Goal: Register for event/course

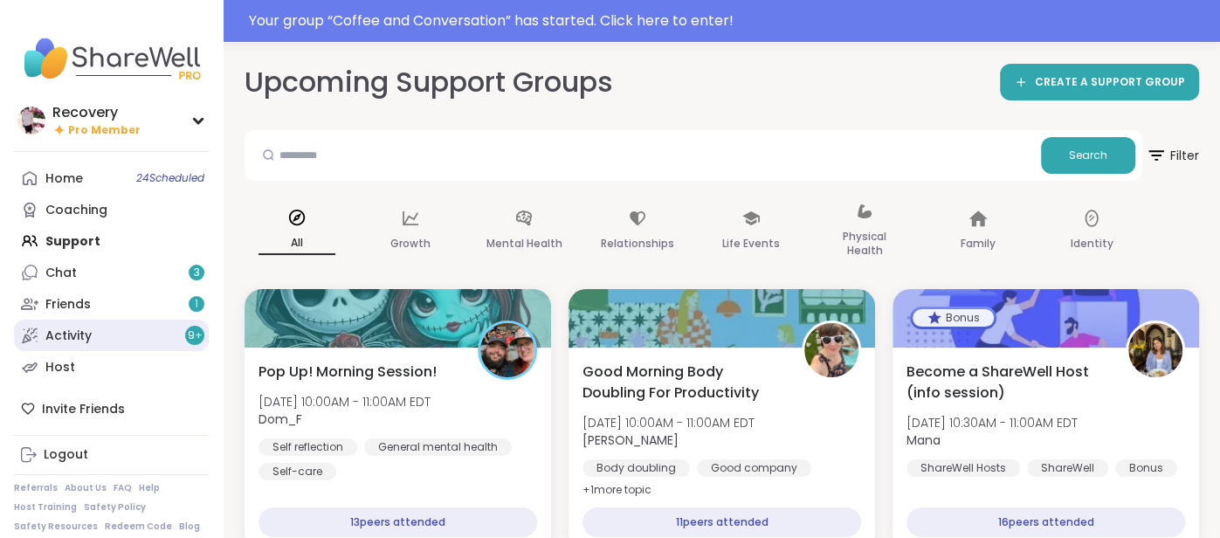
click at [108, 338] on link "Activity 9 +" at bounding box center [111, 335] width 195 height 31
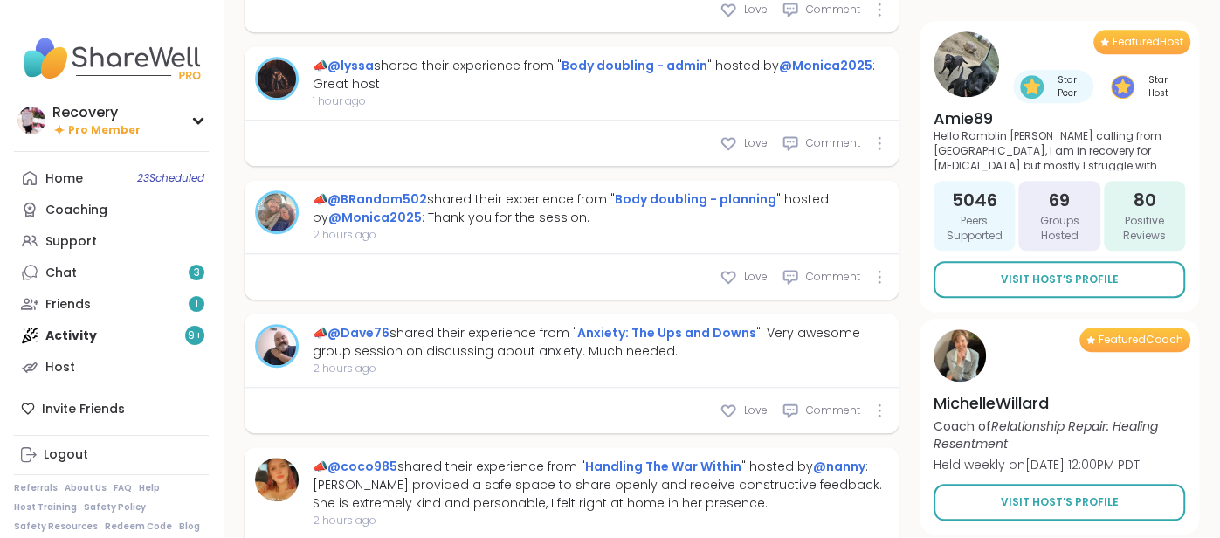
scroll to position [989, 0]
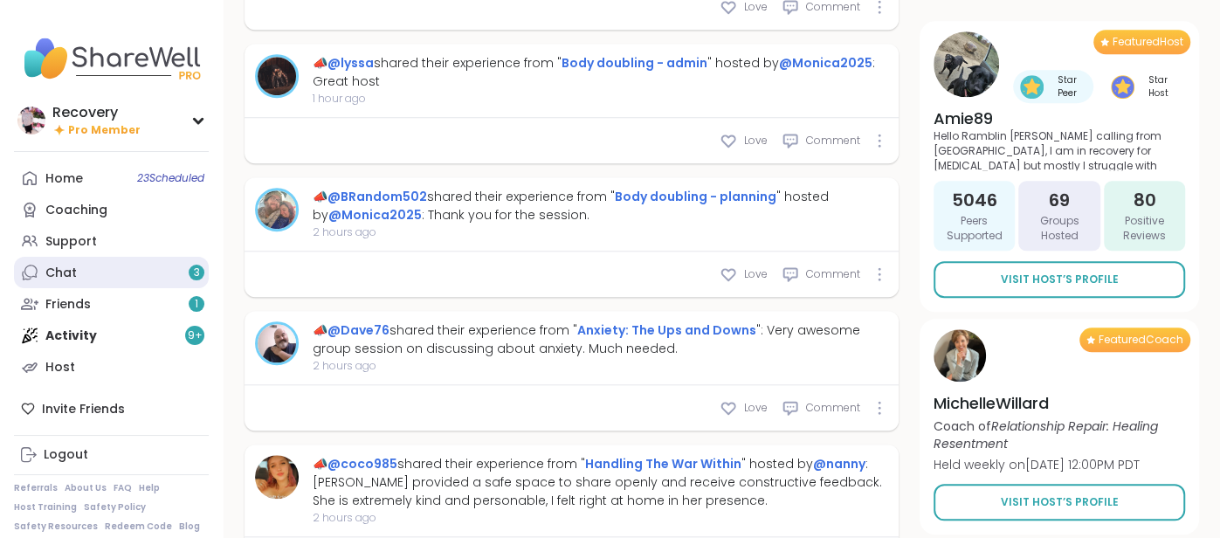
click at [72, 280] on div "Chat 3" at bounding box center [60, 273] width 31 height 17
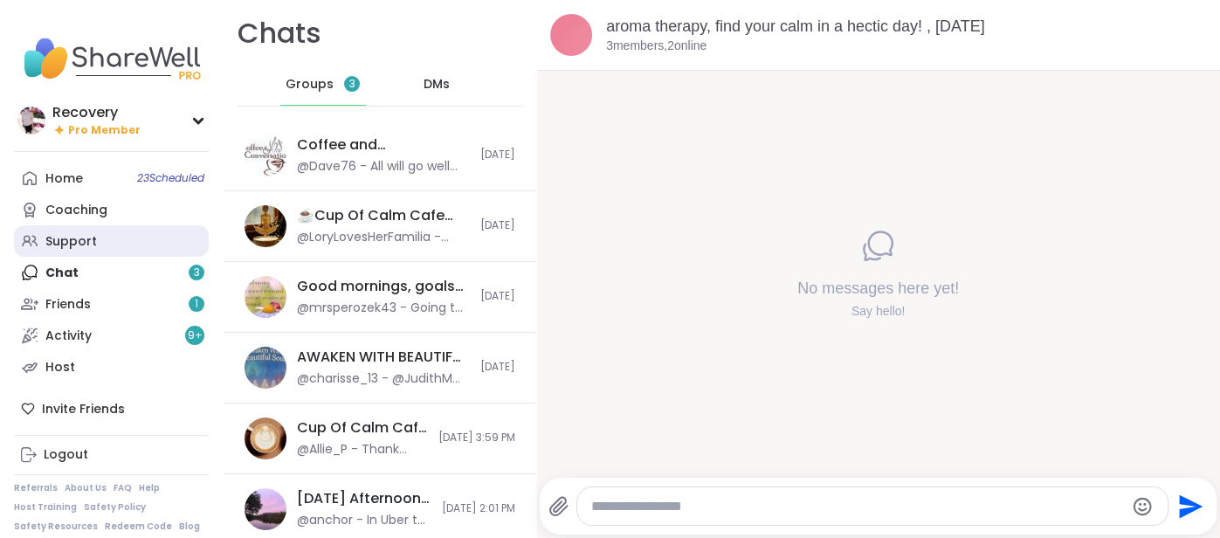
click at [75, 235] on div "Support" at bounding box center [71, 241] width 52 height 17
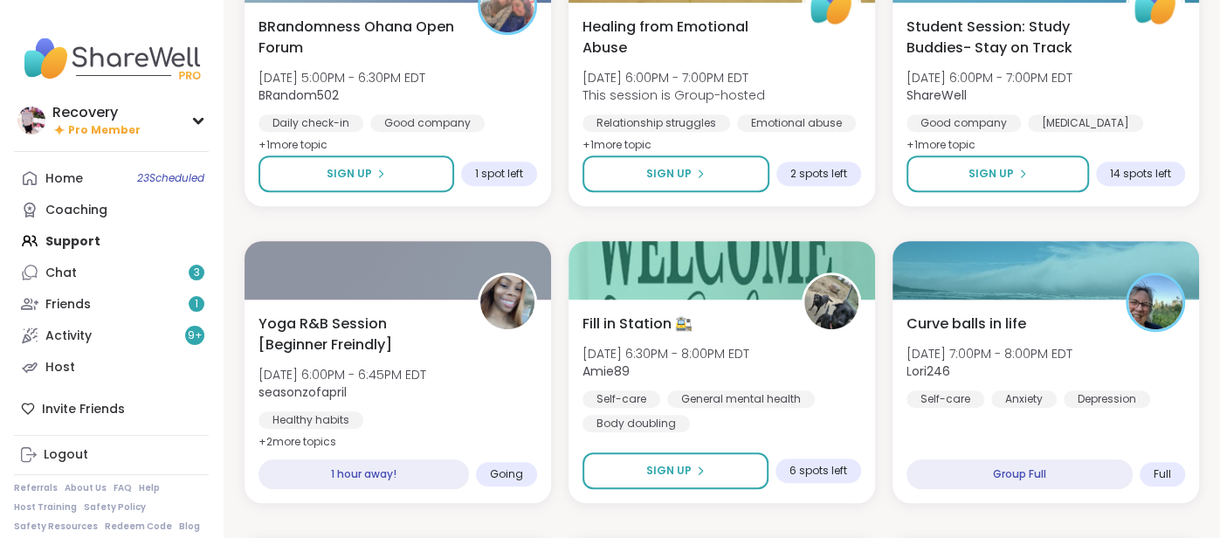
scroll to position [605, 0]
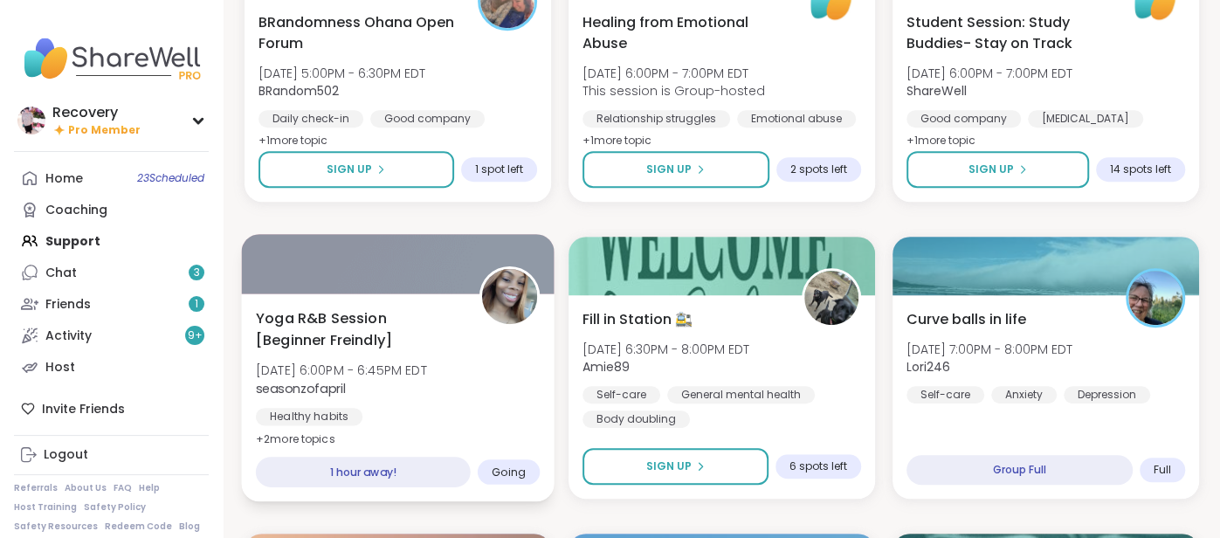
click at [376, 365] on span "[DATE] 6:00PM - 6:45PM EDT" at bounding box center [341, 370] width 171 height 17
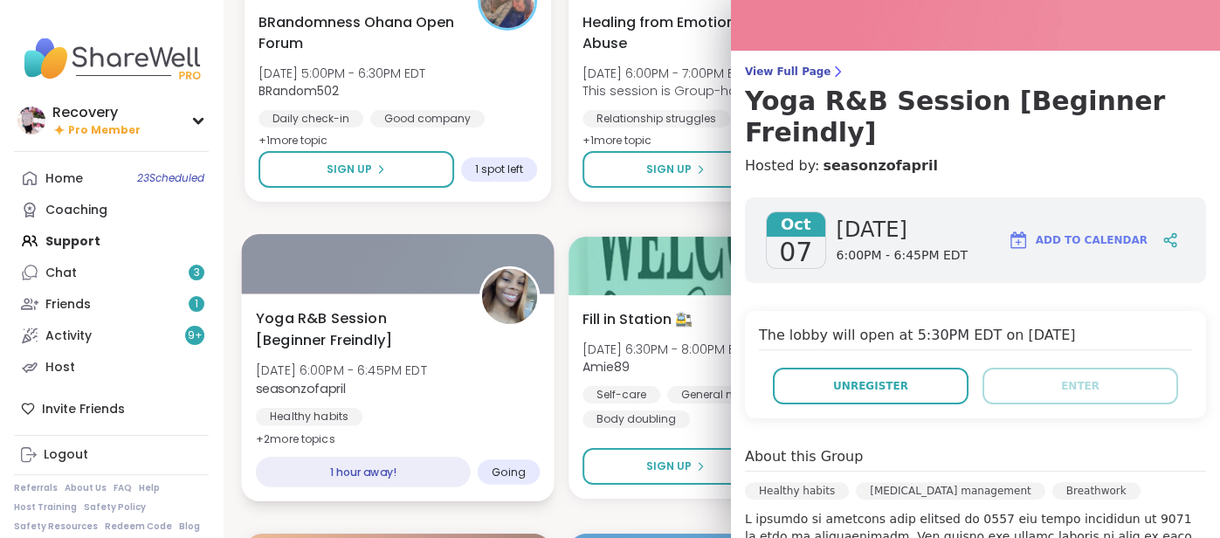
scroll to position [0, 0]
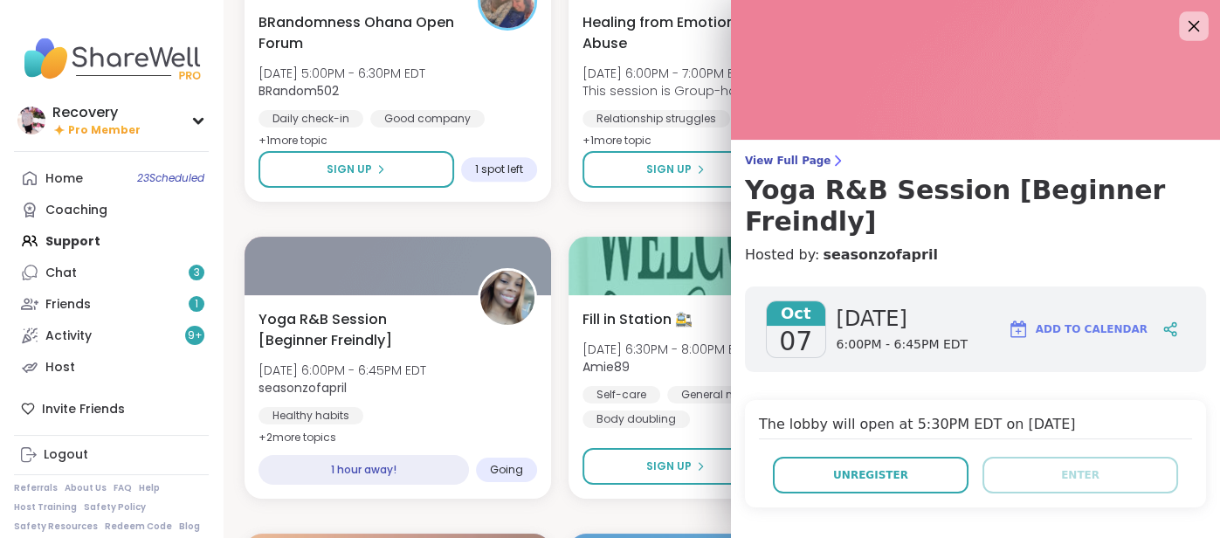
click at [1196, 31] on icon at bounding box center [1194, 26] width 22 height 22
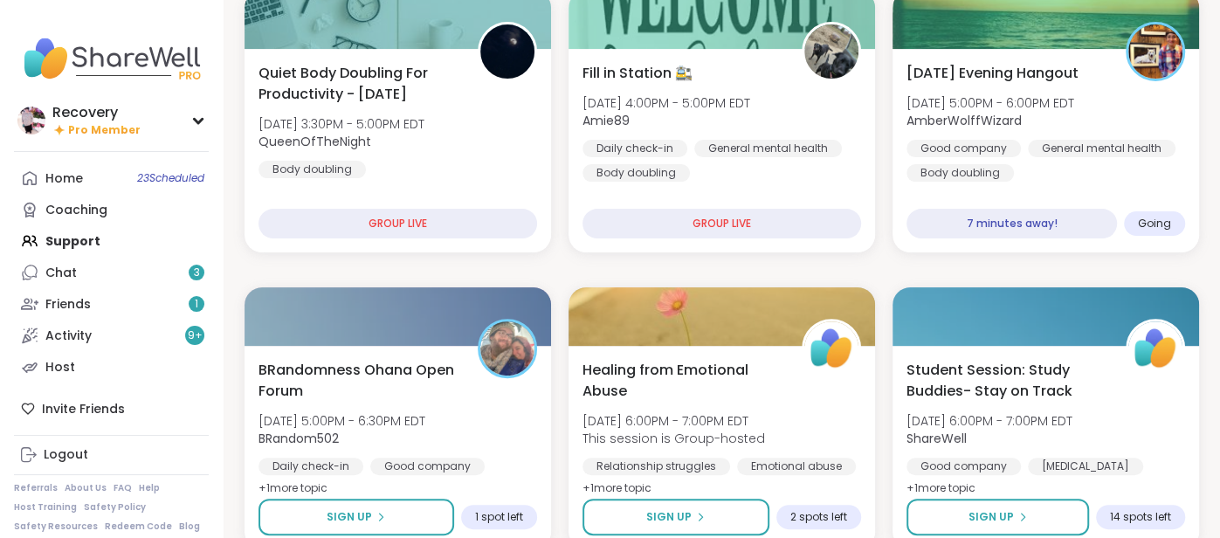
scroll to position [251, 0]
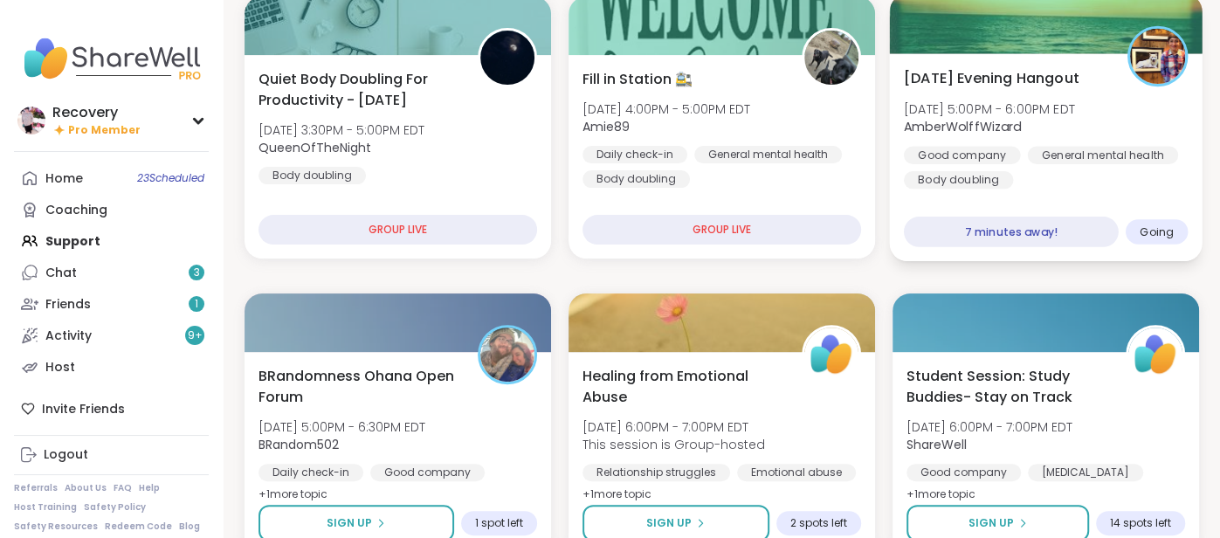
click at [1064, 189] on div "Tuesday Evening Hangout Tue, Oct 07 | 5:00PM - 6:00PM EDT AmberWolffWizard Good…" at bounding box center [1045, 157] width 313 height 208
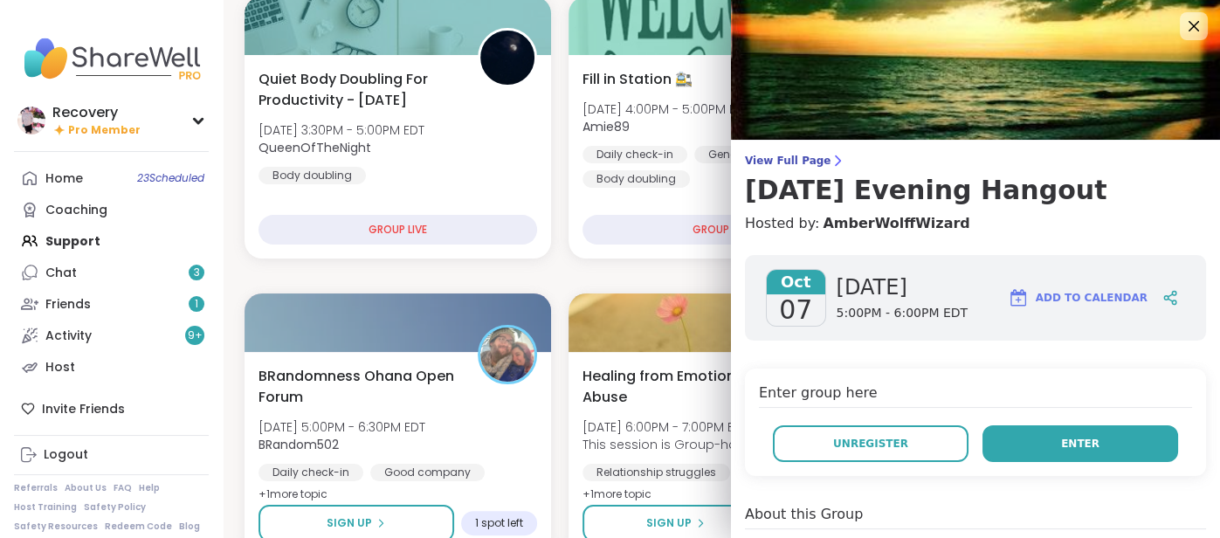
click at [1061, 430] on button "Enter" at bounding box center [1081, 443] width 196 height 37
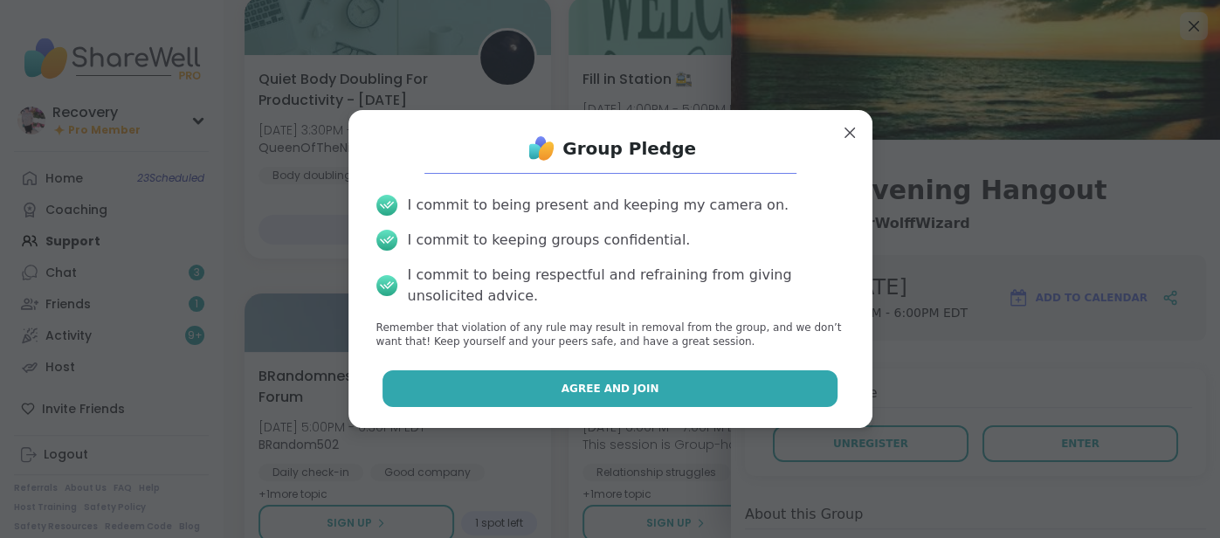
click at [797, 370] on button "Agree and Join" at bounding box center [610, 388] width 455 height 37
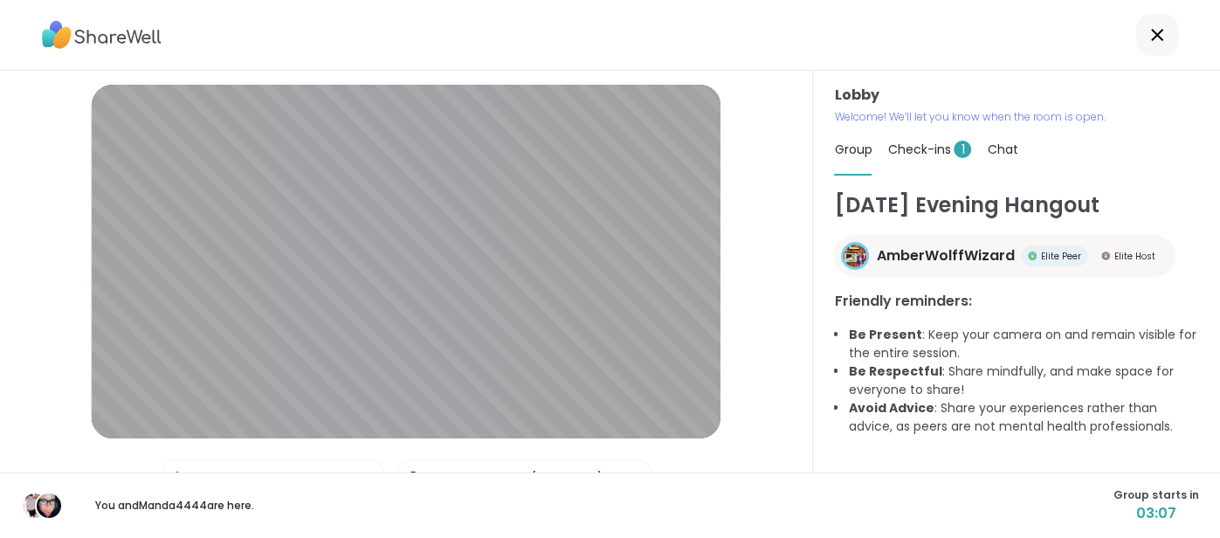
click at [945, 152] on span "Check-ins 1" at bounding box center [930, 149] width 84 height 17
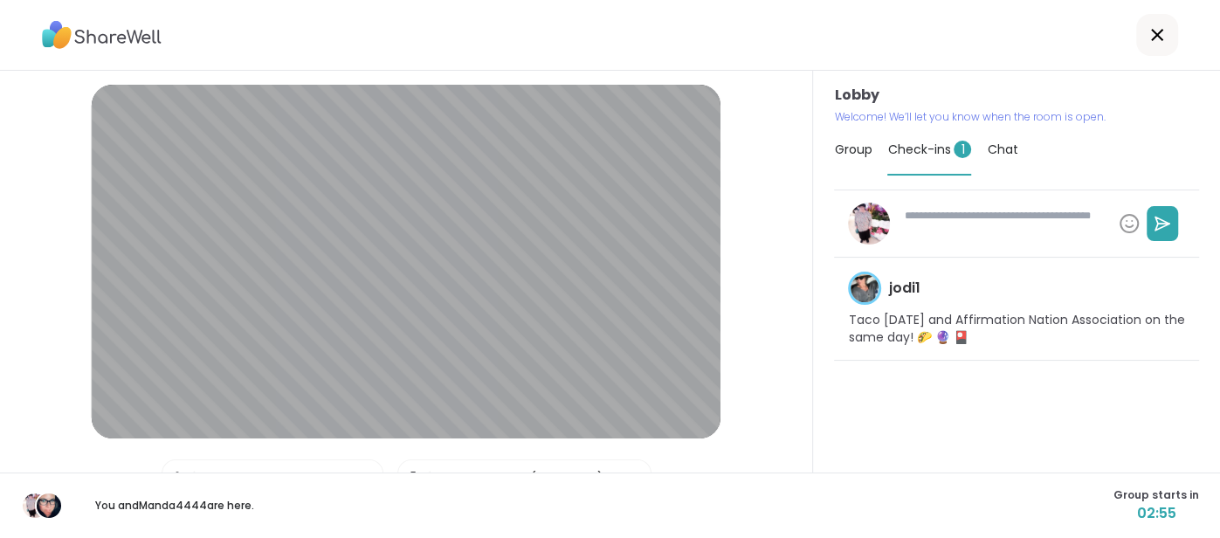
type textarea "*"
click at [848, 149] on span "Group" at bounding box center [853, 149] width 38 height 17
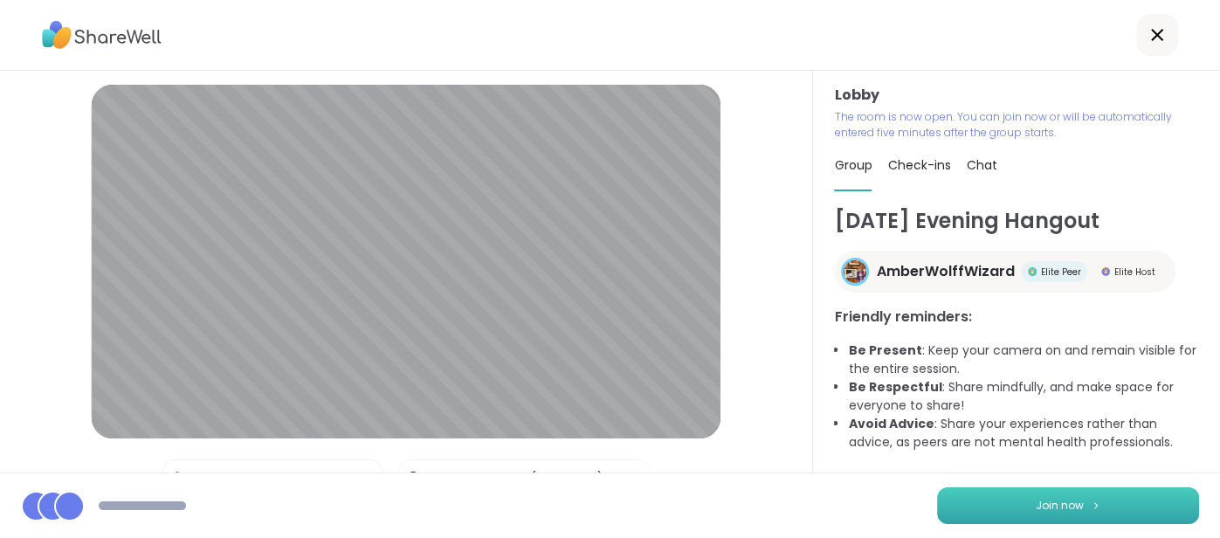
click at [969, 493] on button "Join now" at bounding box center [1068, 505] width 262 height 37
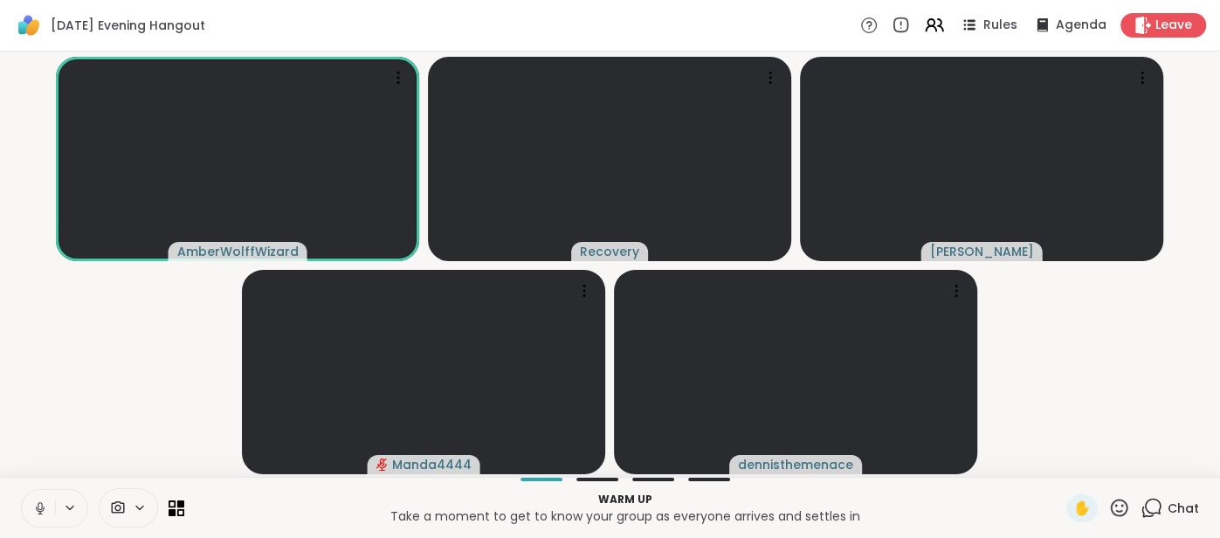
click at [33, 494] on button at bounding box center [38, 508] width 33 height 37
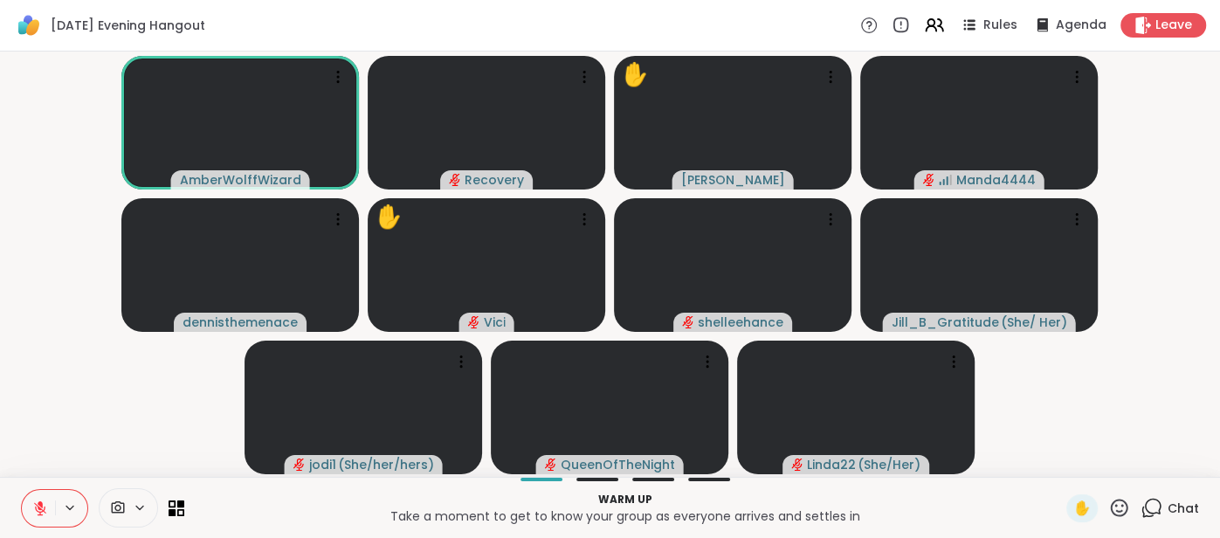
click at [34, 493] on button at bounding box center [38, 508] width 33 height 37
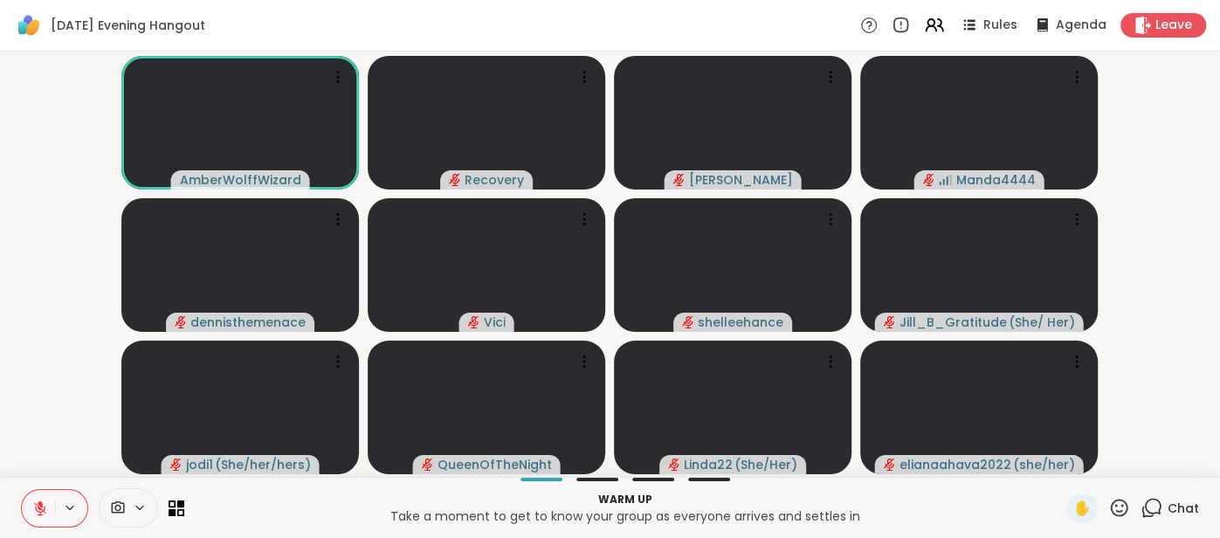
click at [37, 505] on icon at bounding box center [40, 509] width 16 height 16
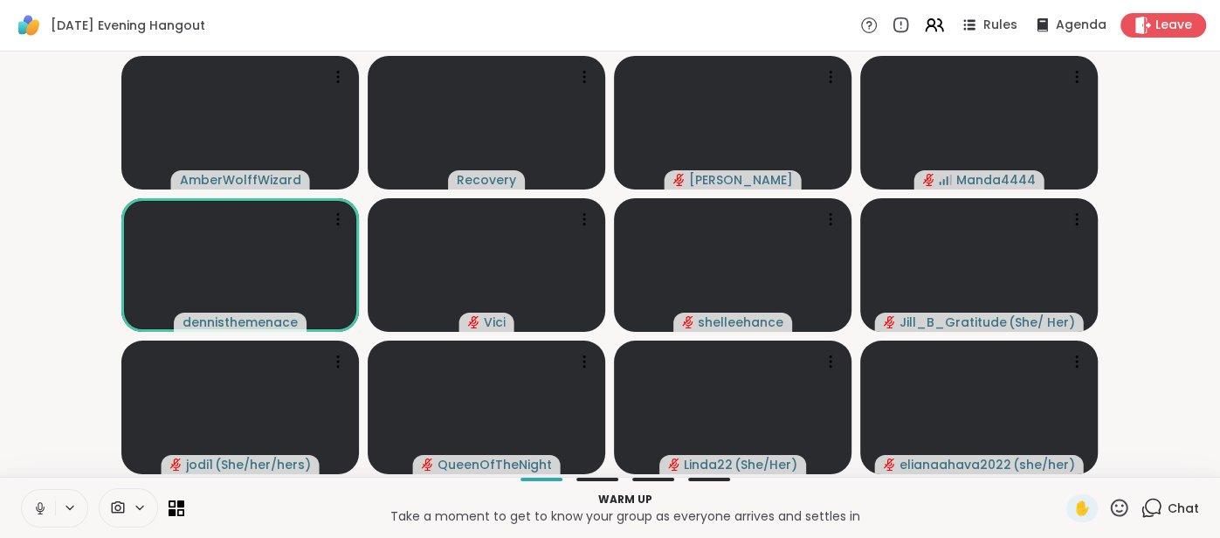
click at [29, 502] on button at bounding box center [38, 508] width 33 height 37
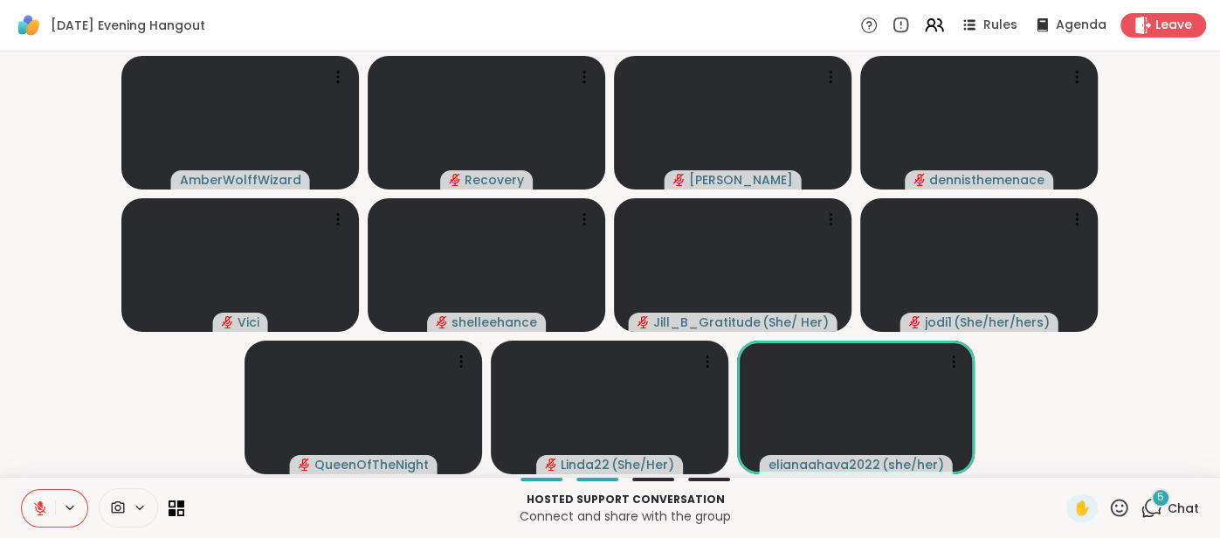
click at [25, 501] on button at bounding box center [38, 508] width 33 height 37
click at [27, 502] on button at bounding box center [38, 508] width 33 height 37
click at [1185, 518] on div "5 Chat" at bounding box center [1170, 508] width 59 height 28
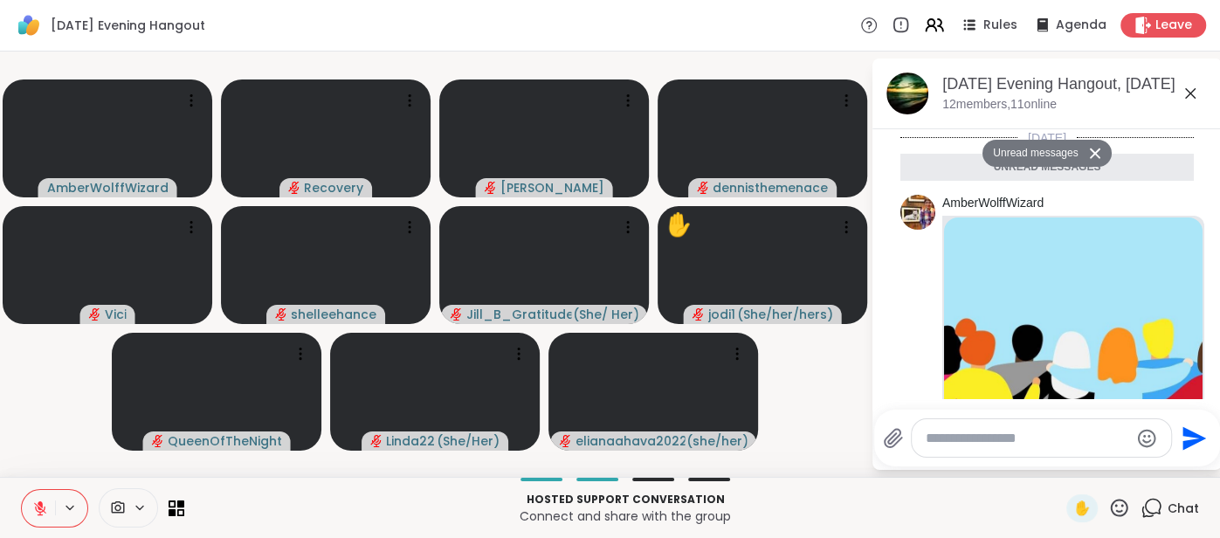
scroll to position [1020, 0]
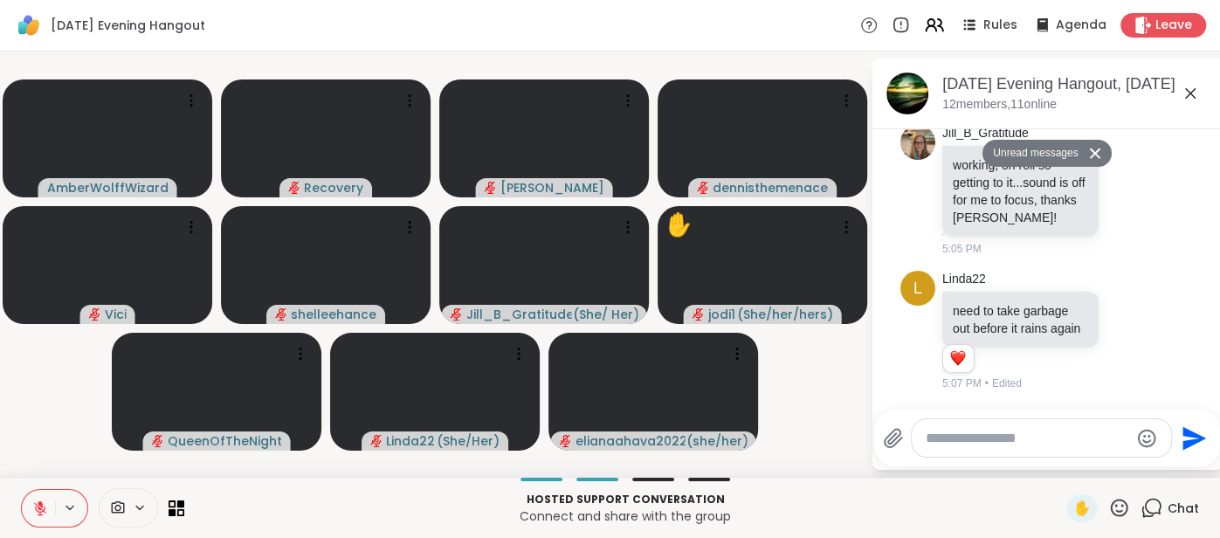
click at [1185, 88] on icon at bounding box center [1190, 93] width 10 height 10
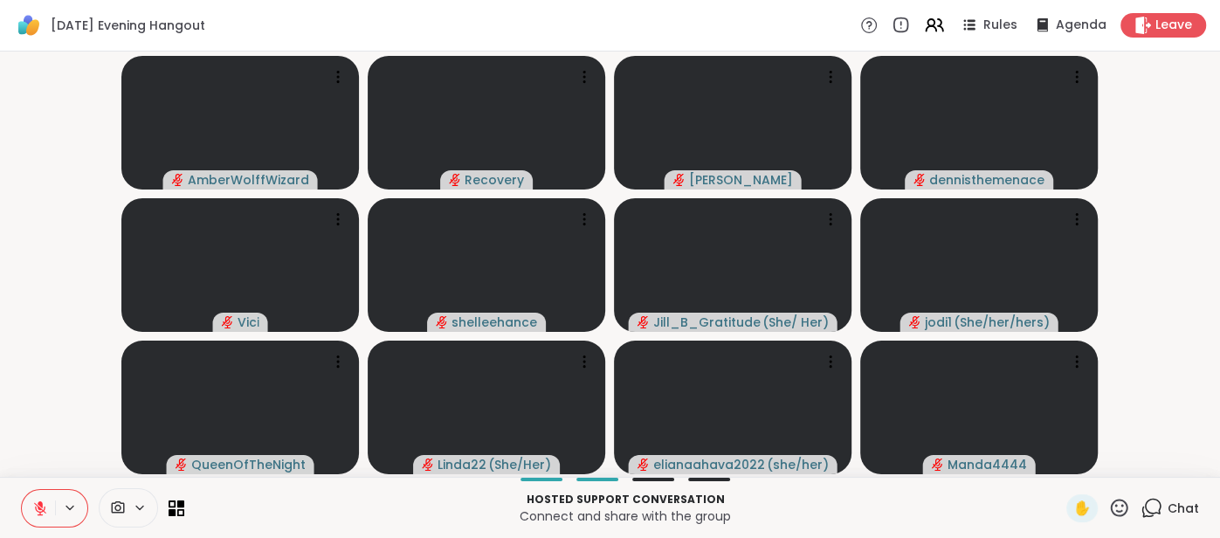
click at [35, 499] on button at bounding box center [38, 508] width 33 height 37
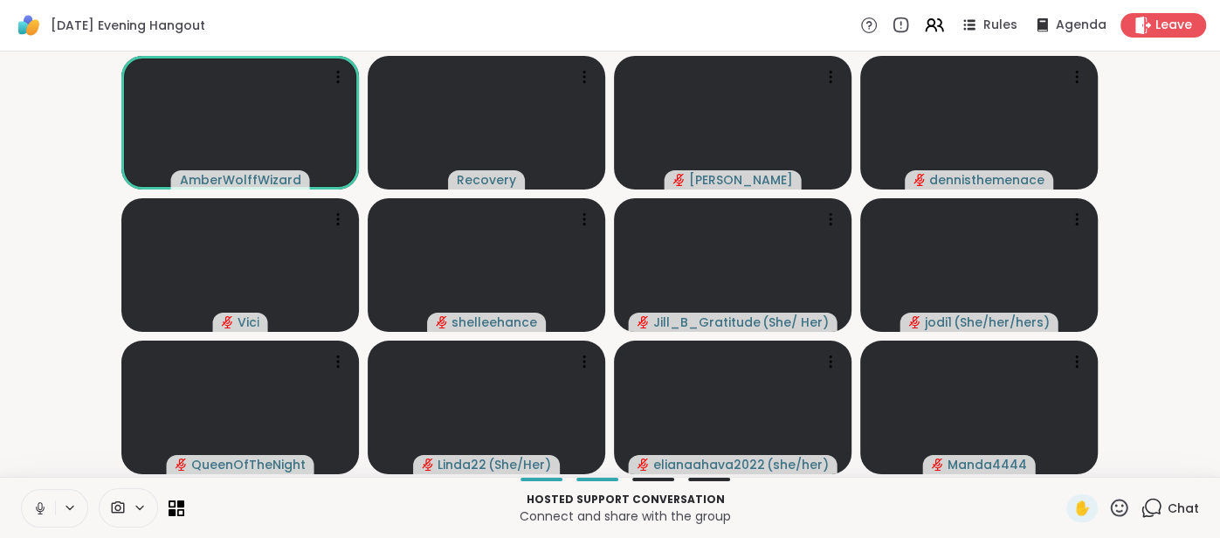
click at [1185, 516] on span "Chat" at bounding box center [1183, 508] width 31 height 17
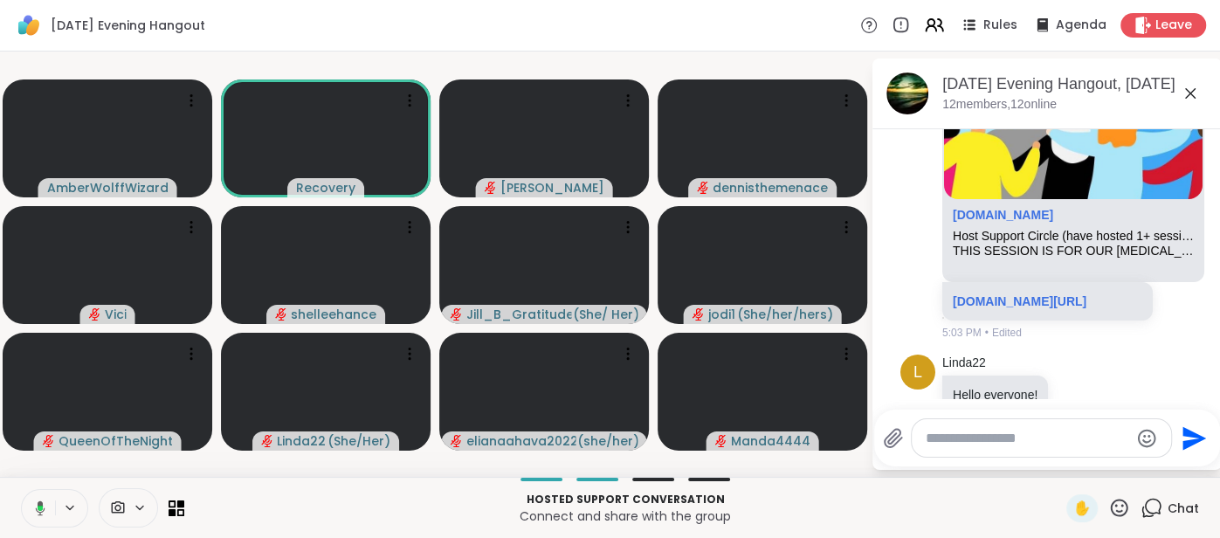
scroll to position [193, 0]
click at [981, 241] on div "Host Support Circle (have hosted 1+ session)" at bounding box center [1073, 238] width 241 height 15
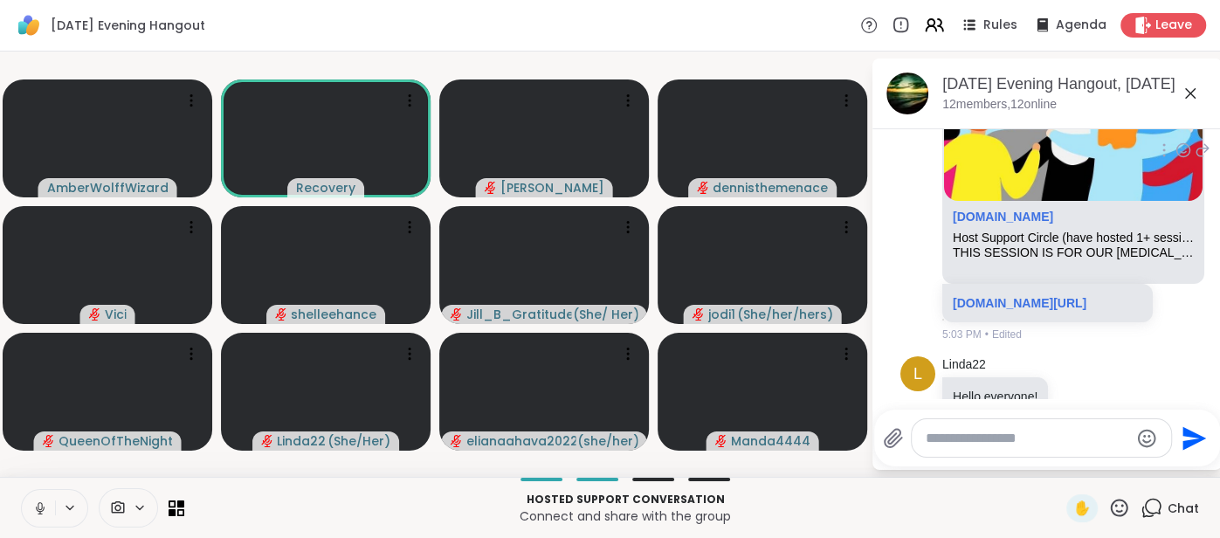
click at [1129, 250] on div "THIS SESSION IS FOR OUR PEER SUPPORT GROUP LEADERS actively hosting on ShareWel…" at bounding box center [1073, 252] width 241 height 15
click at [1025, 218] on link "sharewellnow.com" at bounding box center [1003, 217] width 100 height 14
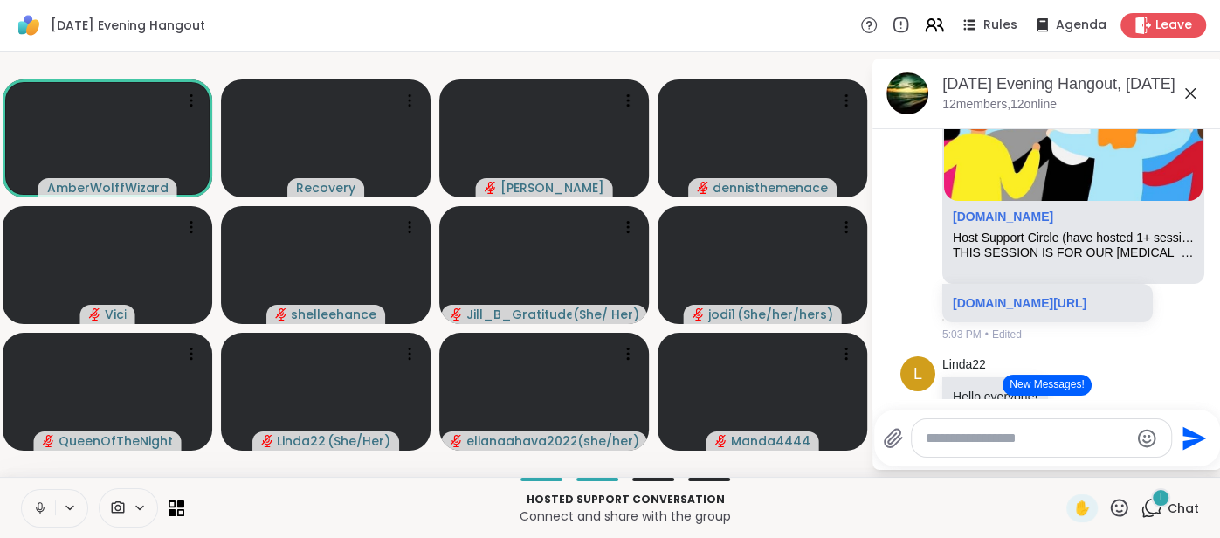
click at [1191, 94] on icon at bounding box center [1190, 93] width 21 height 21
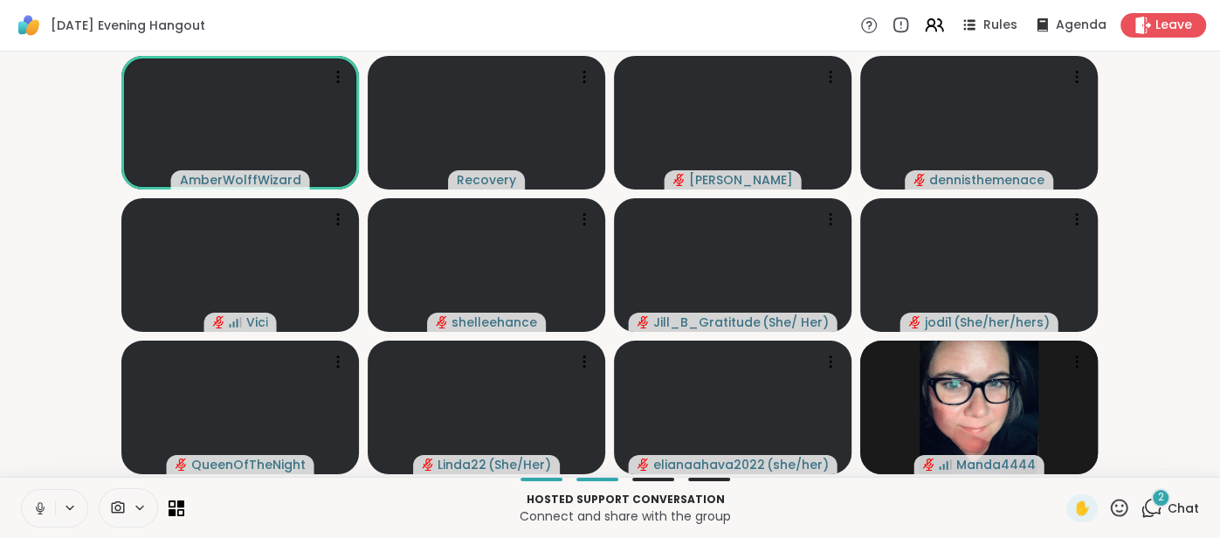
click at [29, 507] on button at bounding box center [38, 508] width 33 height 37
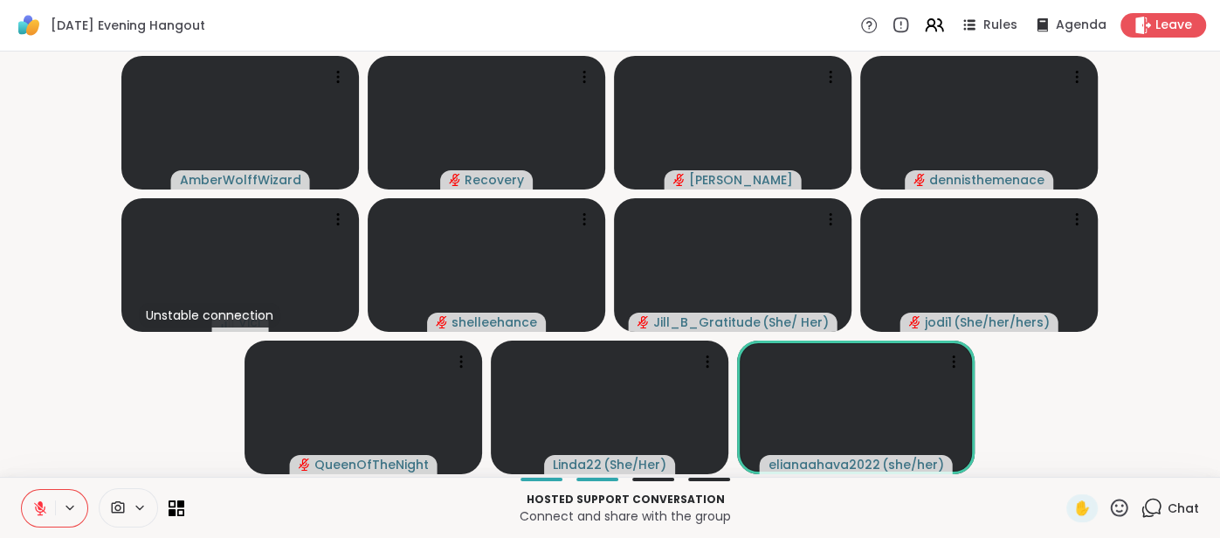
click at [37, 495] on button at bounding box center [38, 508] width 33 height 37
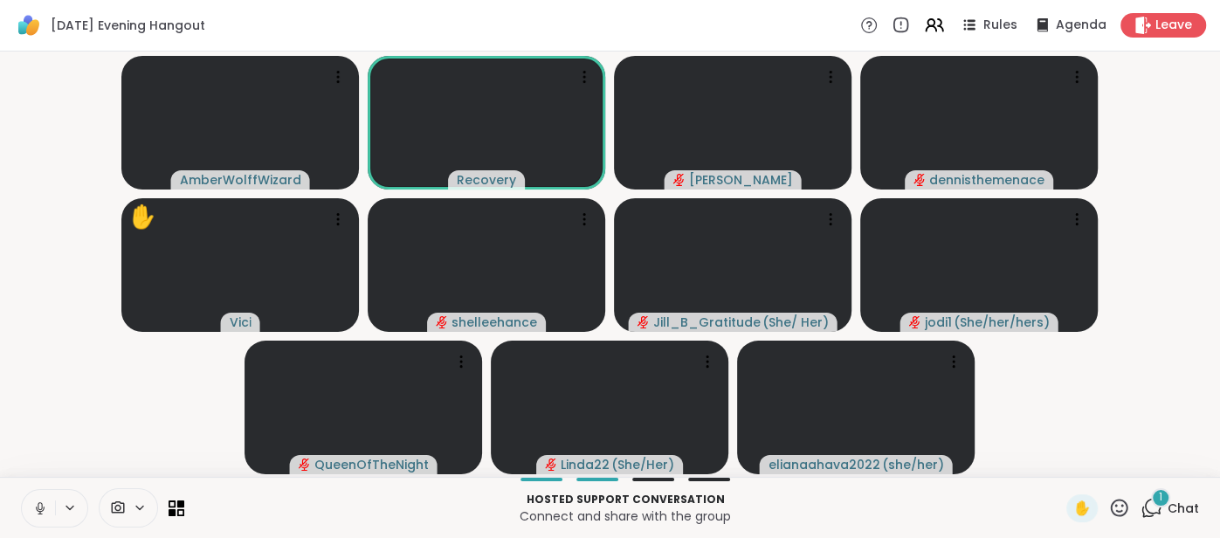
click at [31, 513] on button at bounding box center [38, 508] width 33 height 37
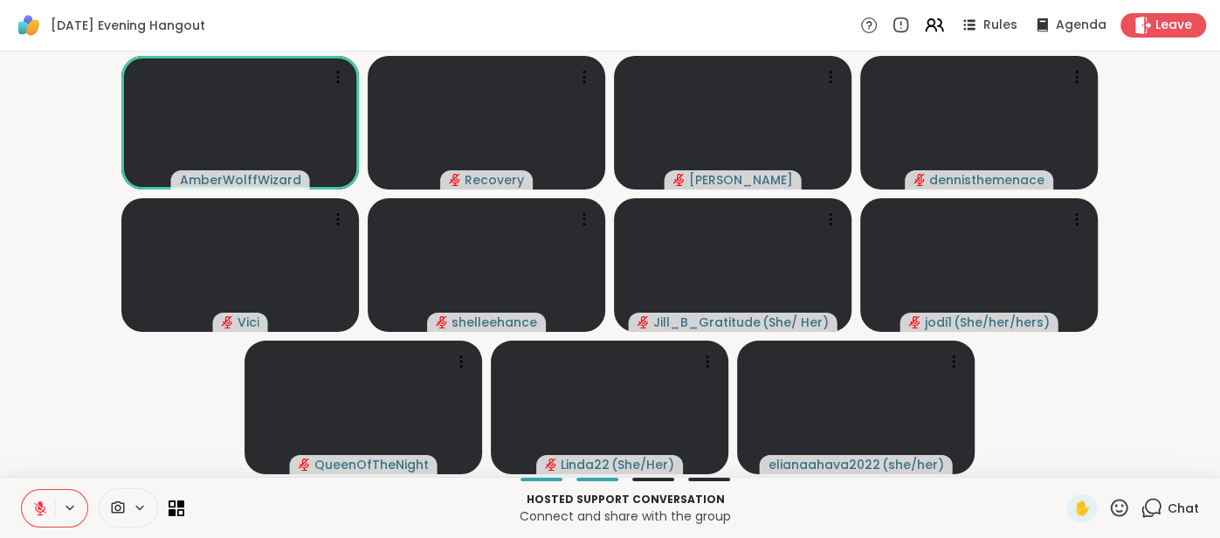
click at [31, 499] on button at bounding box center [38, 508] width 33 height 37
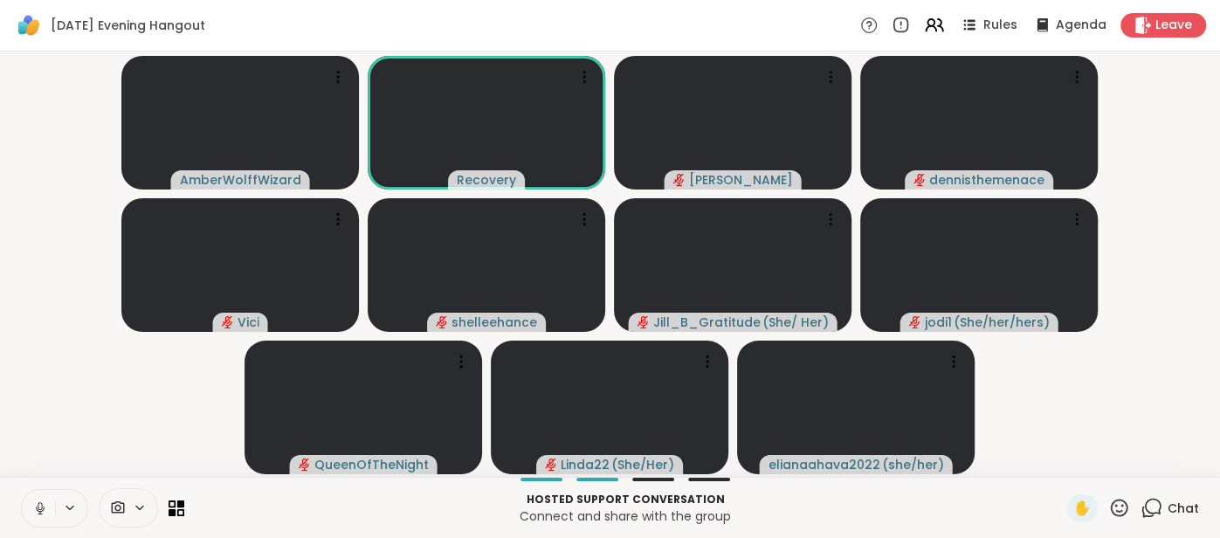
click at [32, 504] on icon at bounding box center [40, 509] width 16 height 16
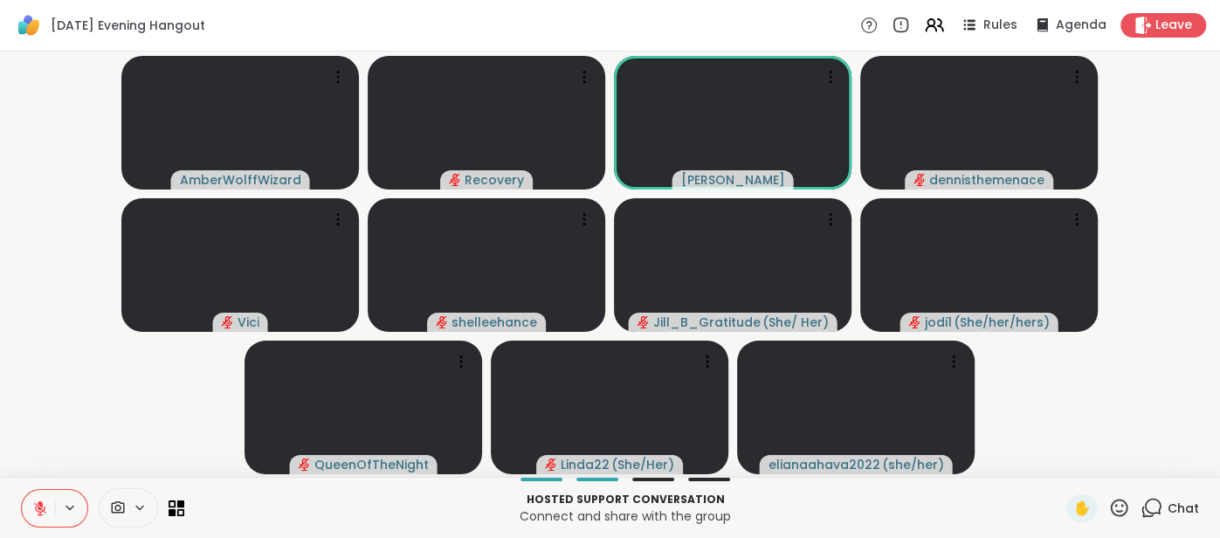
click at [30, 505] on button at bounding box center [38, 508] width 33 height 37
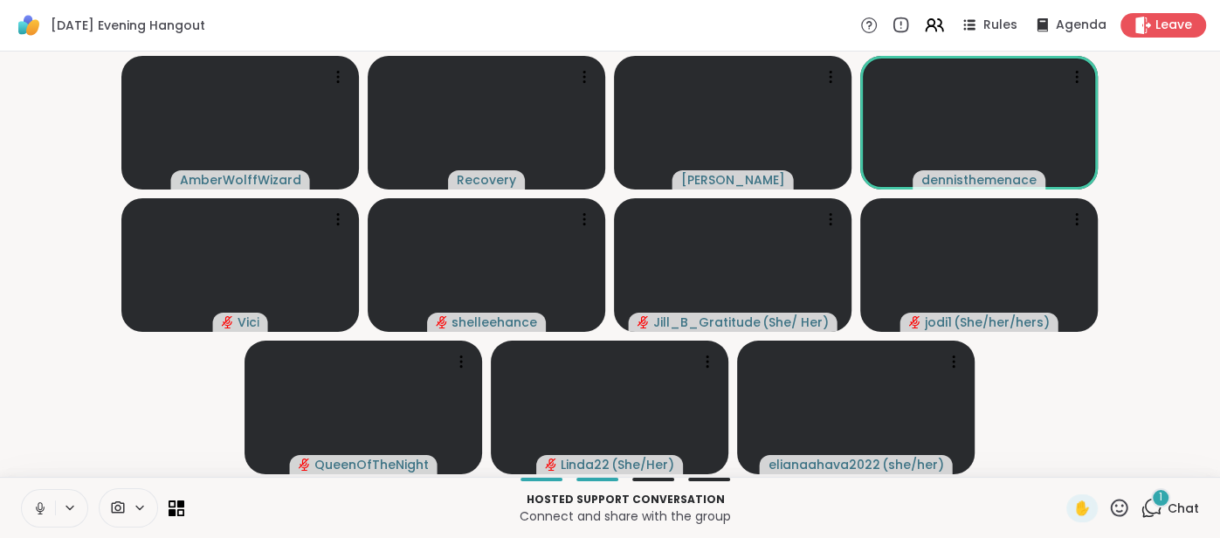
click at [33, 510] on icon at bounding box center [40, 509] width 16 height 16
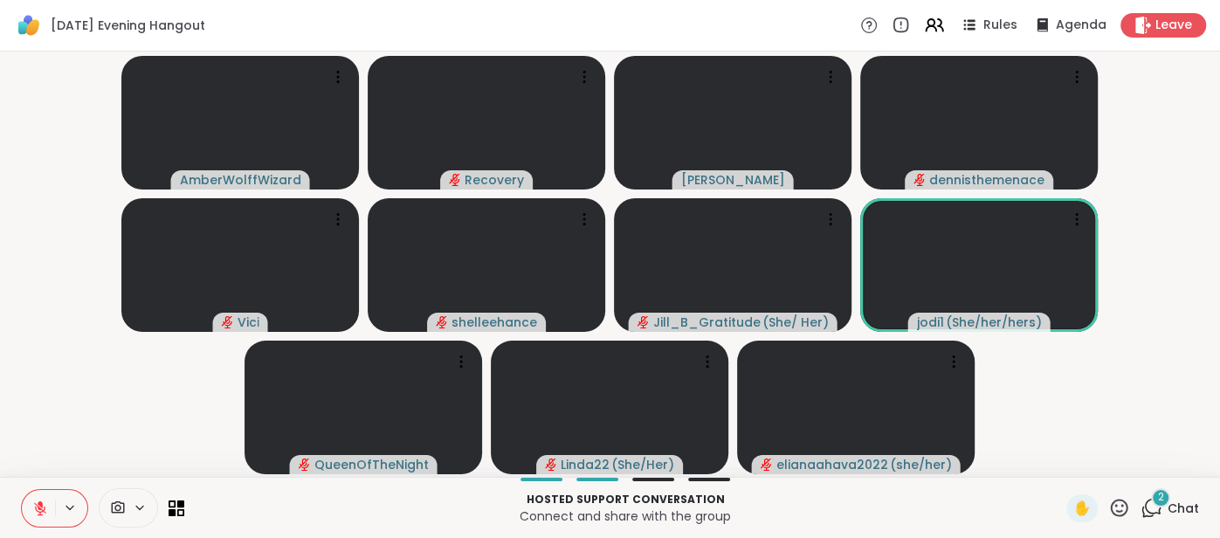
click at [1177, 505] on span "Chat" at bounding box center [1183, 508] width 31 height 17
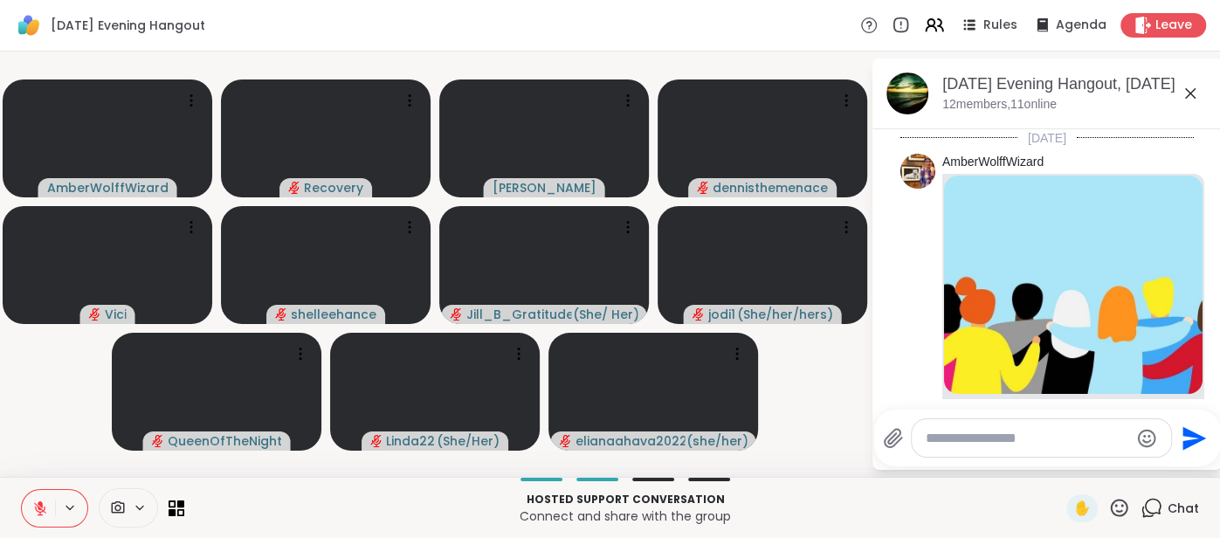
click at [1017, 439] on textarea "Type your message" at bounding box center [1028, 438] width 204 height 17
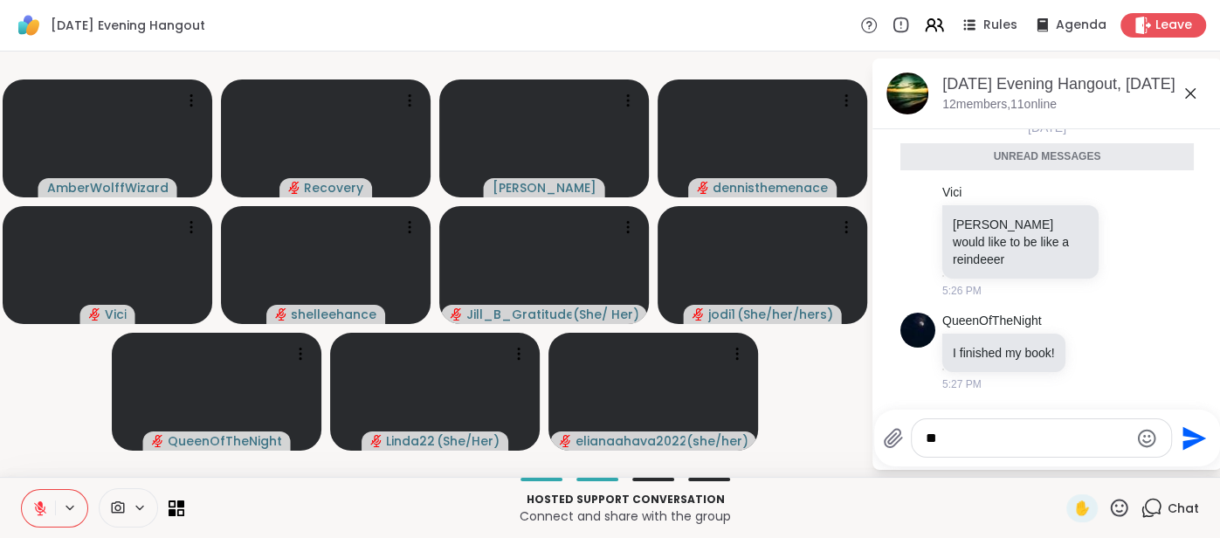
type textarea "***"
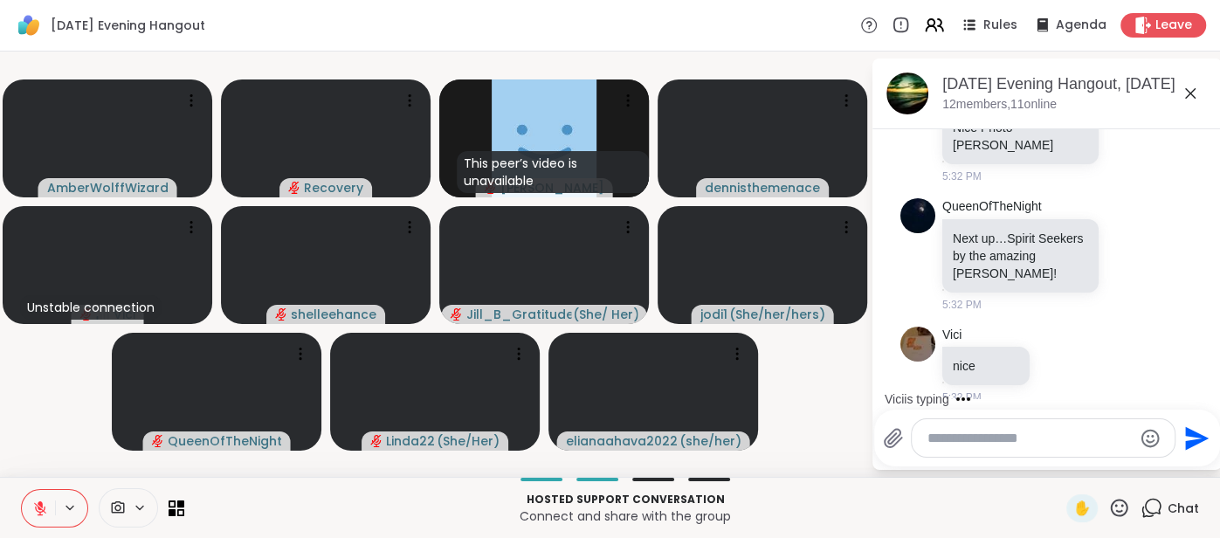
scroll to position [3245, 0]
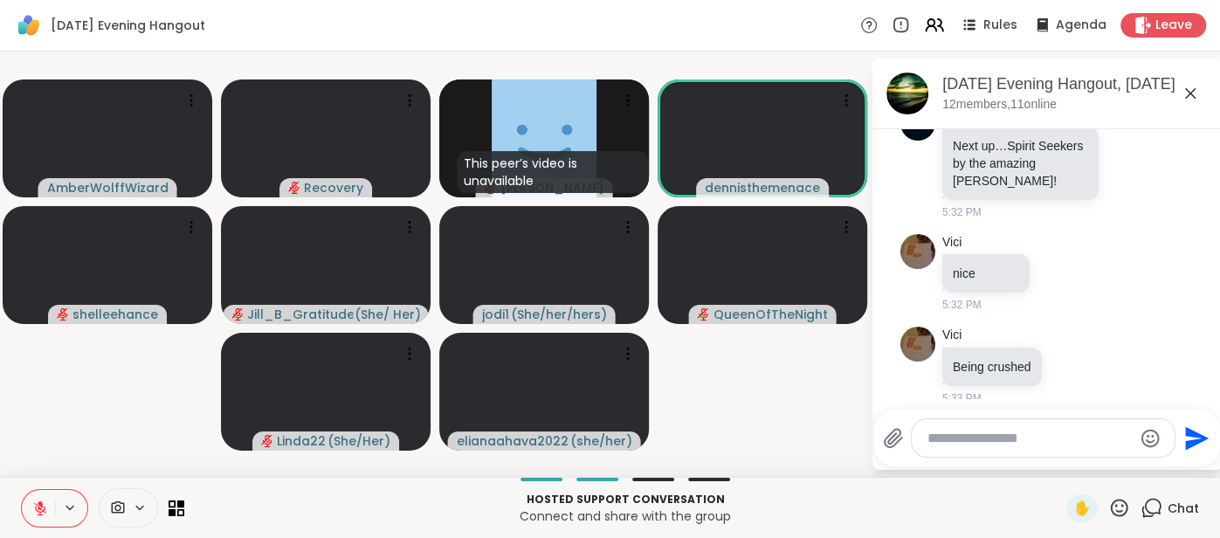
click at [31, 509] on button at bounding box center [38, 508] width 33 height 37
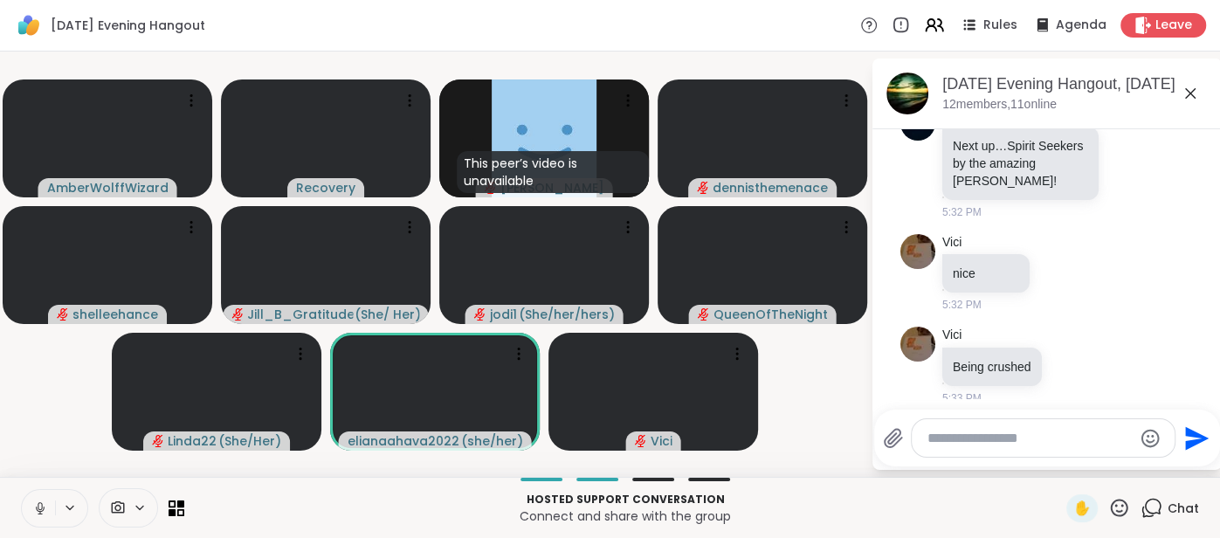
click at [37, 501] on icon at bounding box center [40, 509] width 16 height 16
click at [30, 497] on button at bounding box center [38, 508] width 33 height 37
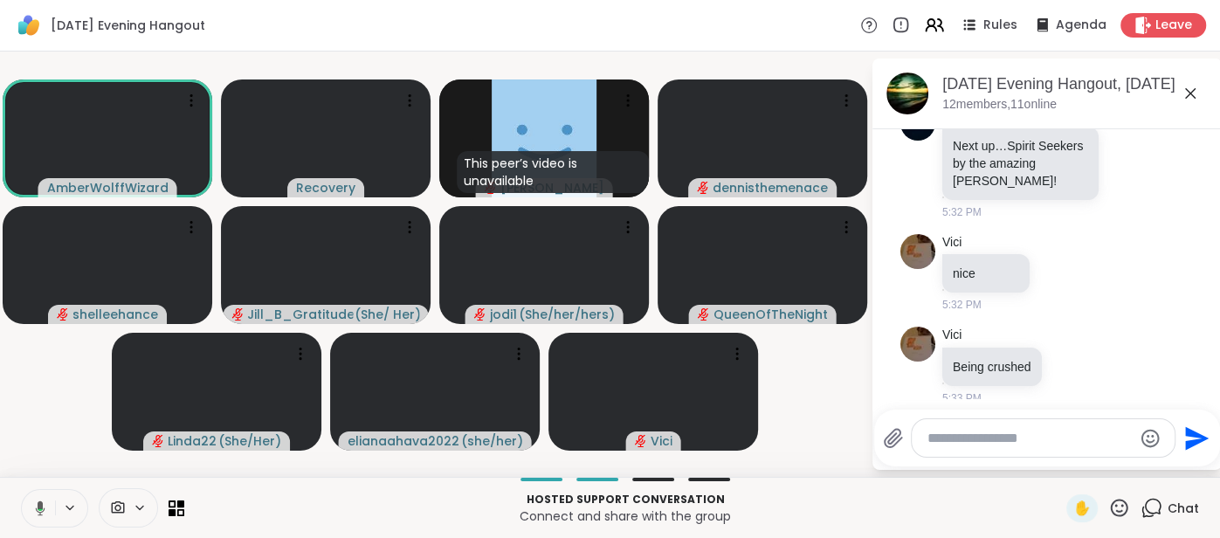
click at [30, 497] on button at bounding box center [37, 508] width 36 height 37
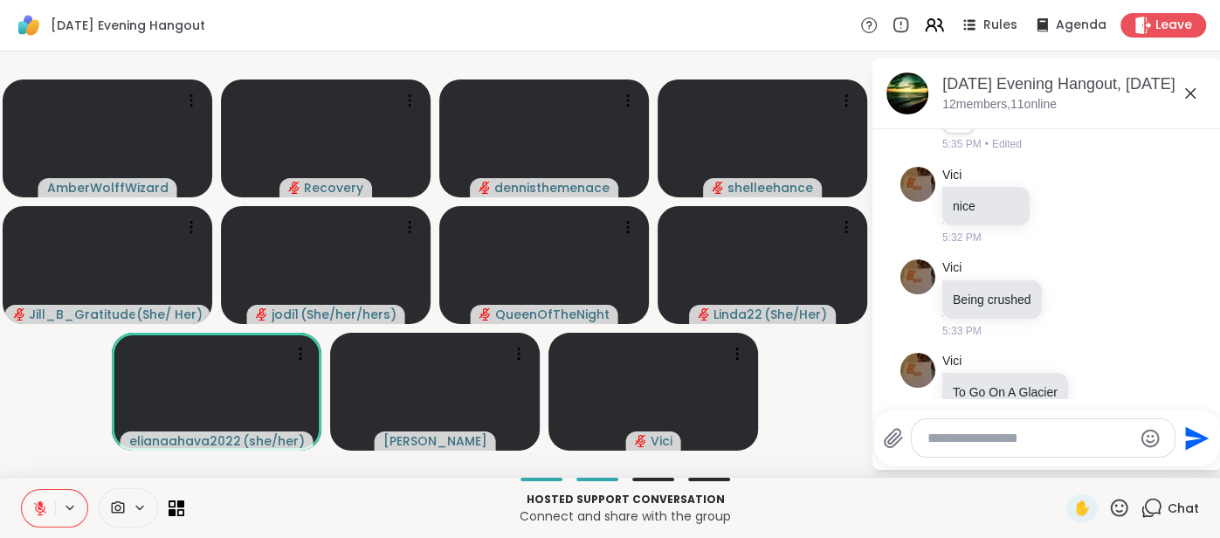
scroll to position [3413, 0]
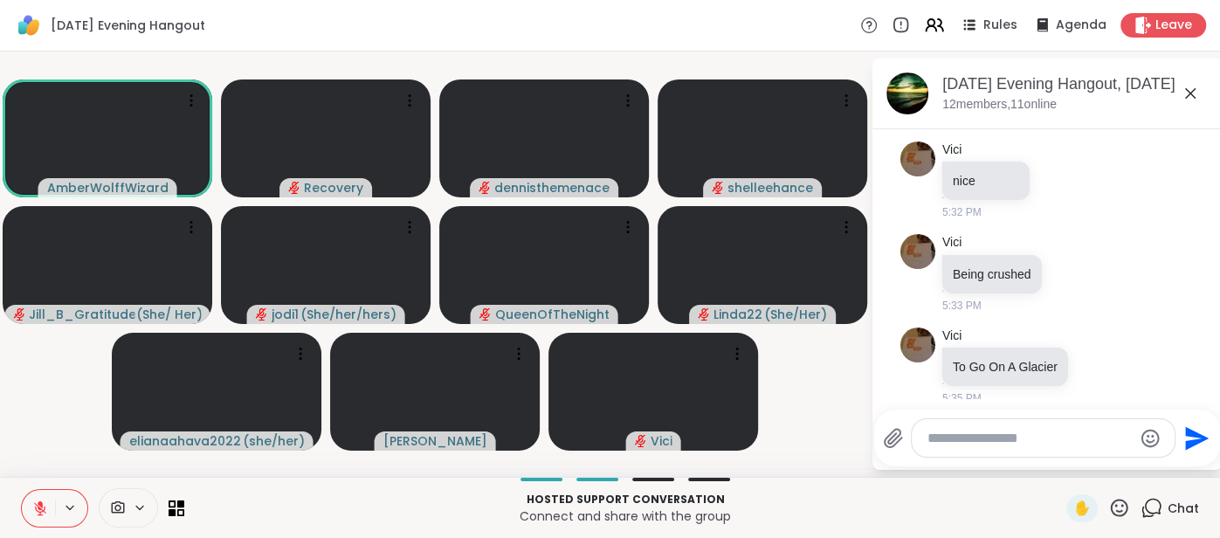
click at [32, 504] on icon at bounding box center [40, 509] width 16 height 16
click at [34, 502] on icon at bounding box center [40, 509] width 16 height 16
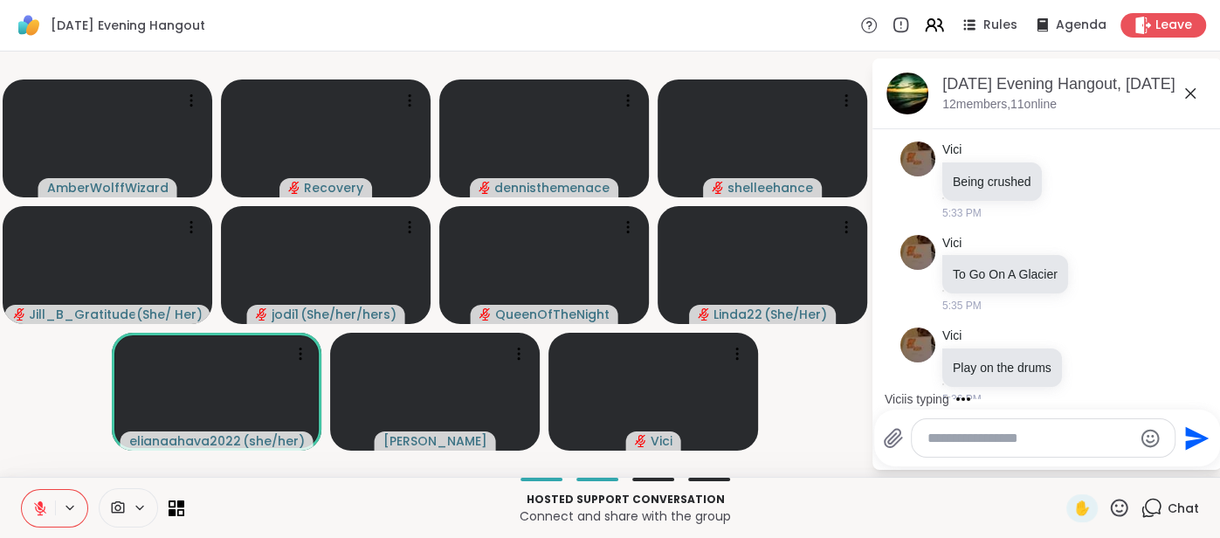
scroll to position [3598, 0]
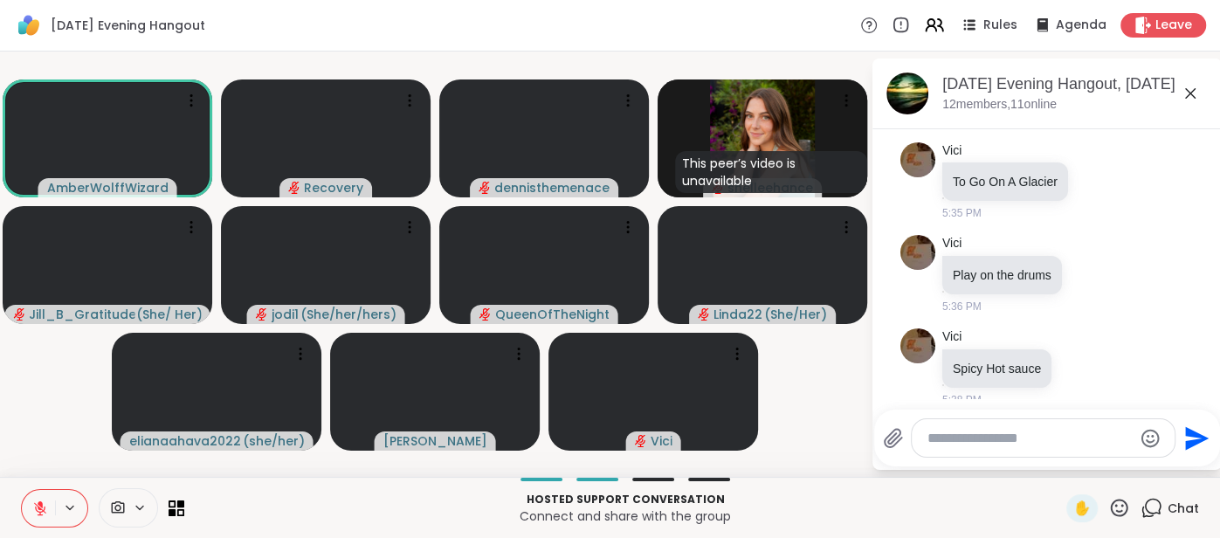
click at [34, 493] on button at bounding box center [38, 508] width 33 height 37
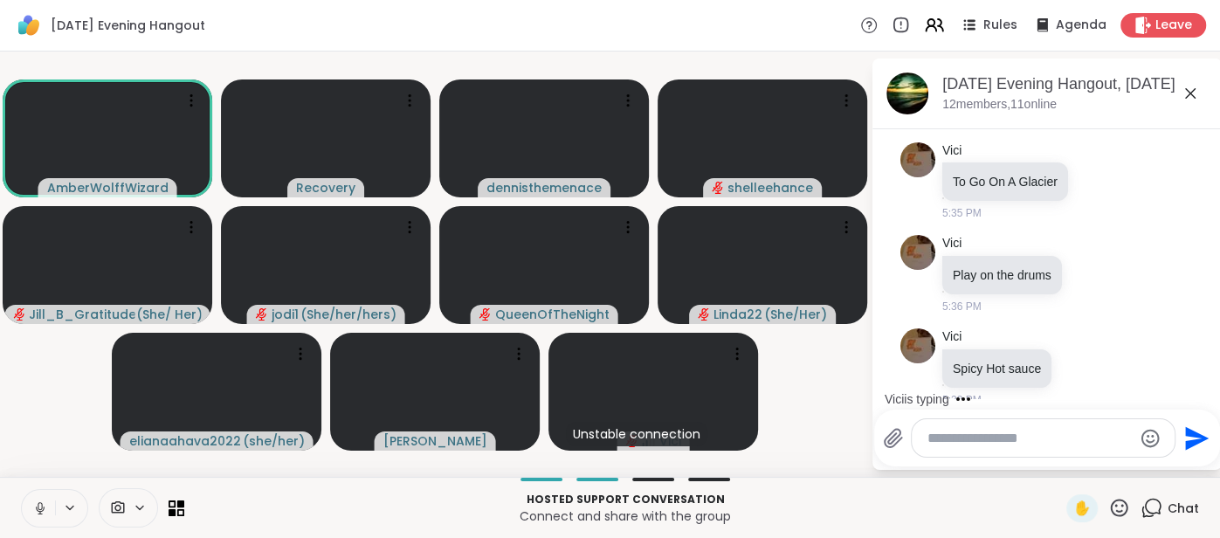
click at [24, 498] on button at bounding box center [38, 508] width 33 height 37
click at [973, 443] on textarea "Type your message" at bounding box center [1030, 438] width 204 height 17
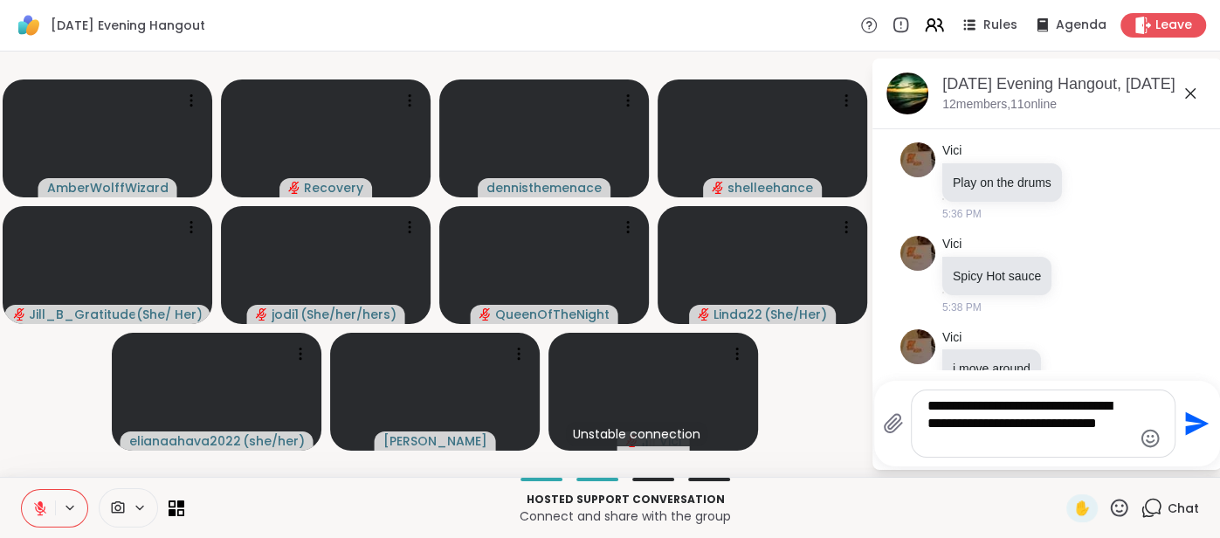
type textarea "**********"
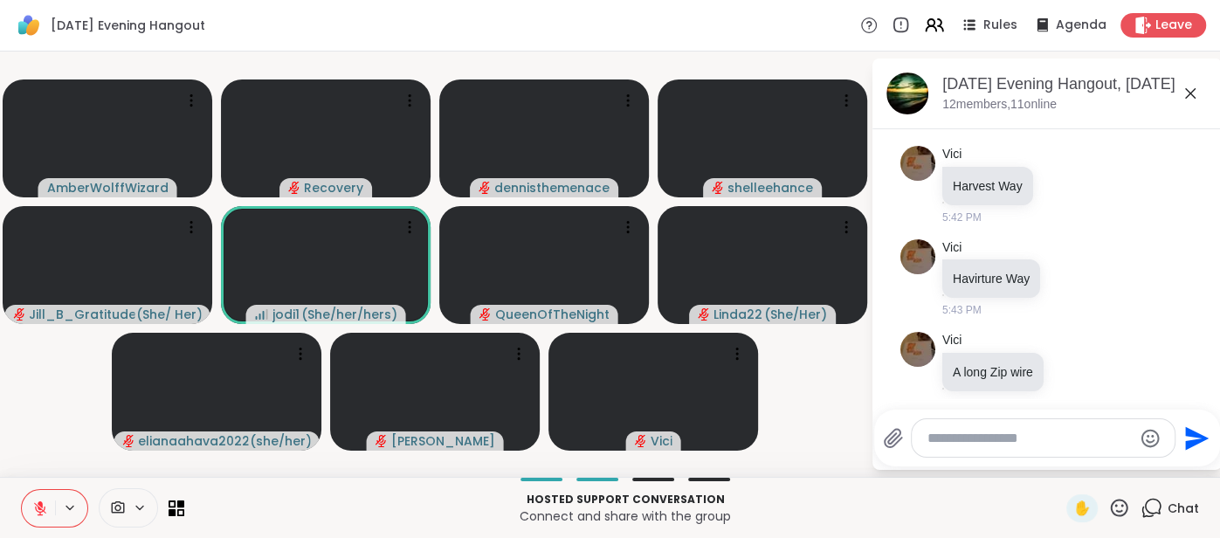
scroll to position [4649, 0]
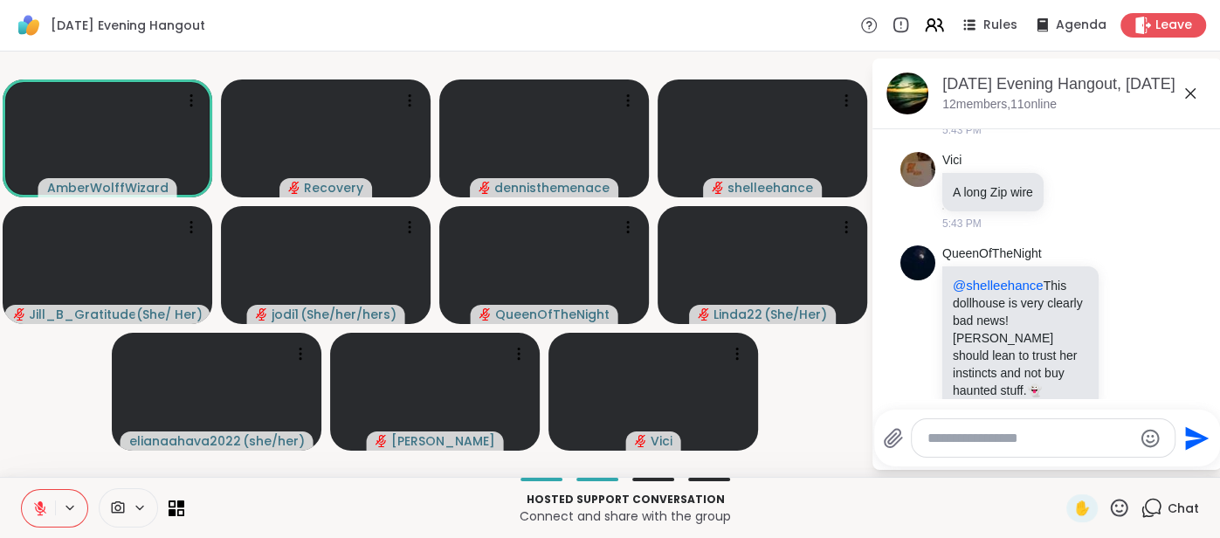
click at [38, 510] on icon at bounding box center [40, 509] width 16 height 16
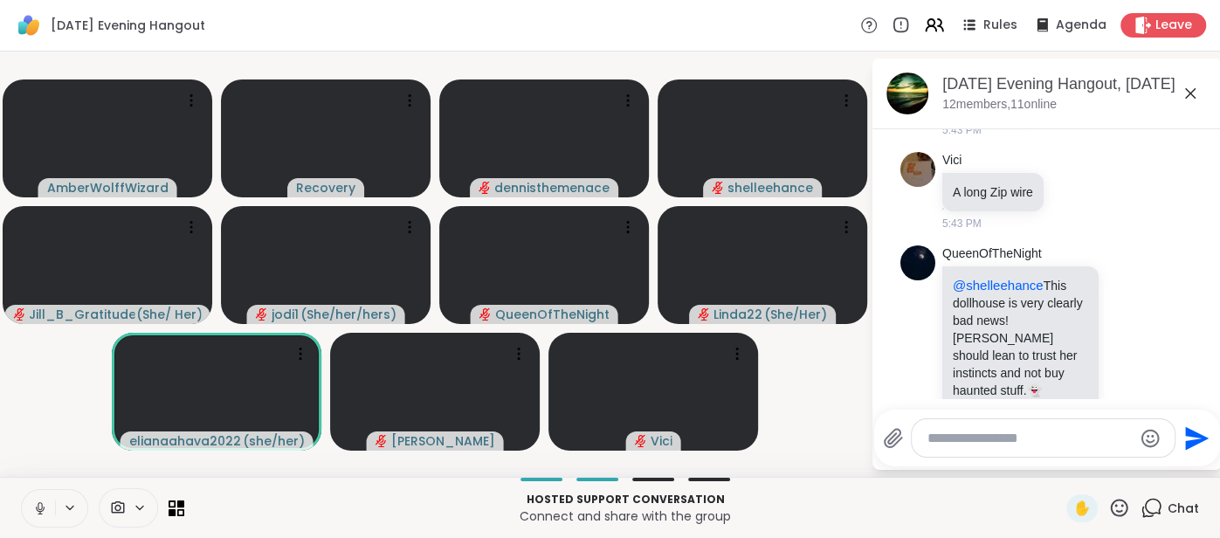
click at [41, 511] on icon at bounding box center [40, 508] width 9 height 5
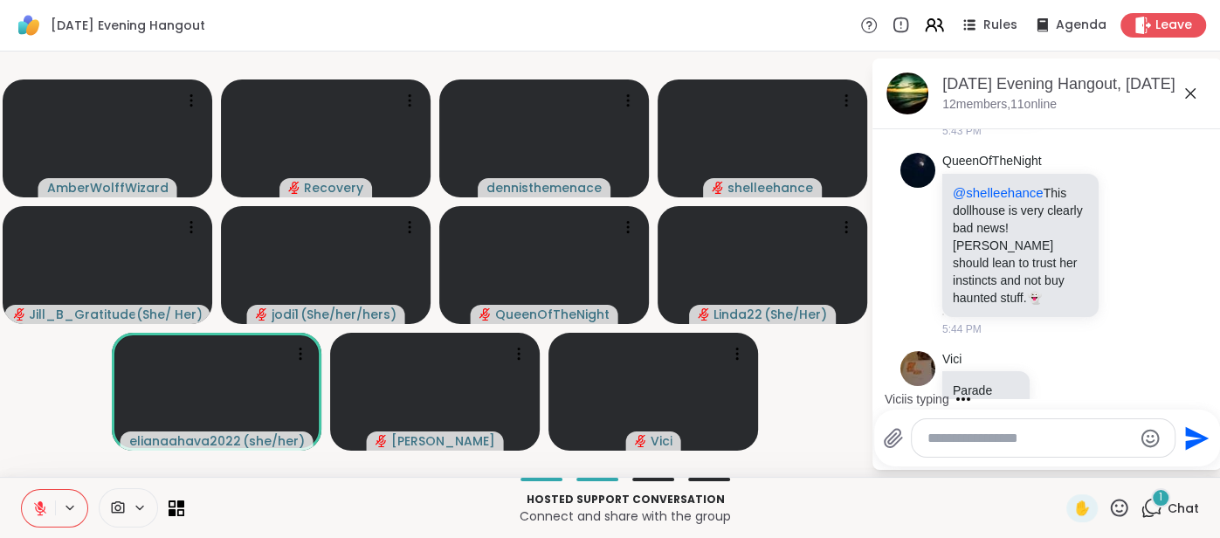
scroll to position [4835, 0]
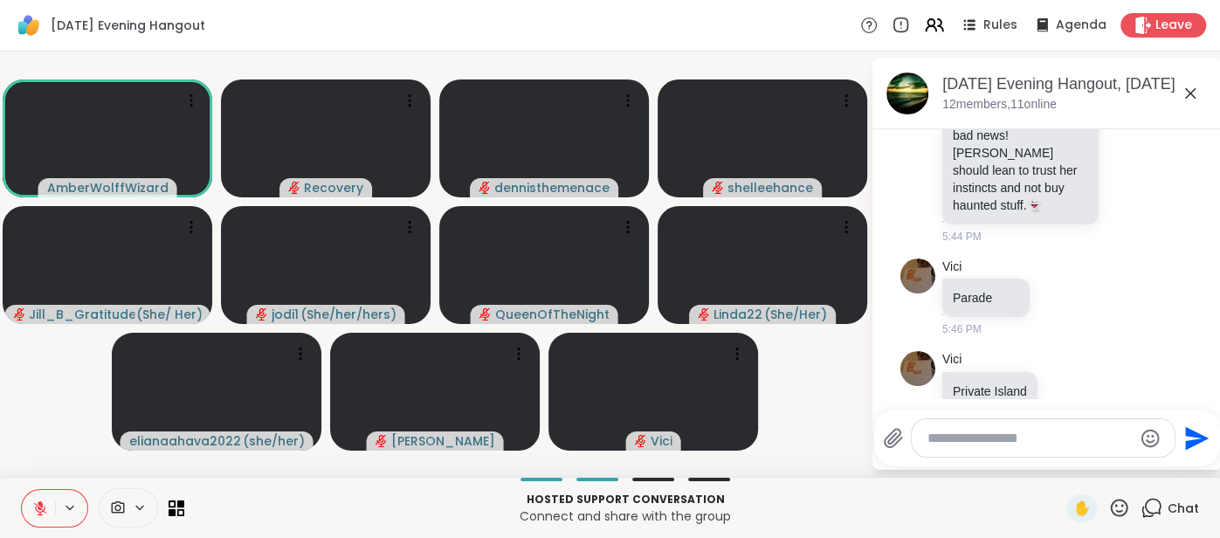
click at [975, 437] on textarea "Type your message" at bounding box center [1030, 438] width 204 height 17
type textarea "**********"
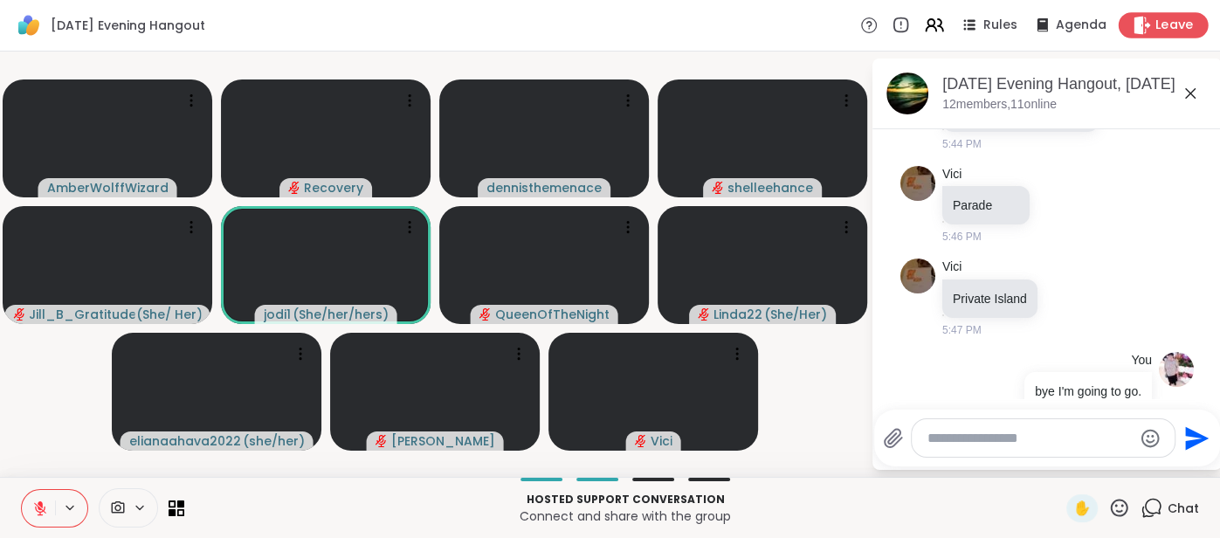
click at [1161, 31] on span "Leave" at bounding box center [1175, 26] width 38 height 18
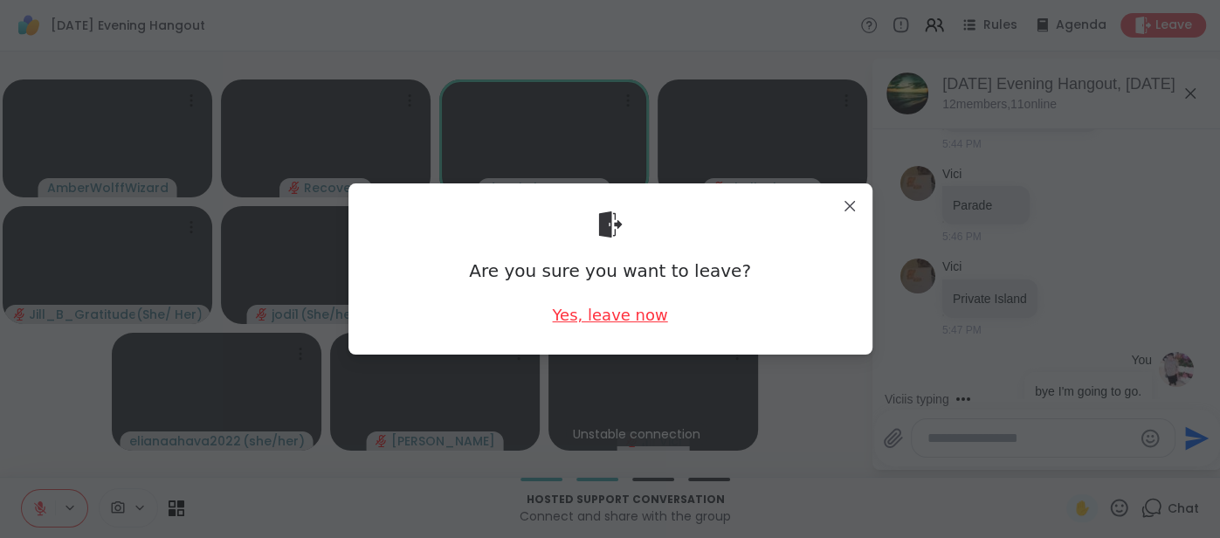
click at [653, 321] on div "Yes, leave now" at bounding box center [609, 315] width 115 height 22
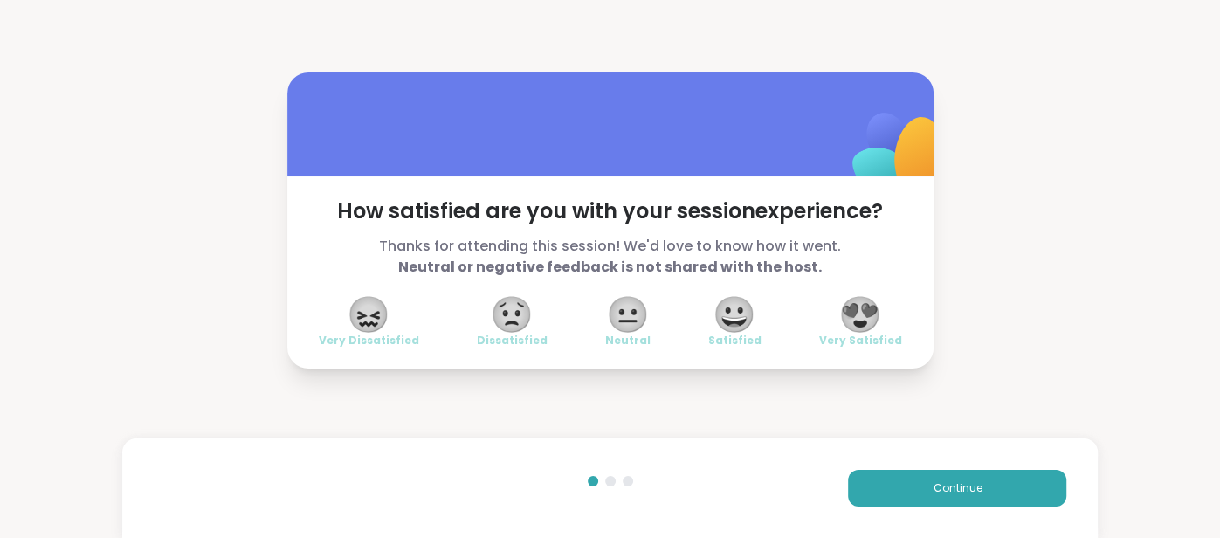
click at [888, 312] on div "😍 Very Satisfied" at bounding box center [860, 323] width 83 height 49
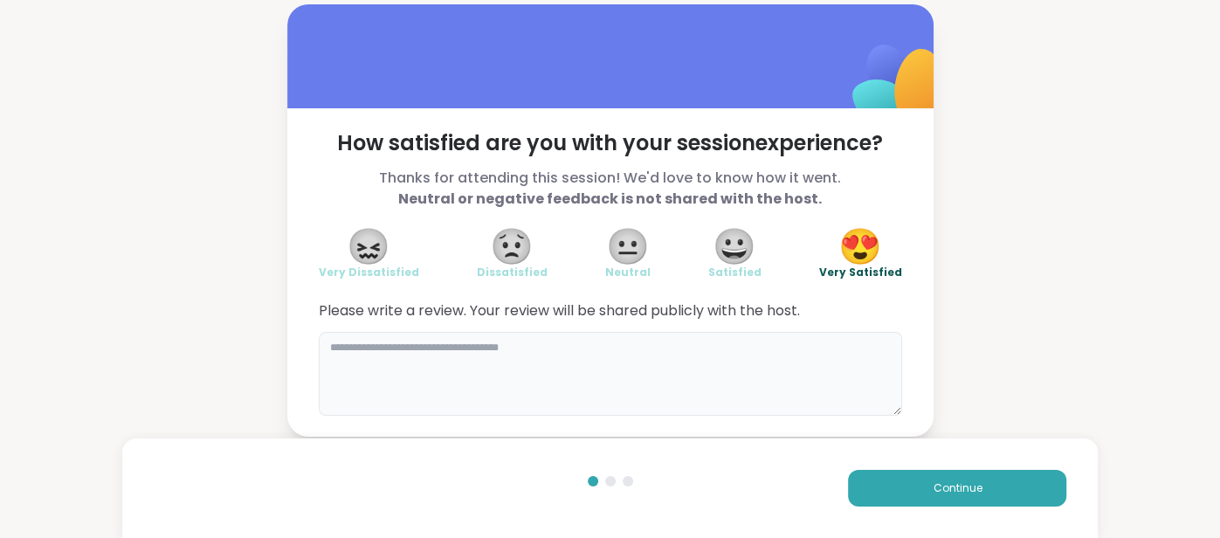
click at [771, 358] on textarea at bounding box center [611, 374] width 584 height 84
type textarea "**********"
click at [1018, 467] on div "Continue" at bounding box center [610, 489] width 977 height 100
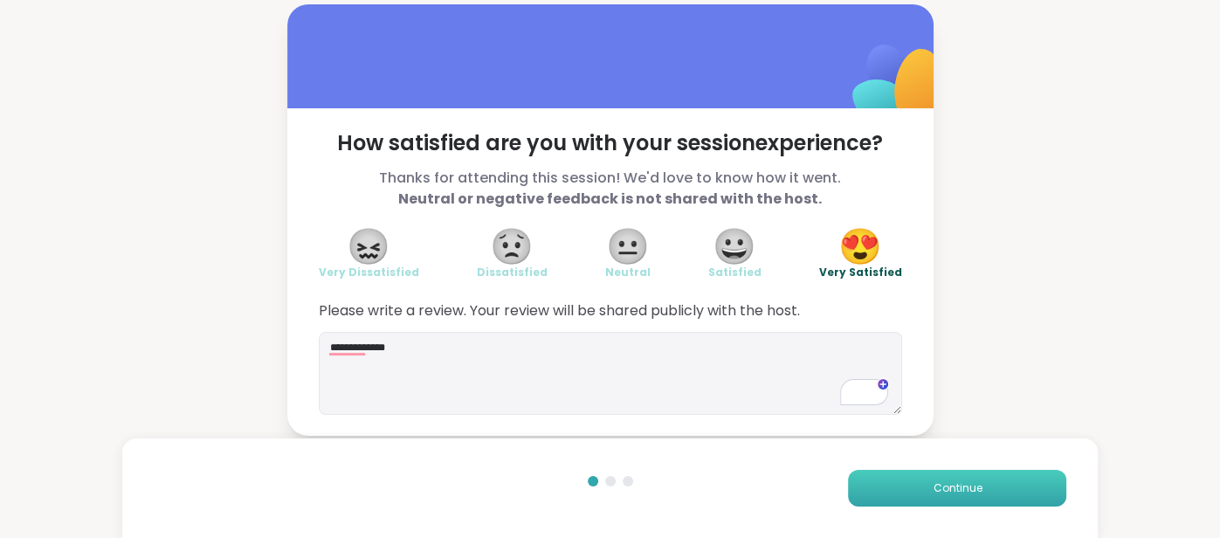
click at [1014, 477] on button "Continue" at bounding box center [957, 488] width 218 height 37
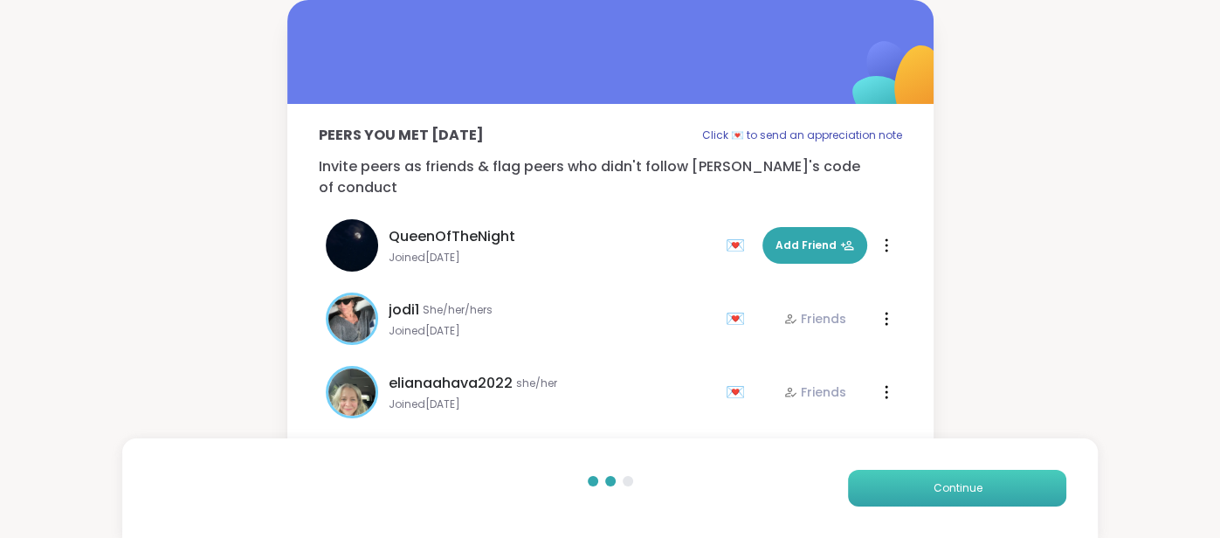
click at [1014, 477] on button "Continue" at bounding box center [957, 488] width 218 height 37
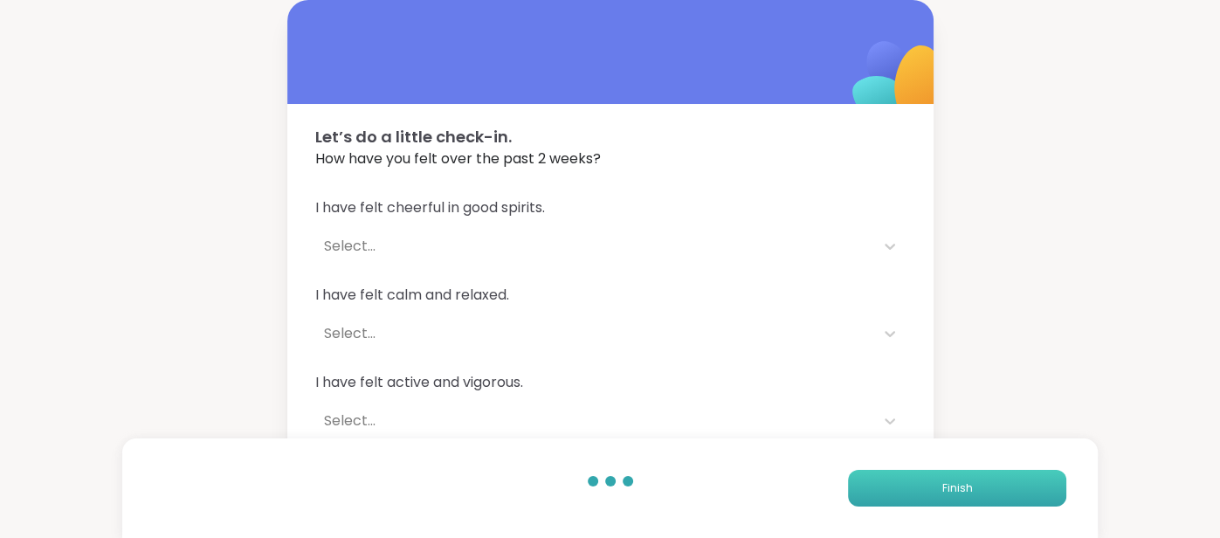
click at [1014, 477] on button "Finish" at bounding box center [957, 488] width 218 height 37
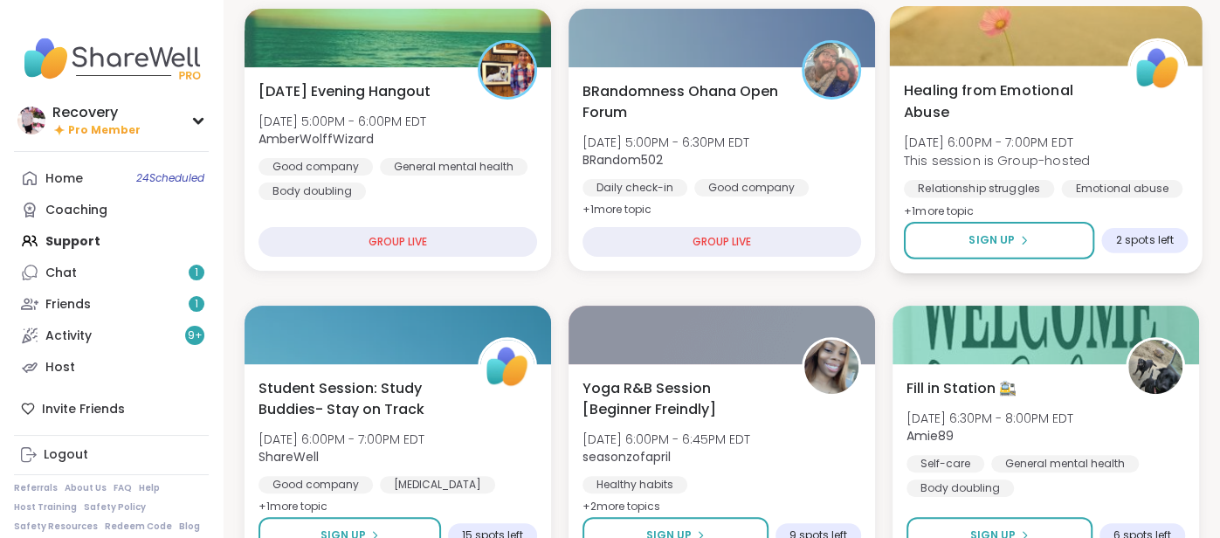
scroll to position [213, 0]
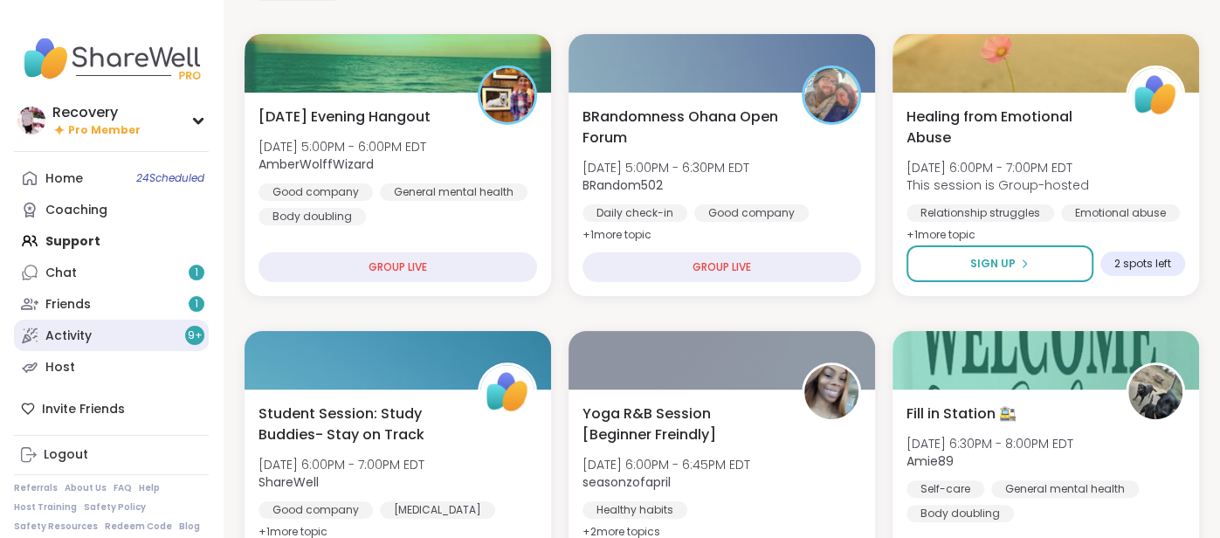
click at [80, 329] on div "Activity 9 +" at bounding box center [68, 336] width 46 height 17
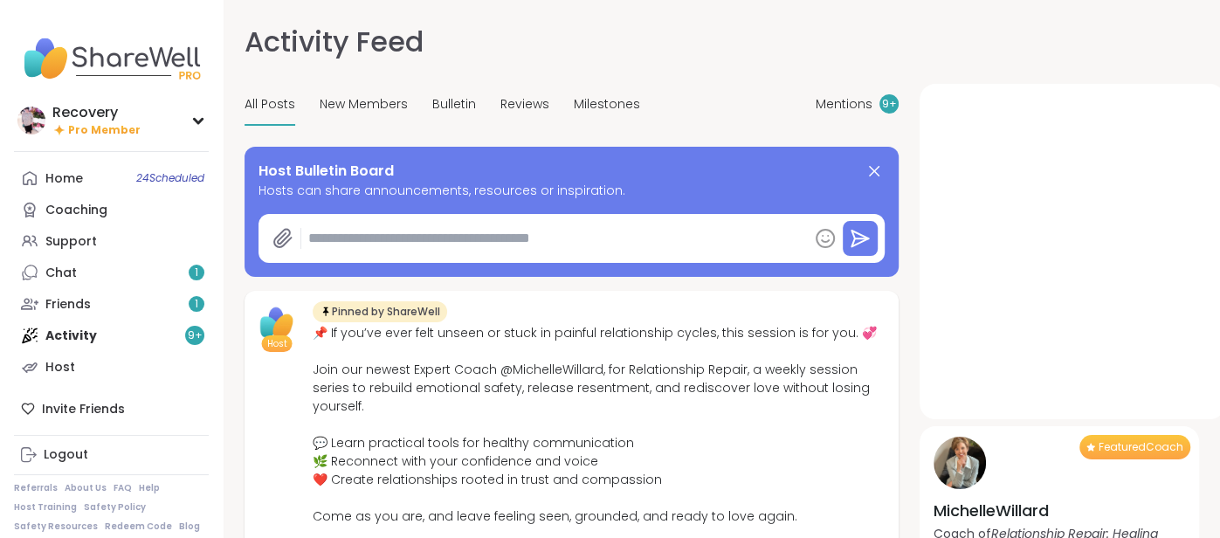
type textarea "*"
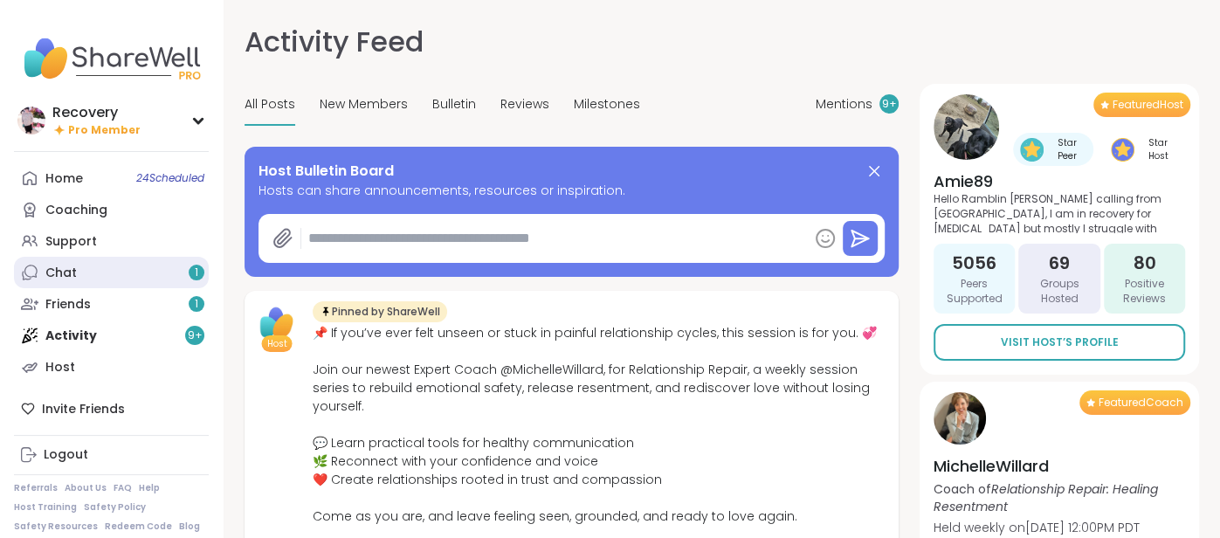
click at [76, 280] on link "Chat 1" at bounding box center [111, 272] width 195 height 31
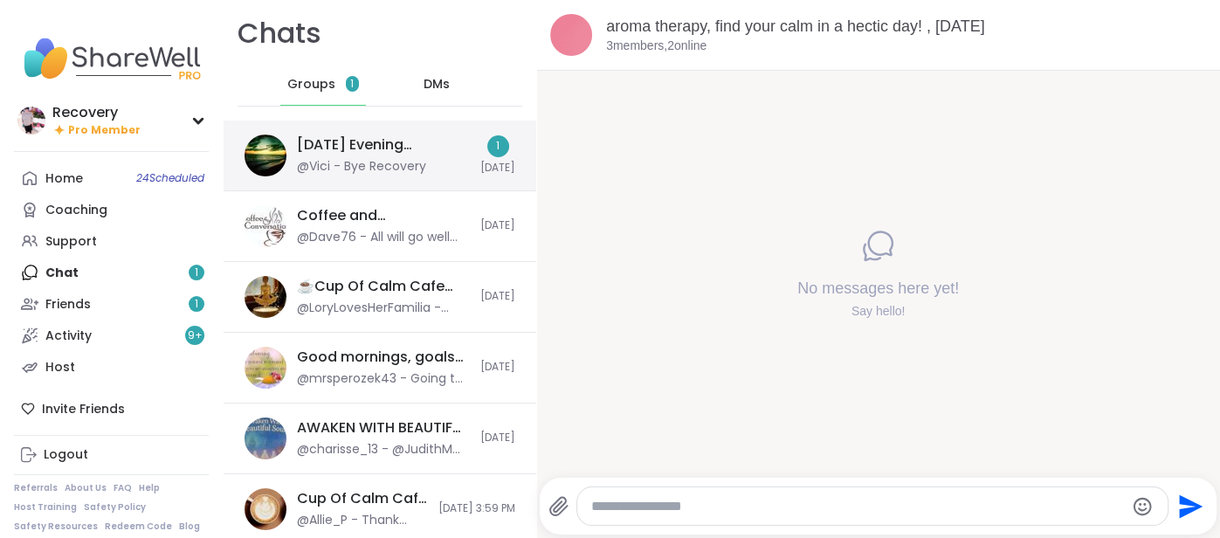
click at [387, 143] on div "Tuesday Evening Hangout, Oct 07" at bounding box center [383, 144] width 173 height 19
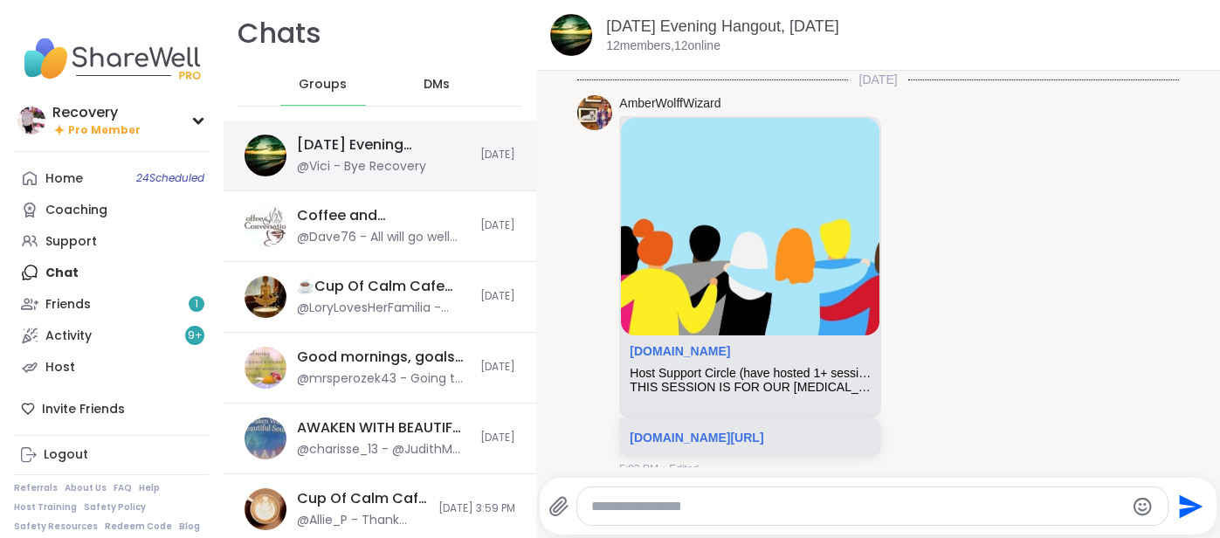
scroll to position [4568, 0]
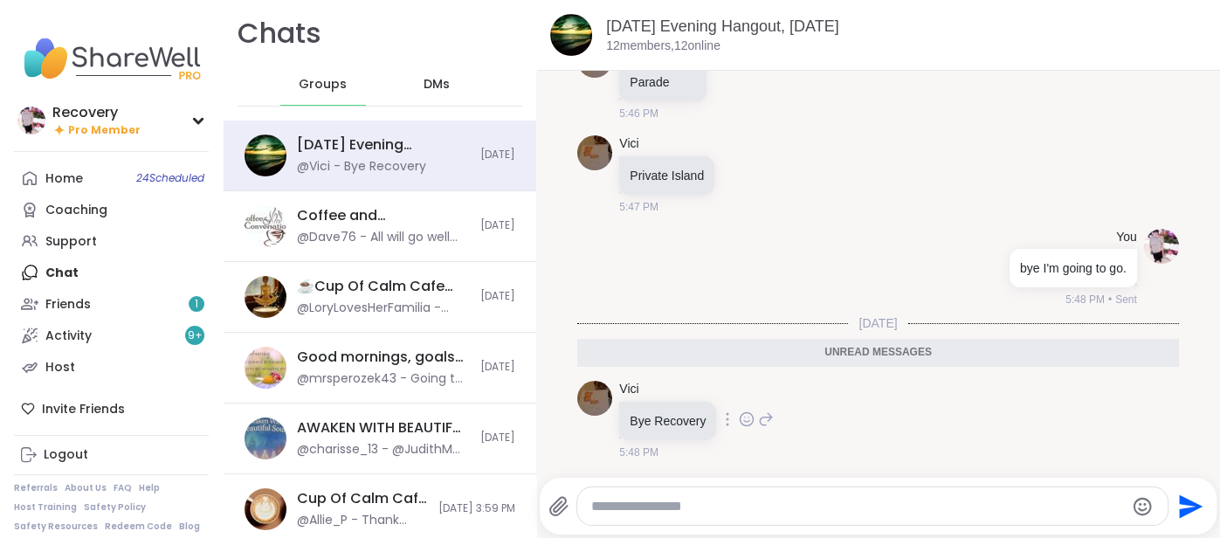
click at [743, 426] on icon at bounding box center [747, 419] width 13 height 13
click at [673, 399] on div "Select Reaction: Joy" at bounding box center [670, 392] width 16 height 16
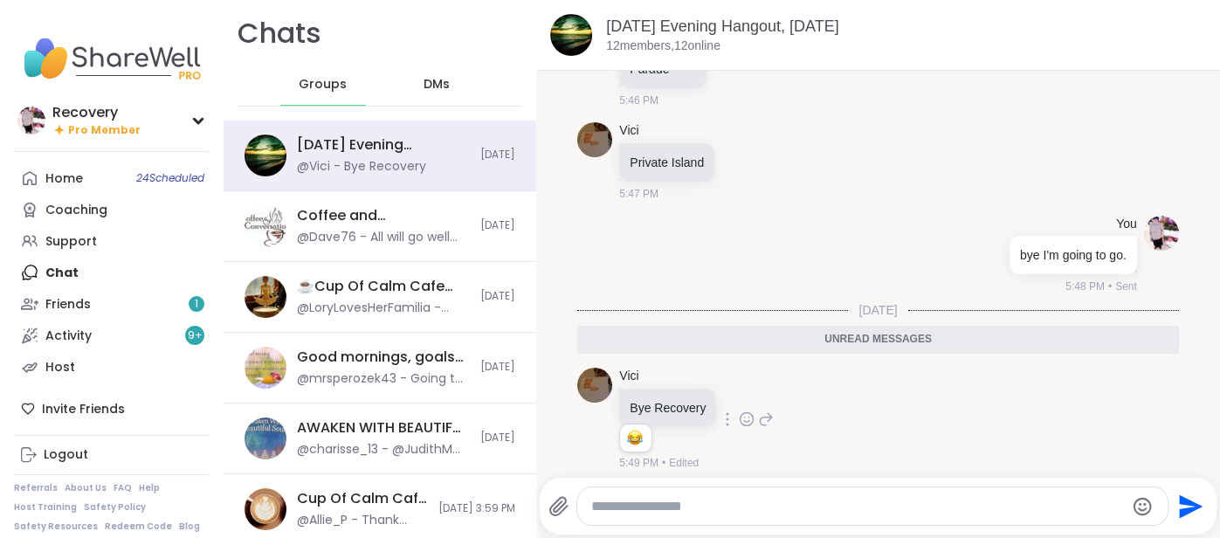
scroll to position [4593, 0]
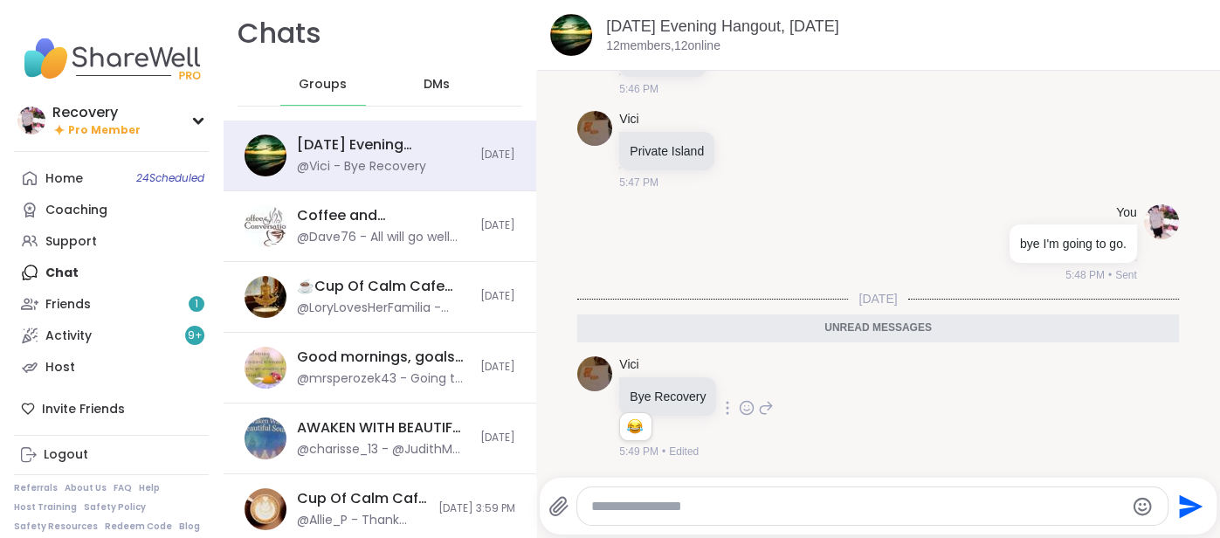
click at [432, 89] on span "DMs" at bounding box center [437, 84] width 26 height 17
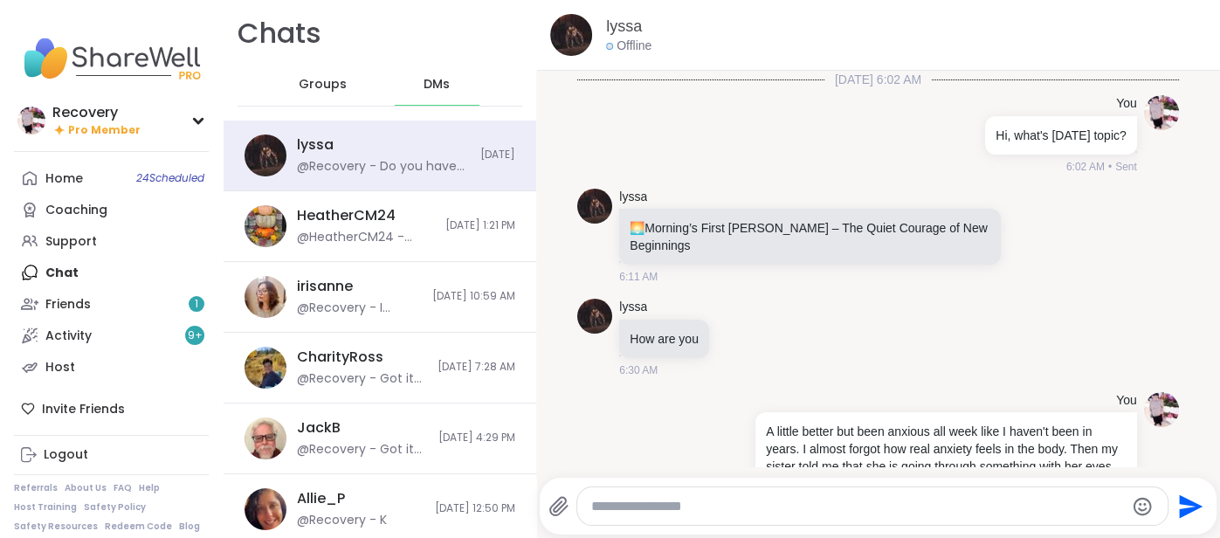
scroll to position [15348, 0]
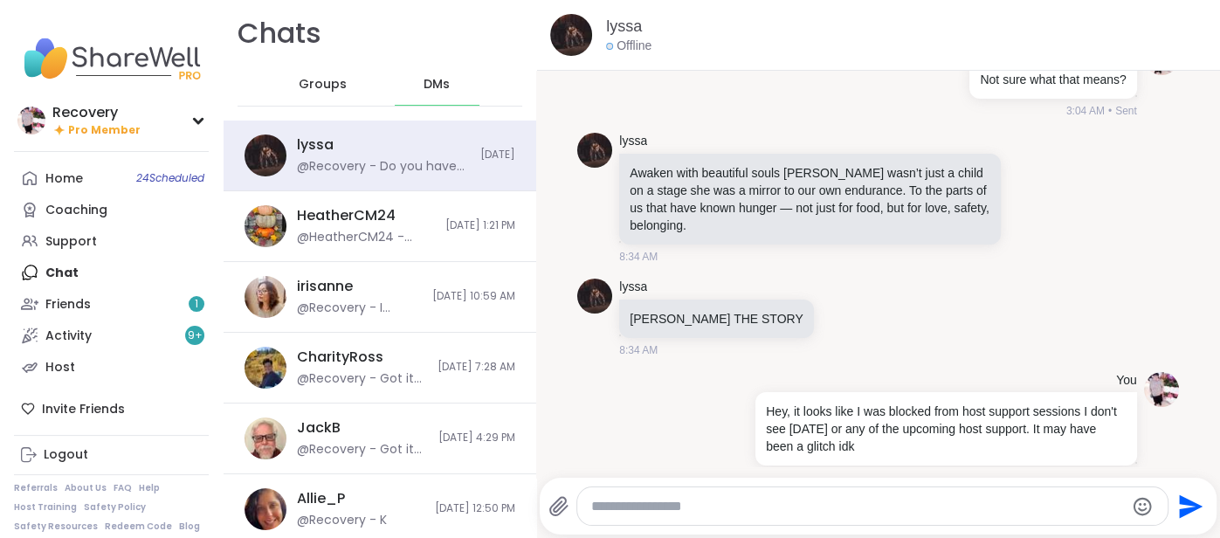
click at [311, 83] on span "Groups" at bounding box center [323, 84] width 48 height 17
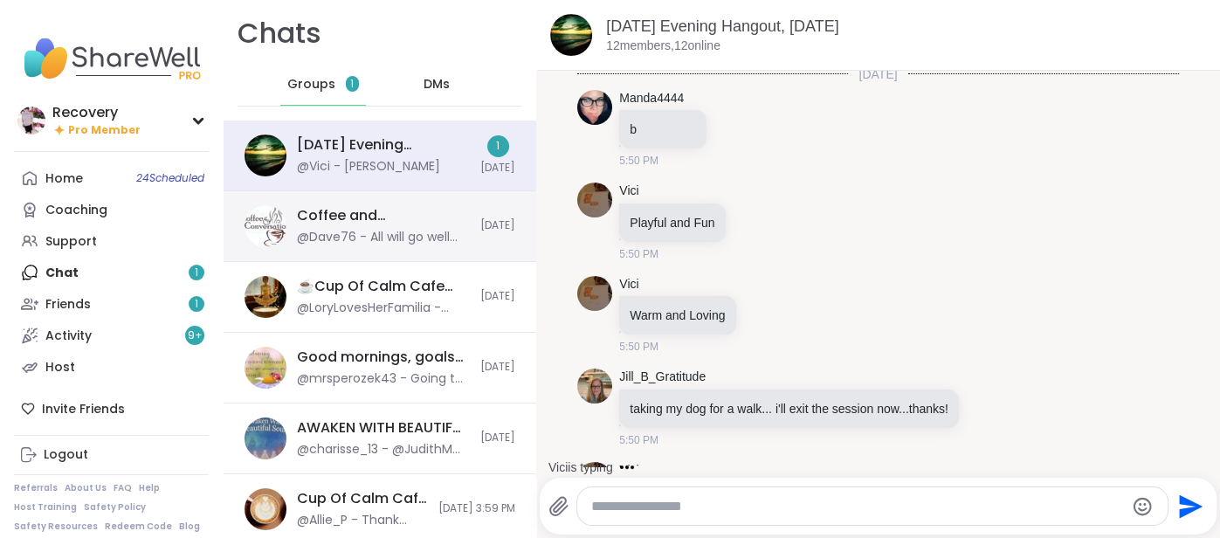
scroll to position [5015, 0]
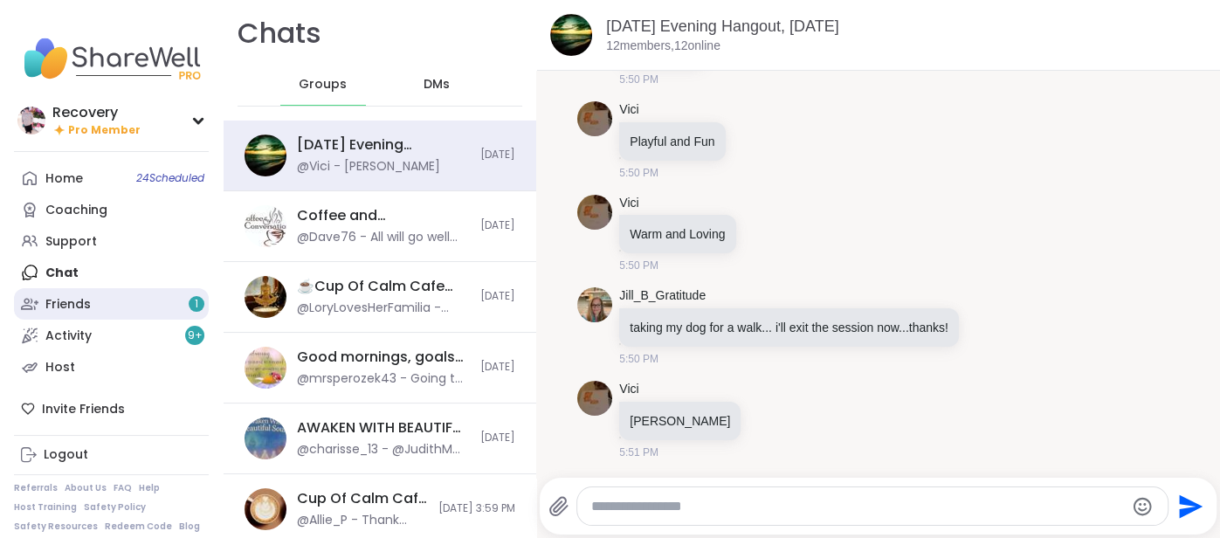
click at [153, 297] on link "Friends 1" at bounding box center [111, 303] width 195 height 31
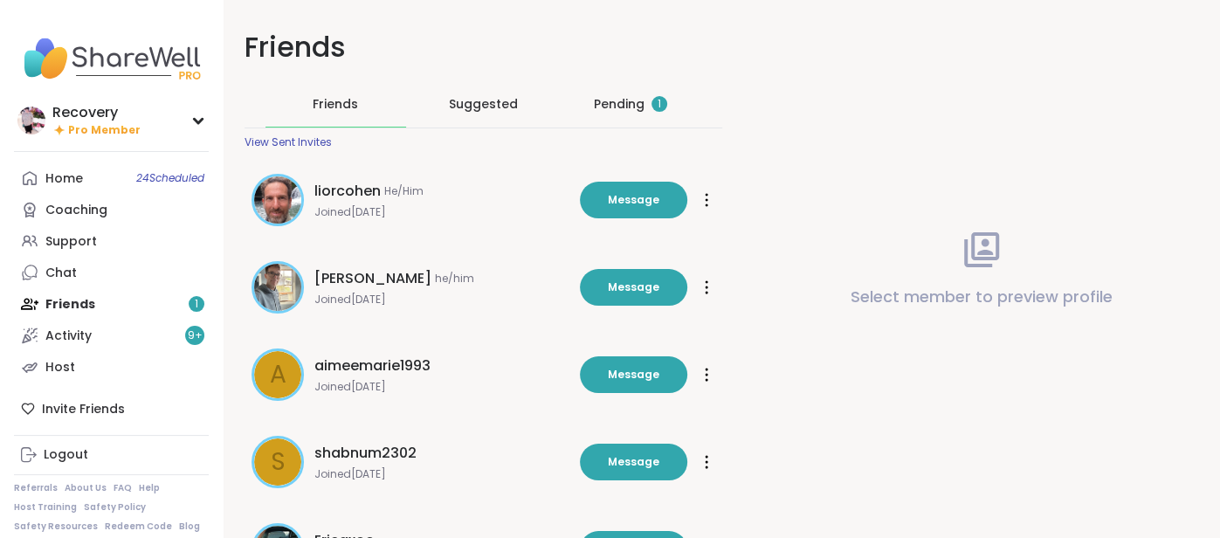
click at [597, 108] on div "Pending 1" at bounding box center [630, 103] width 73 height 17
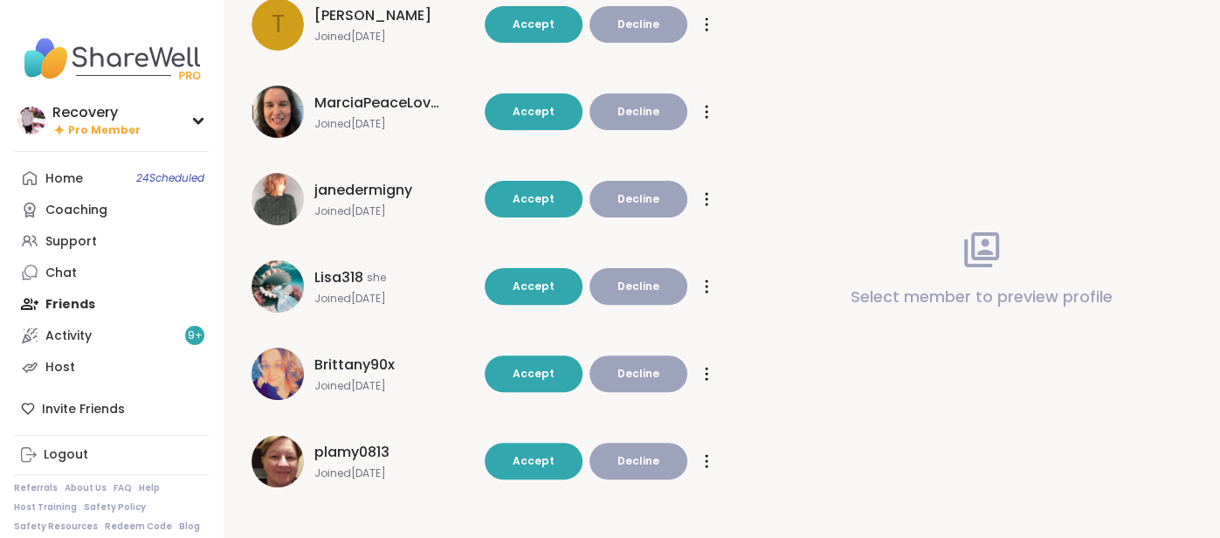
scroll to position [263, 0]
click at [515, 370] on button "Accept" at bounding box center [534, 374] width 98 height 37
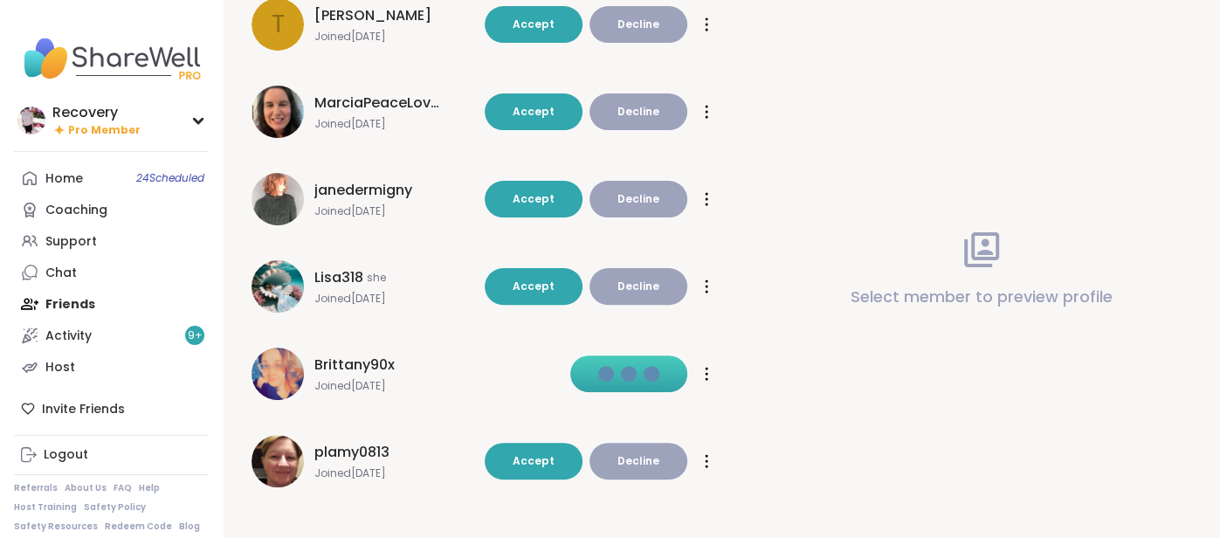
scroll to position [183, 0]
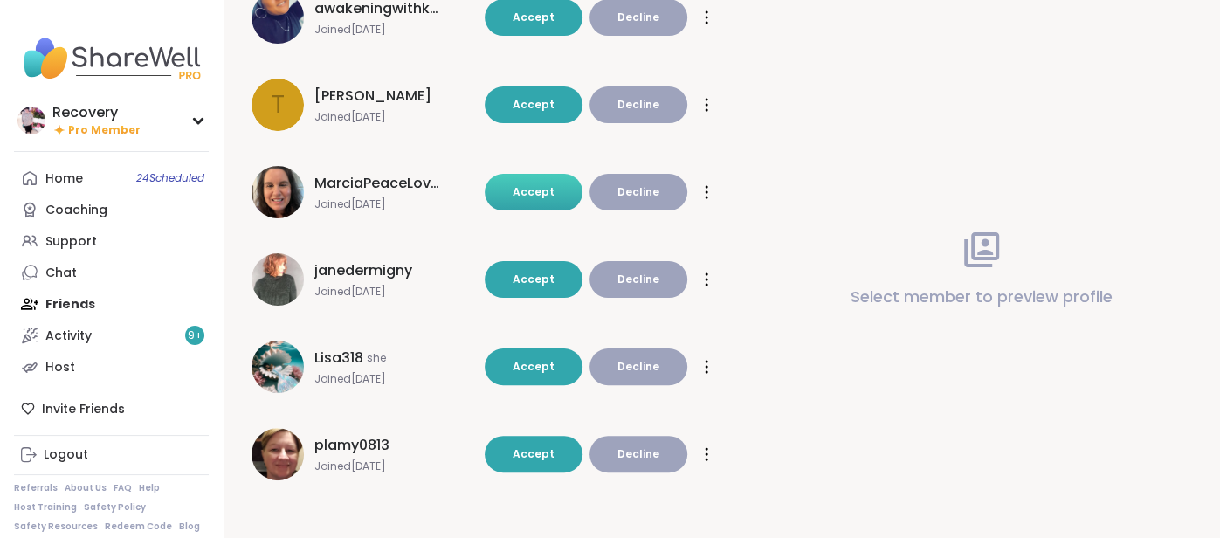
click at [515, 203] on button "Accept" at bounding box center [534, 192] width 98 height 37
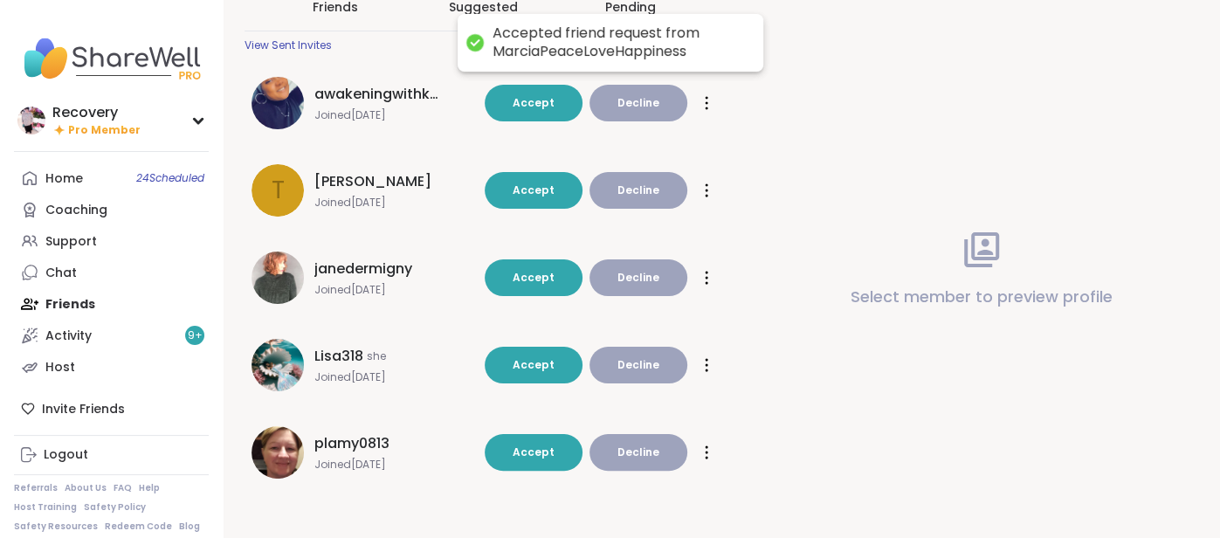
scroll to position [95, 0]
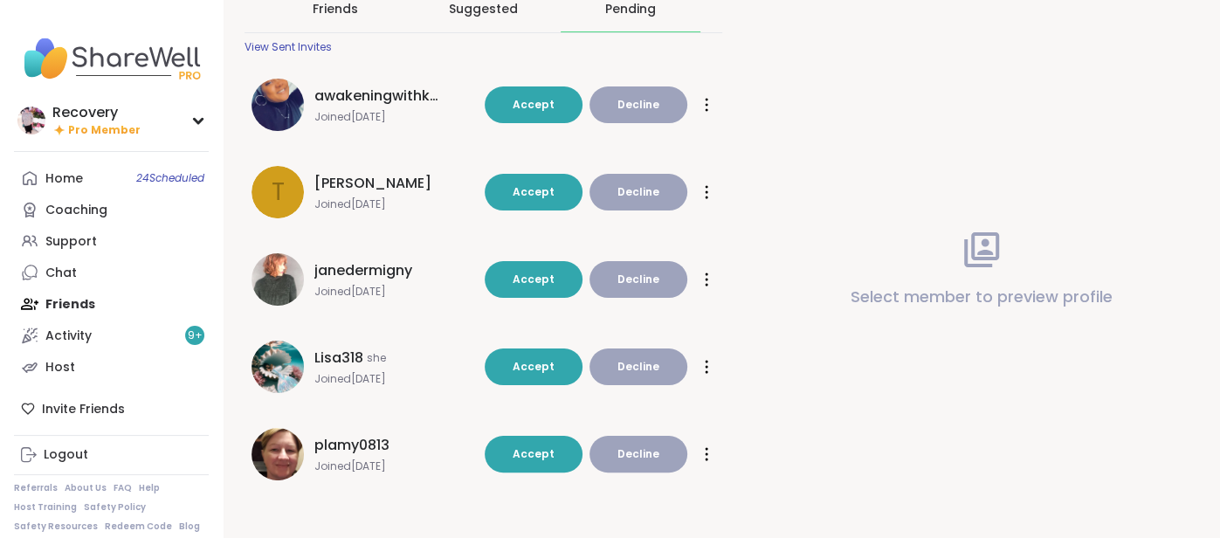
click at [645, 117] on button "Decline" at bounding box center [639, 104] width 98 height 37
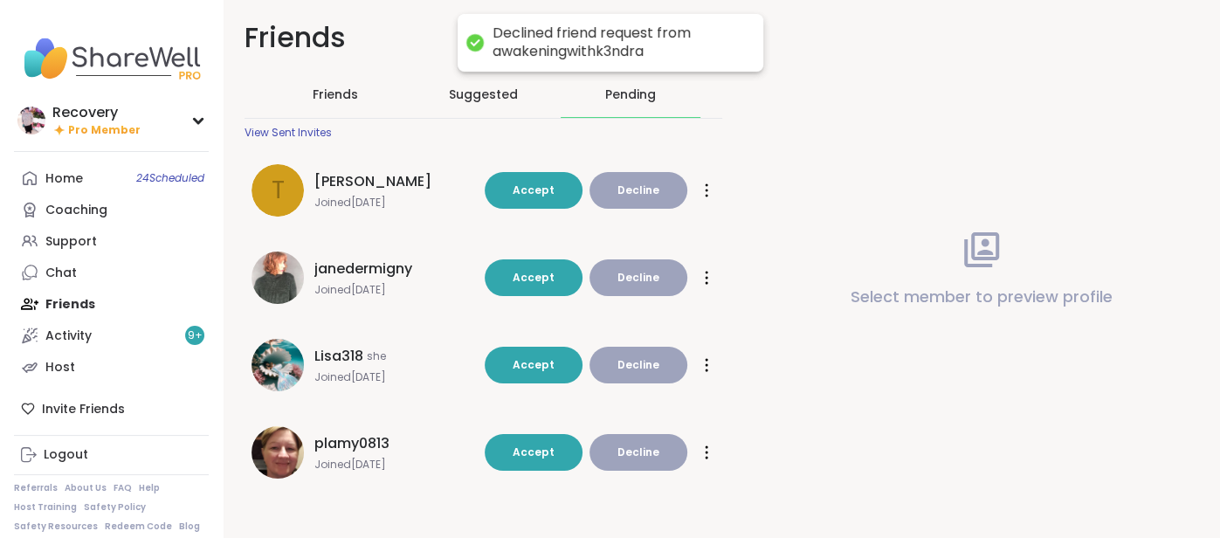
scroll to position [8, 0]
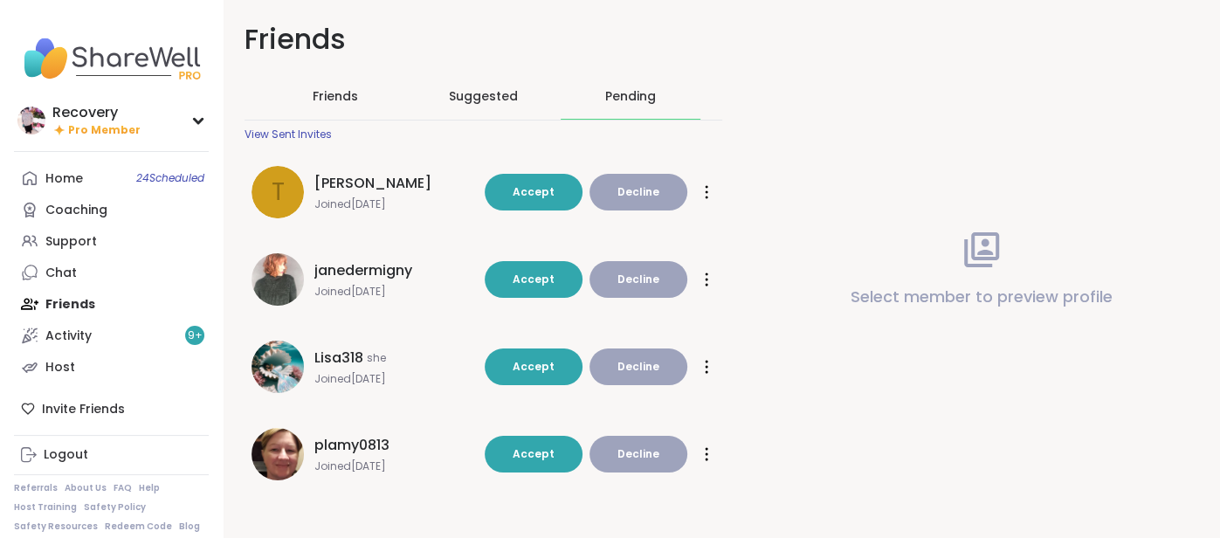
click at [642, 186] on span "Decline" at bounding box center [639, 192] width 42 height 16
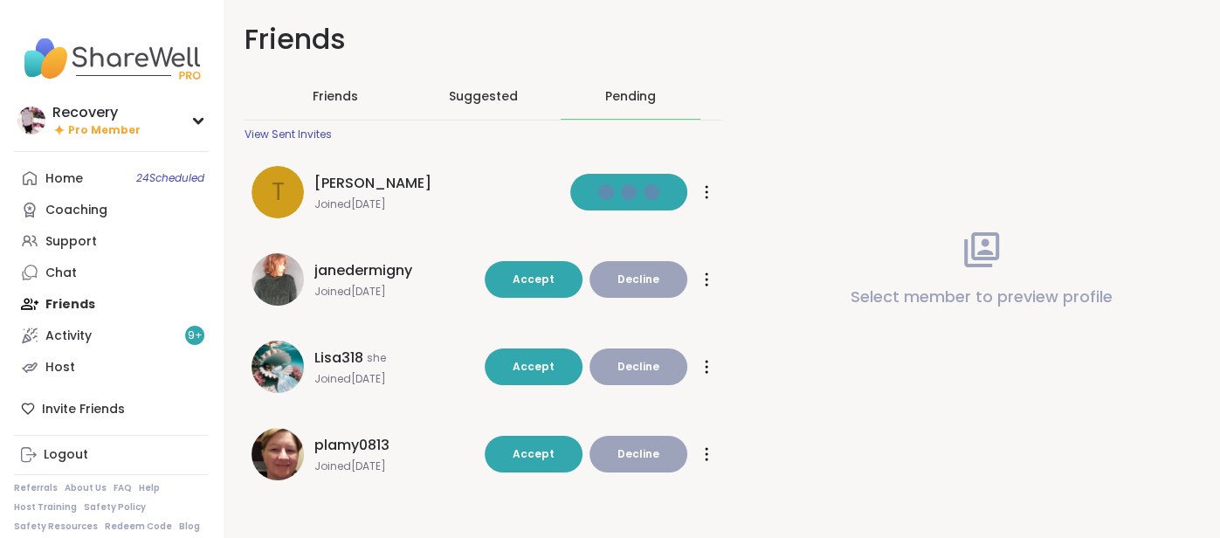
scroll to position [0, 0]
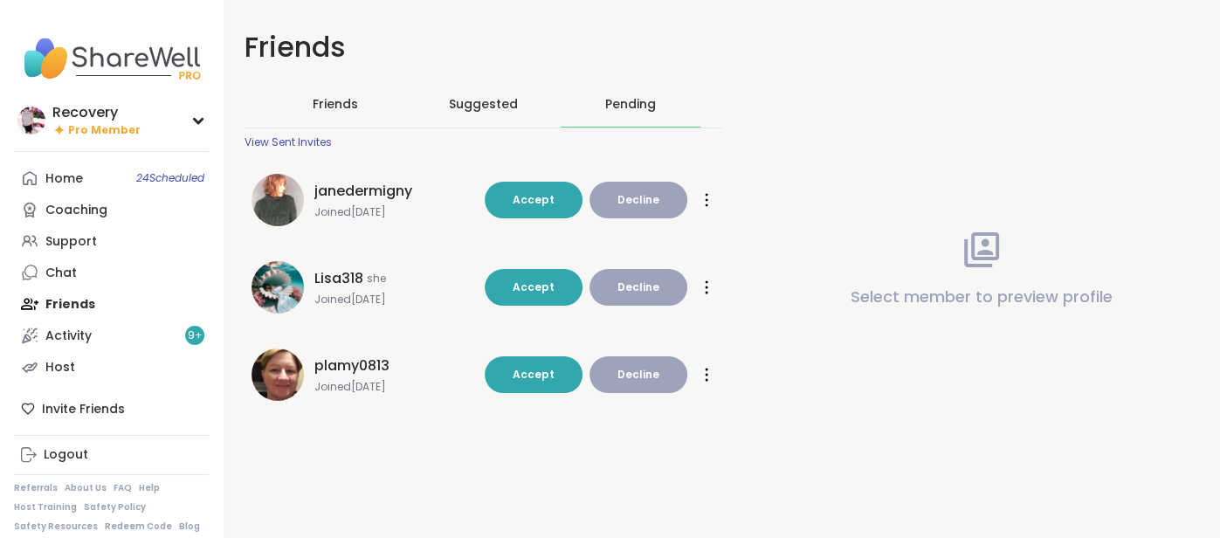
click at [646, 207] on button "Decline" at bounding box center [639, 200] width 98 height 37
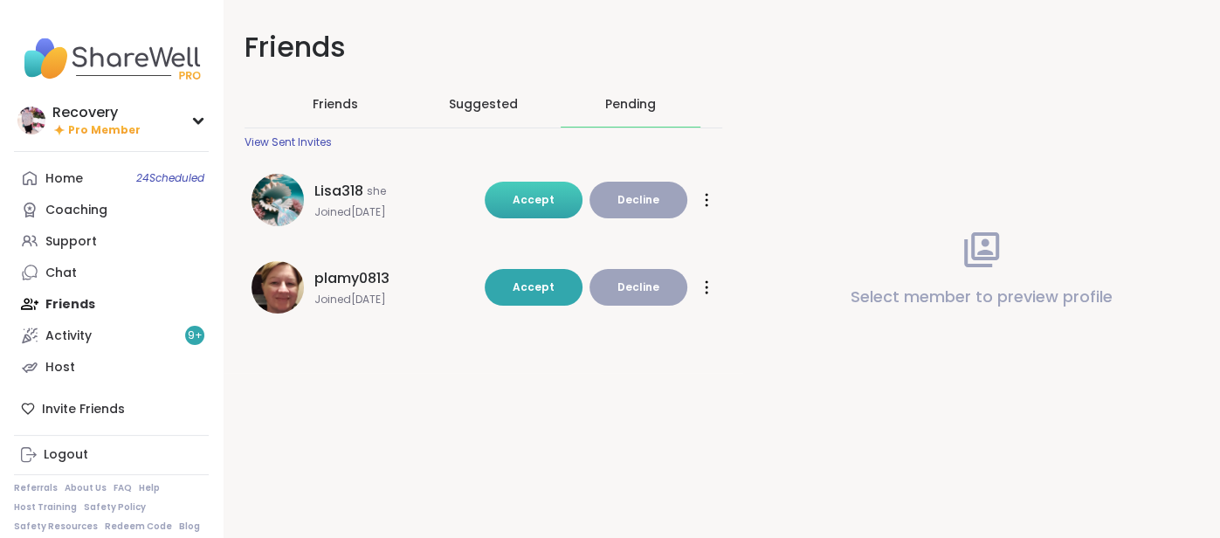
click at [512, 187] on button "Accept" at bounding box center [534, 200] width 98 height 37
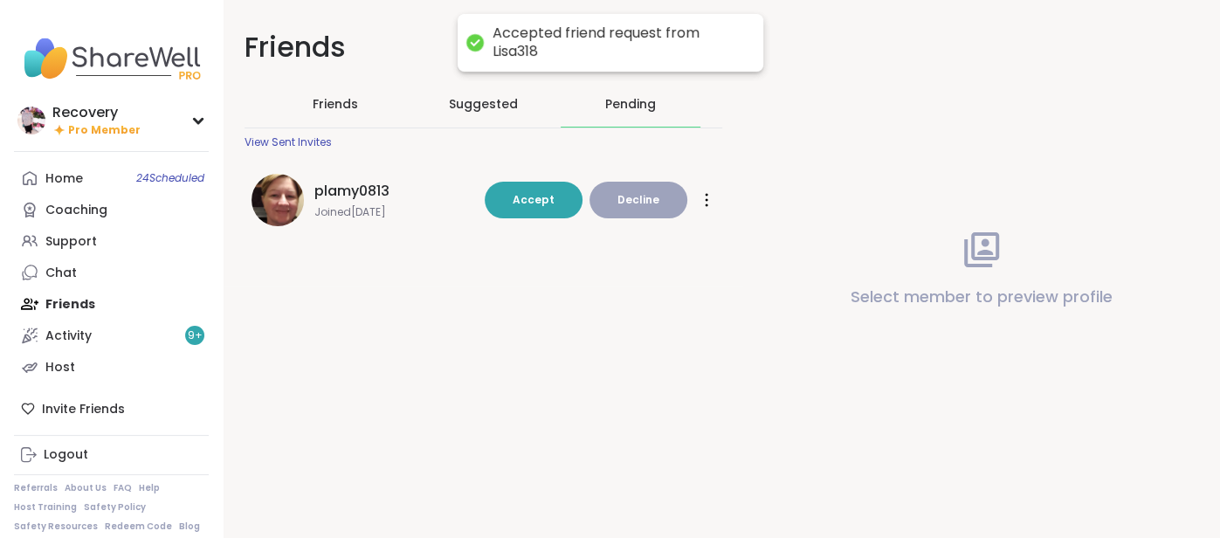
click at [629, 194] on span "Decline" at bounding box center [639, 200] width 42 height 16
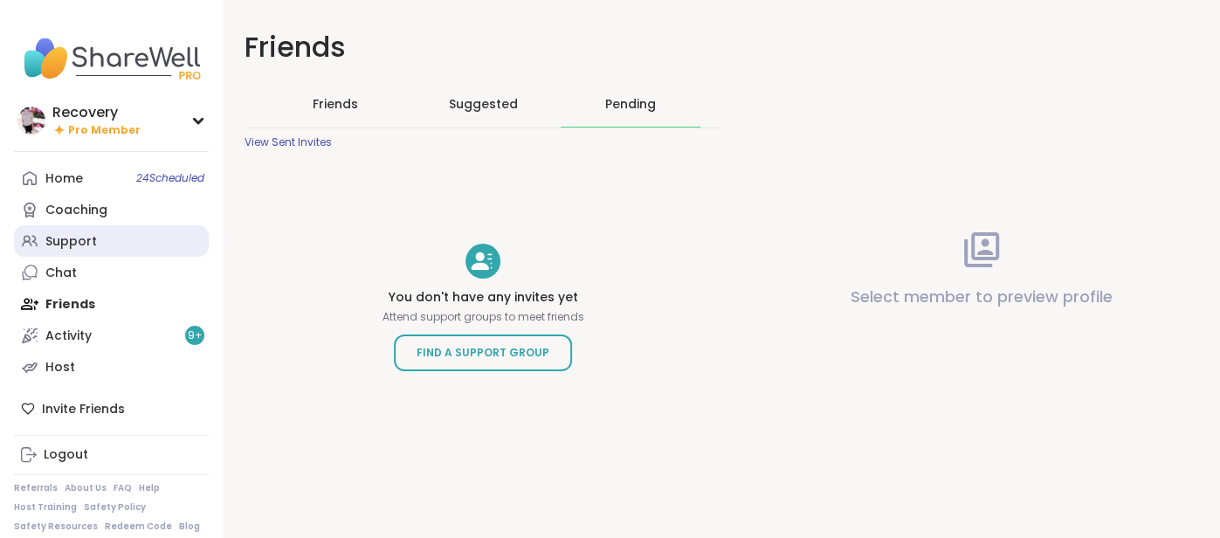
click at [108, 235] on link "Support" at bounding box center [111, 240] width 195 height 31
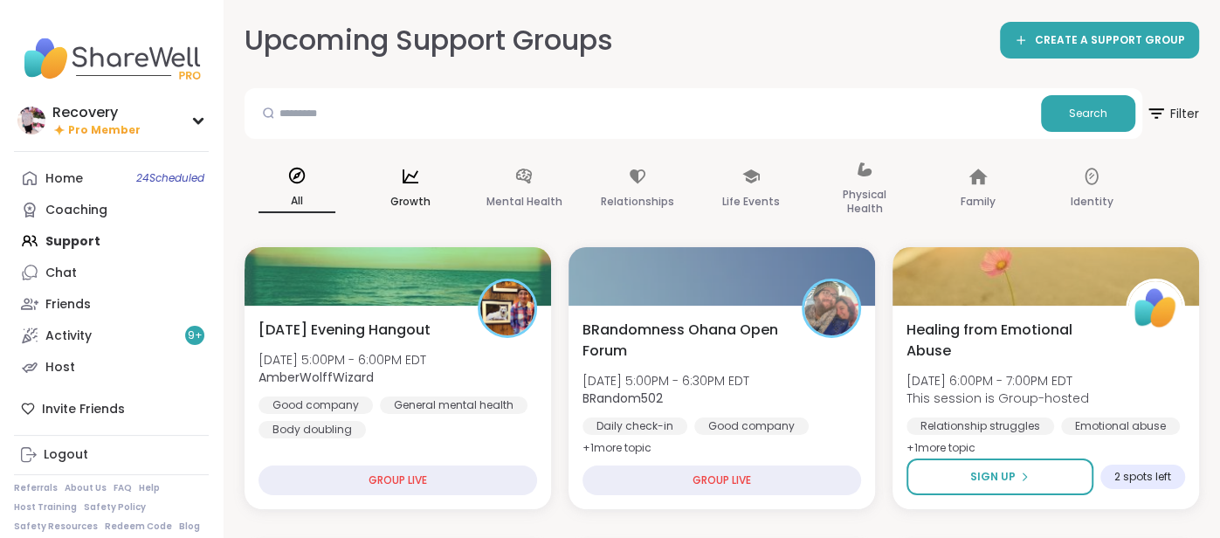
click at [424, 189] on div "Growth" at bounding box center [410, 189] width 105 height 87
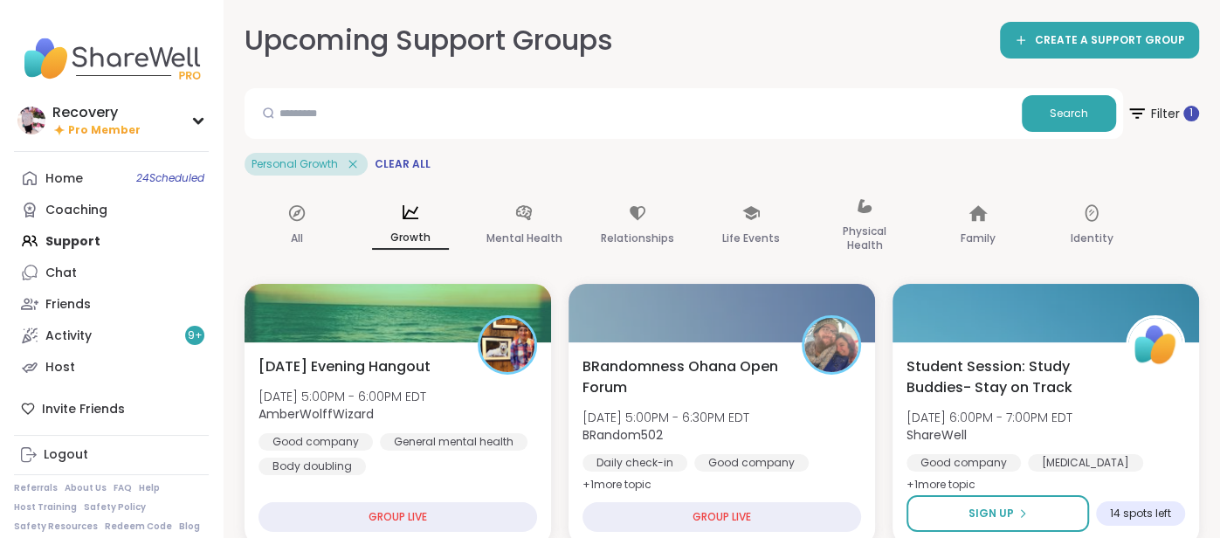
click at [73, 247] on div "Home 24 Scheduled Coaching Support Chat Friends Activity 9 + Host" at bounding box center [111, 272] width 195 height 220
click at [67, 380] on link "Host" at bounding box center [111, 366] width 195 height 31
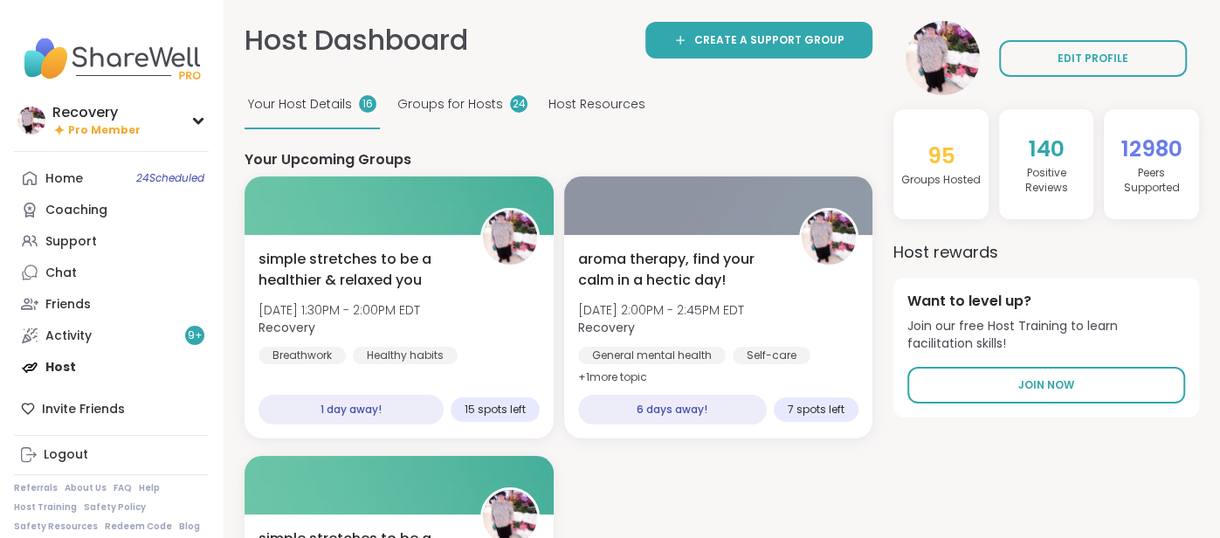
click at [425, 105] on span "Groups for Hosts" at bounding box center [450, 104] width 106 height 18
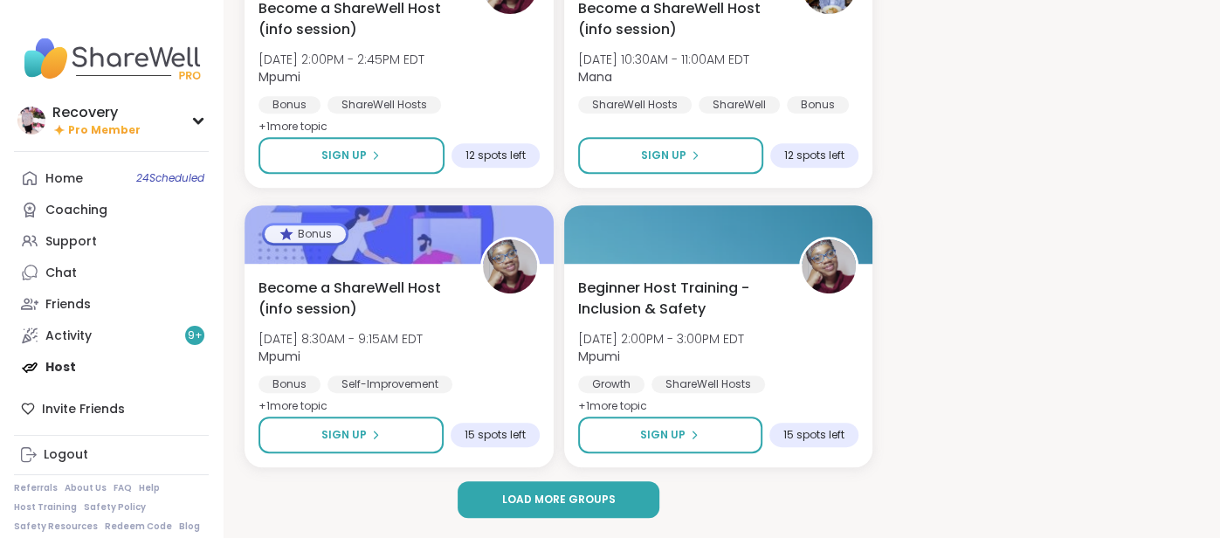
scroll to position [528, 0]
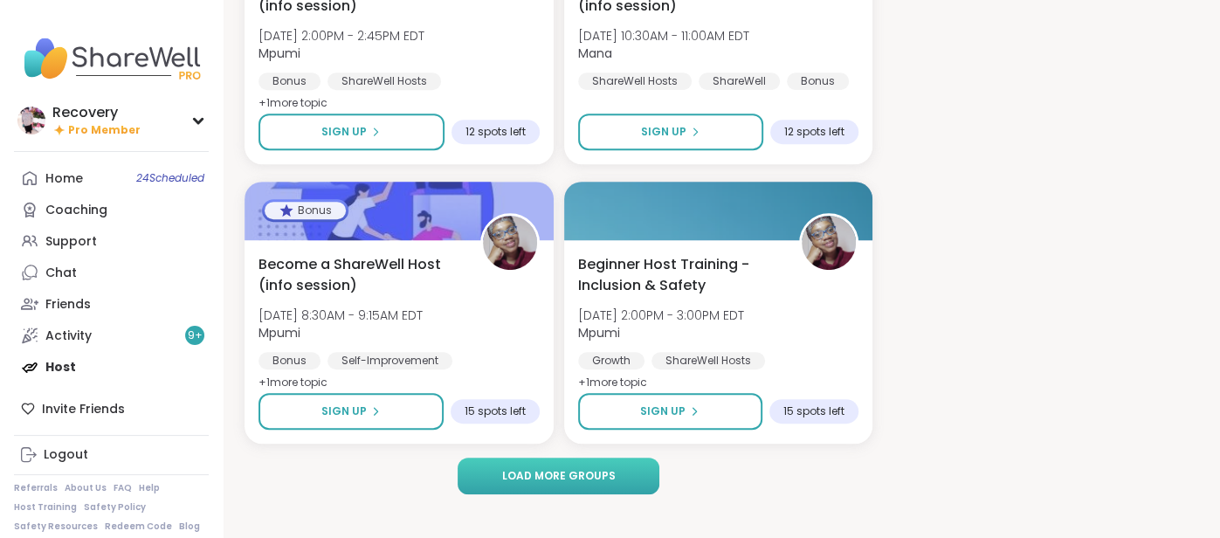
click at [479, 480] on button "Load more groups" at bounding box center [559, 476] width 203 height 37
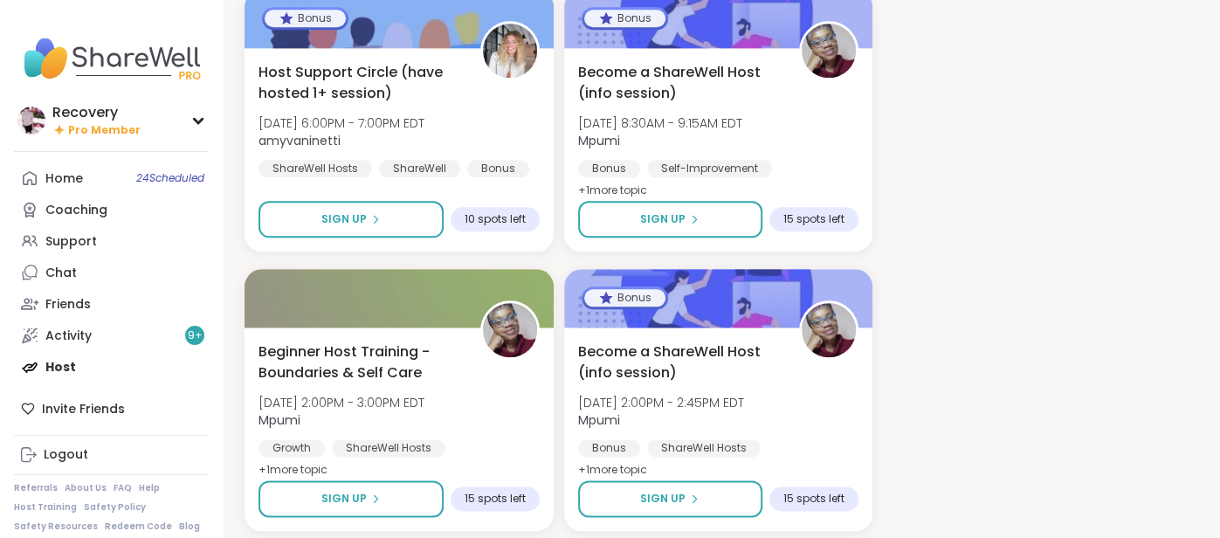
scroll to position [1278, 0]
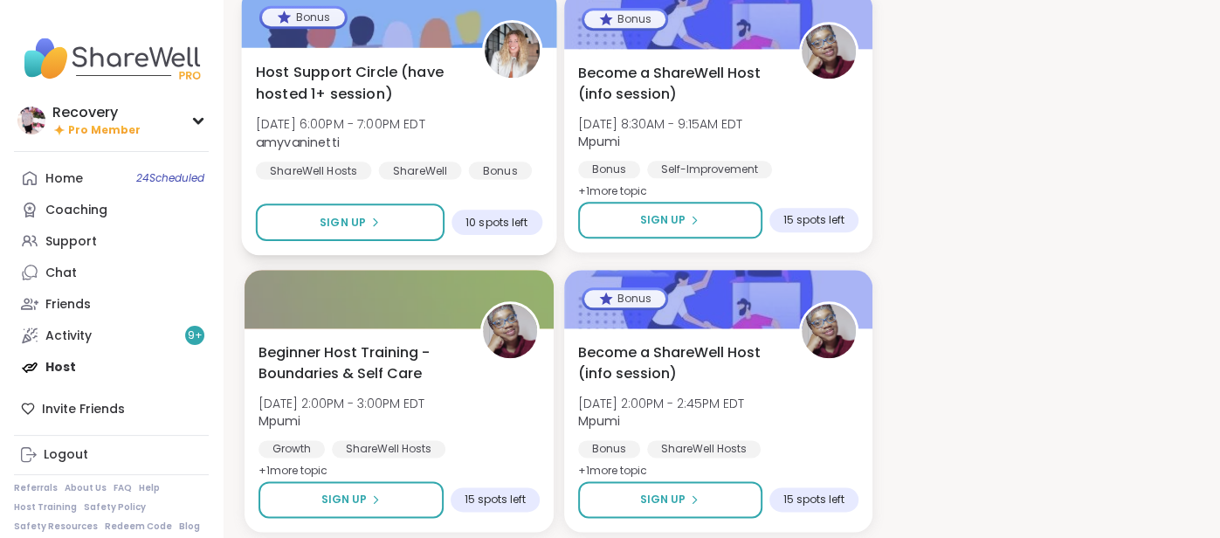
click at [298, 149] on b "amyvaninetti" at bounding box center [298, 141] width 84 height 17
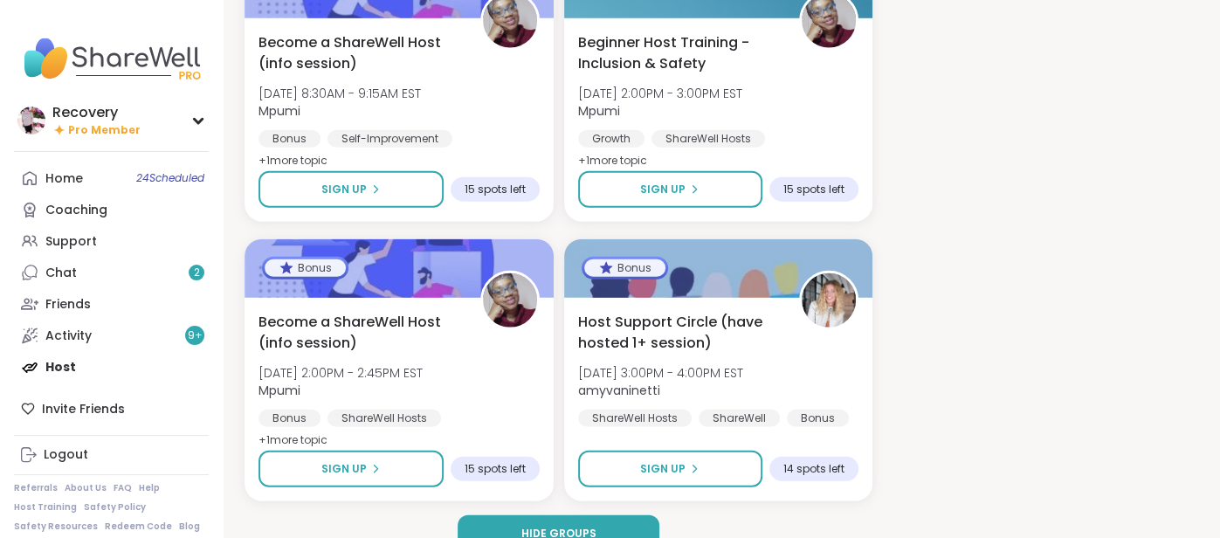
scroll to position [2987, 0]
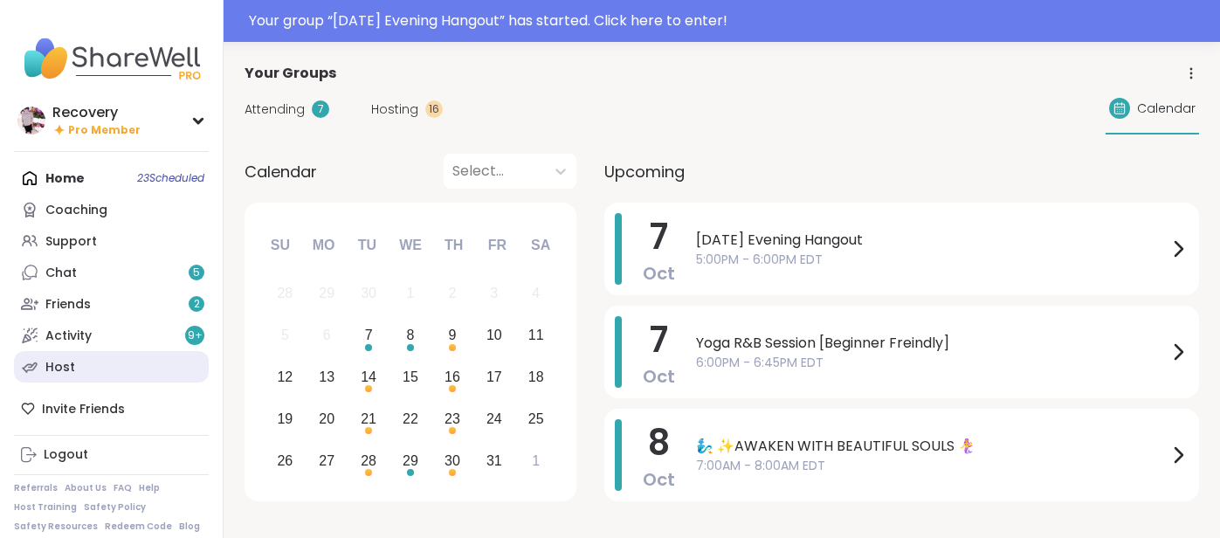
click at [103, 359] on link "Host" at bounding box center [111, 366] width 195 height 31
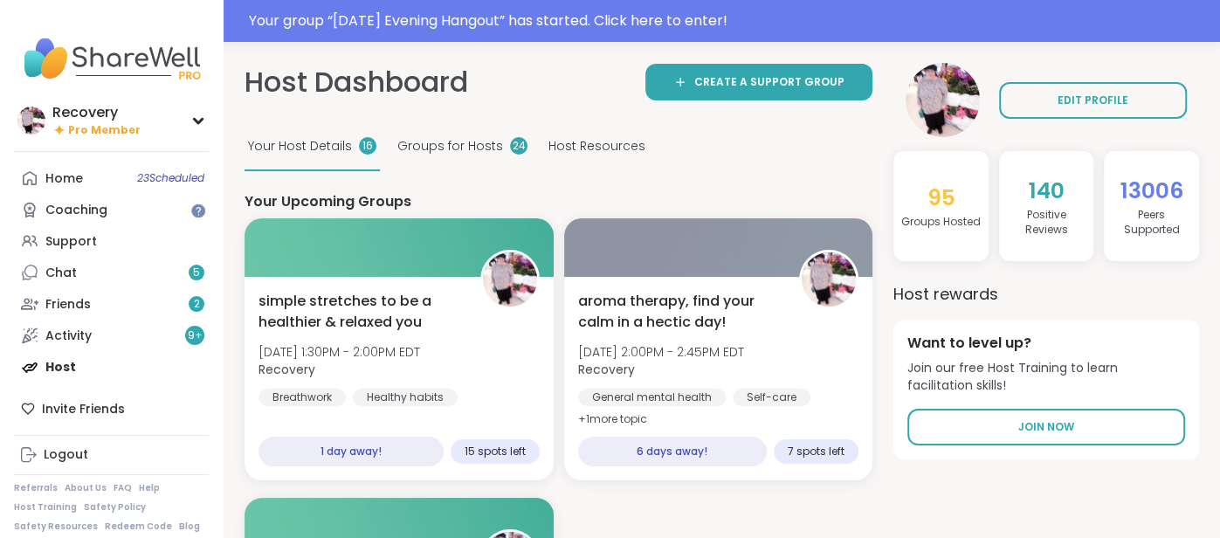
click at [473, 139] on span "Groups for Hosts" at bounding box center [450, 146] width 106 height 18
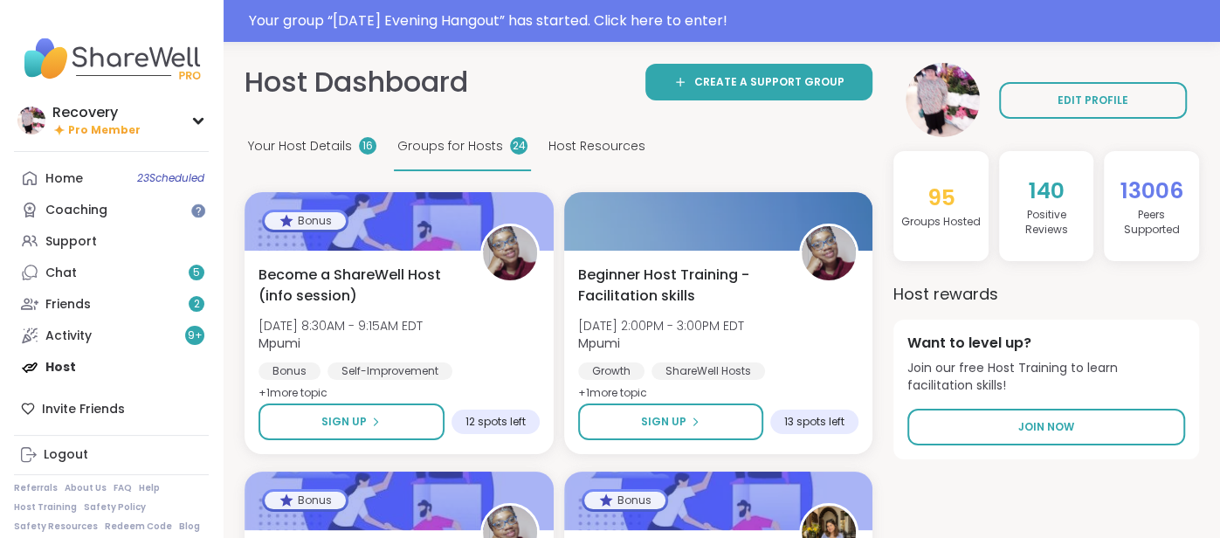
click at [574, 153] on span "Host Resources" at bounding box center [597, 146] width 97 height 18
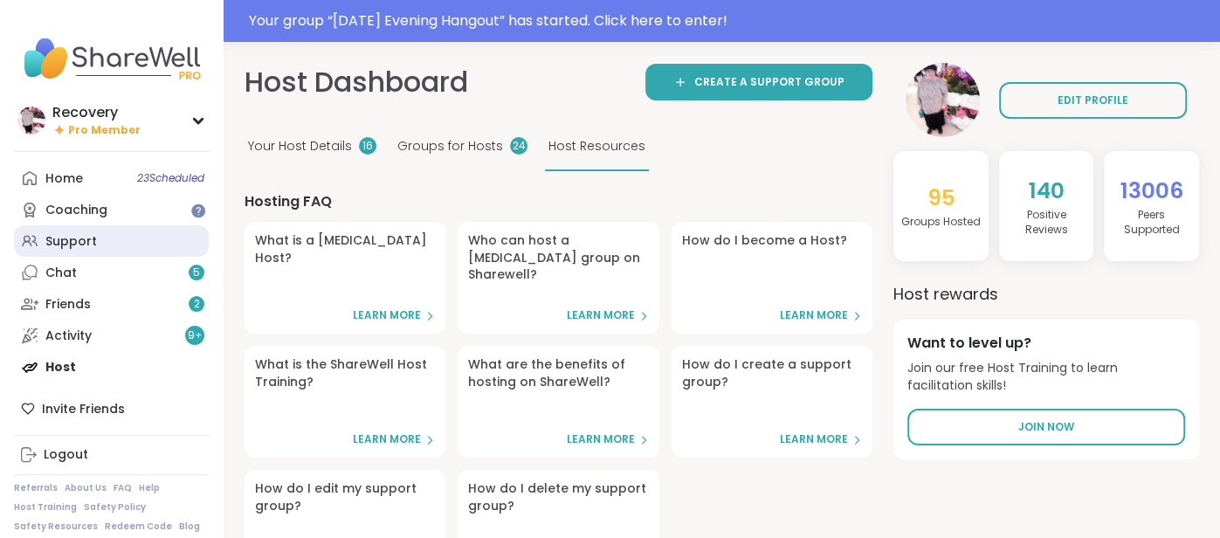
click at [61, 235] on div "Support" at bounding box center [71, 241] width 52 height 17
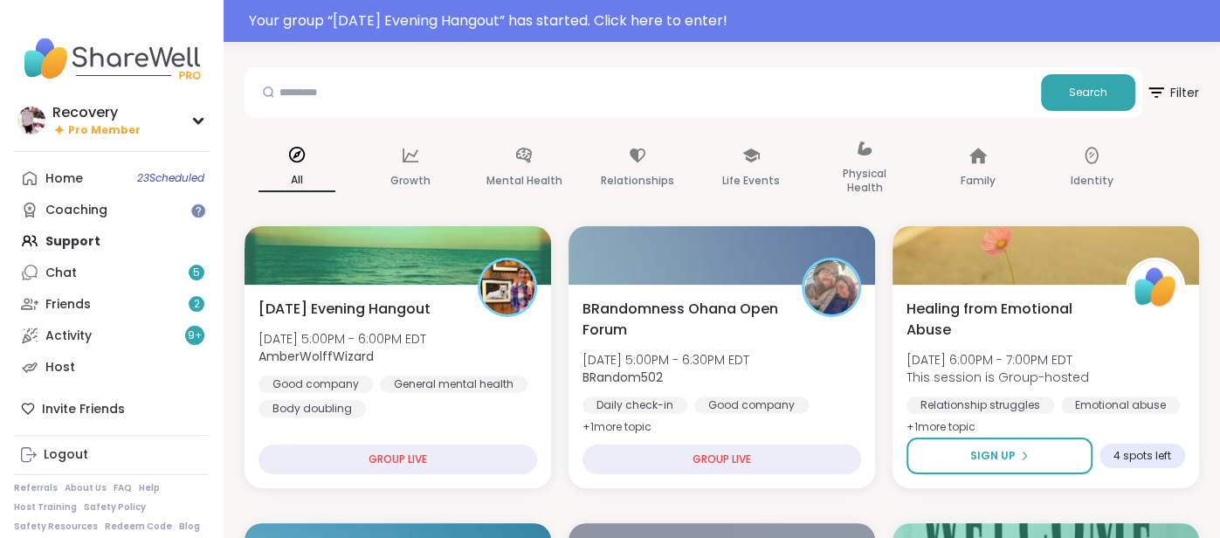
scroll to position [53, 0]
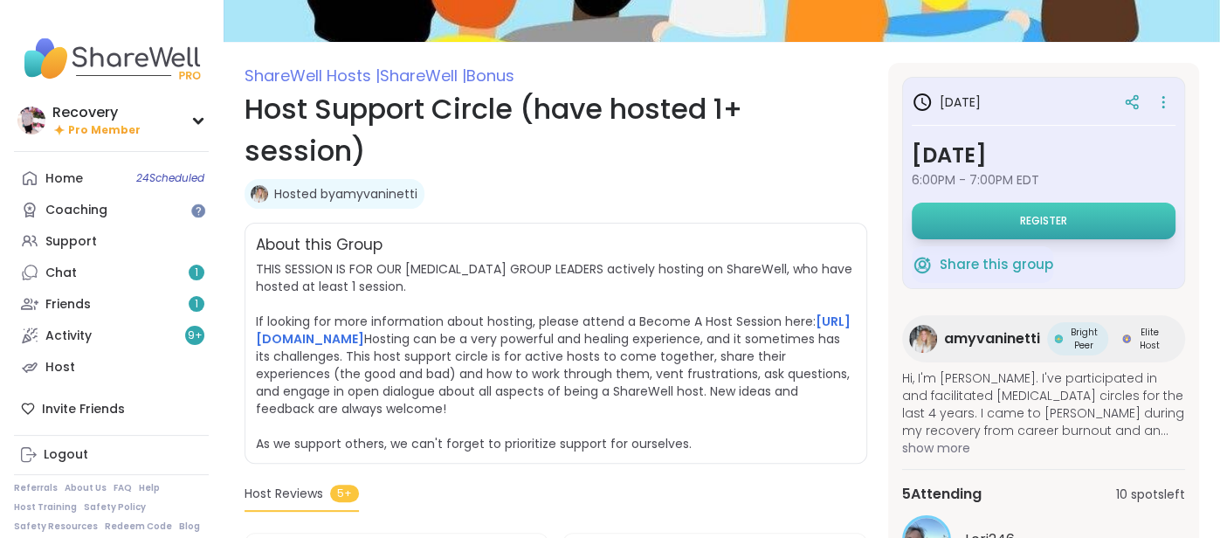
click at [956, 229] on button "Register" at bounding box center [1044, 221] width 264 height 37
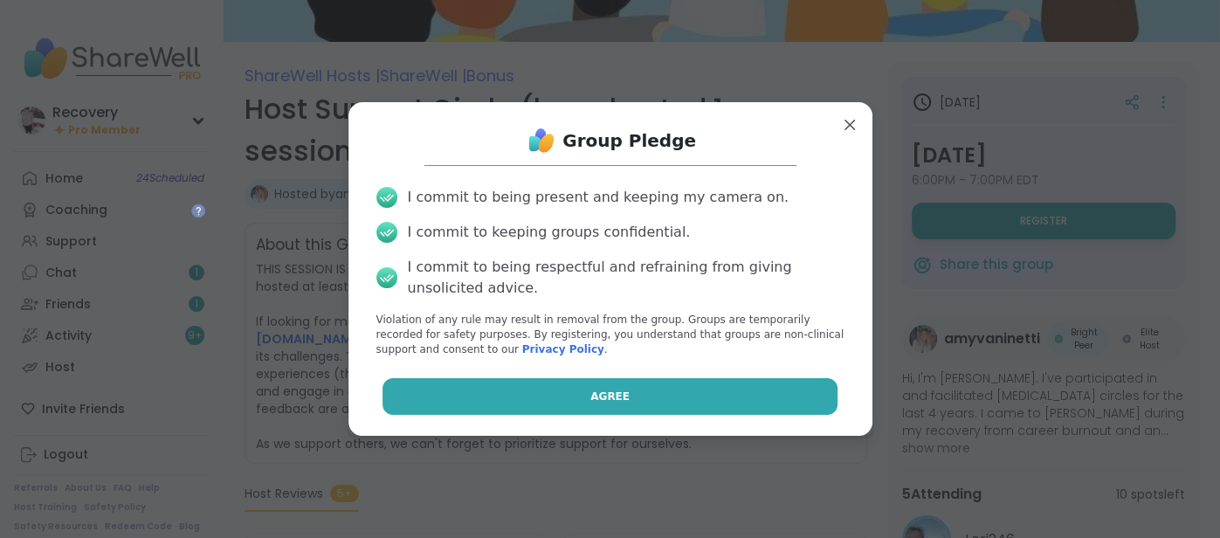
click at [671, 387] on button "Agree" at bounding box center [610, 396] width 455 height 37
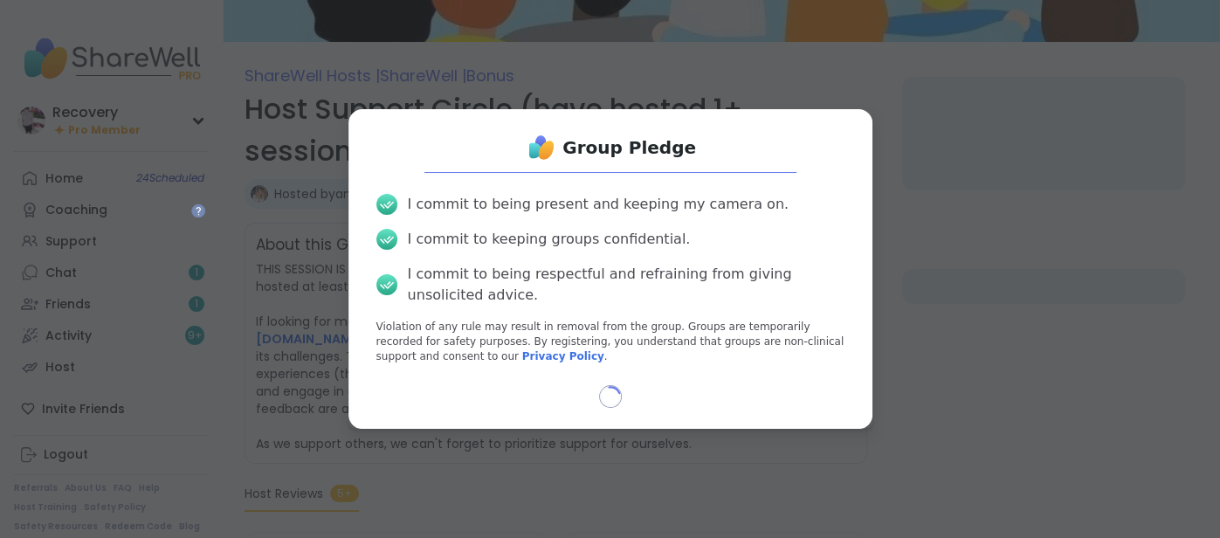
select select "**"
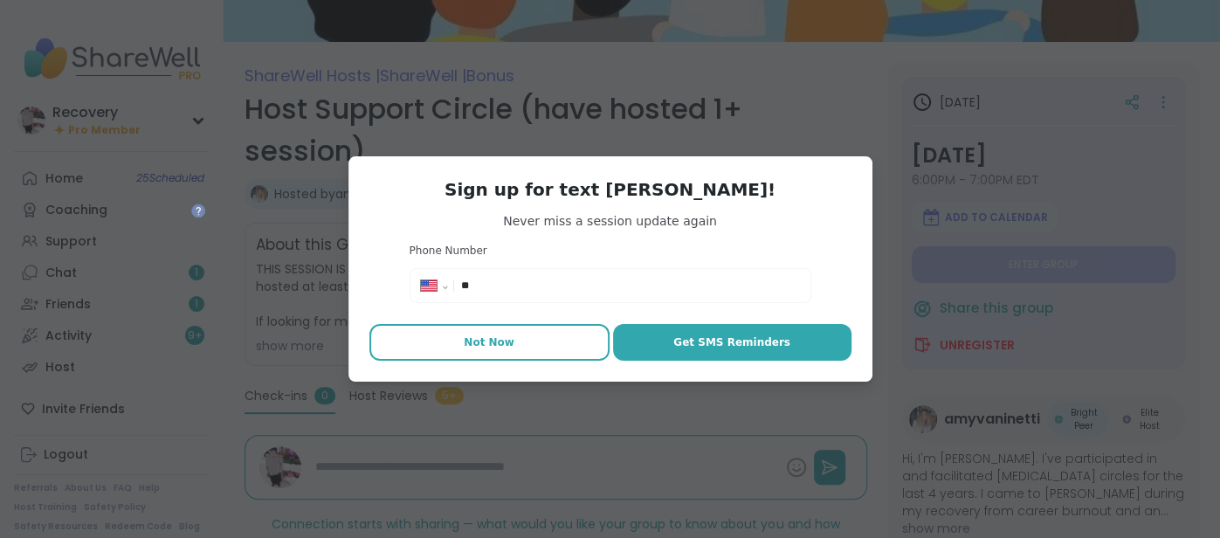
click at [474, 358] on button "Not Now" at bounding box center [490, 342] width 240 height 37
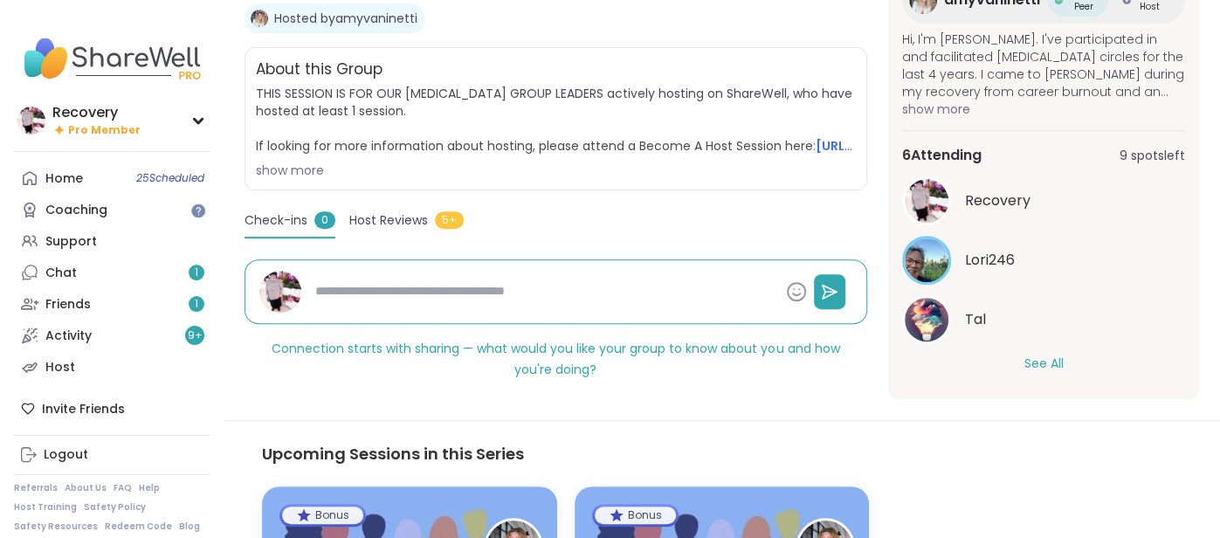
scroll to position [363, 0]
click at [1026, 363] on button "See All" at bounding box center [1043, 363] width 39 height 18
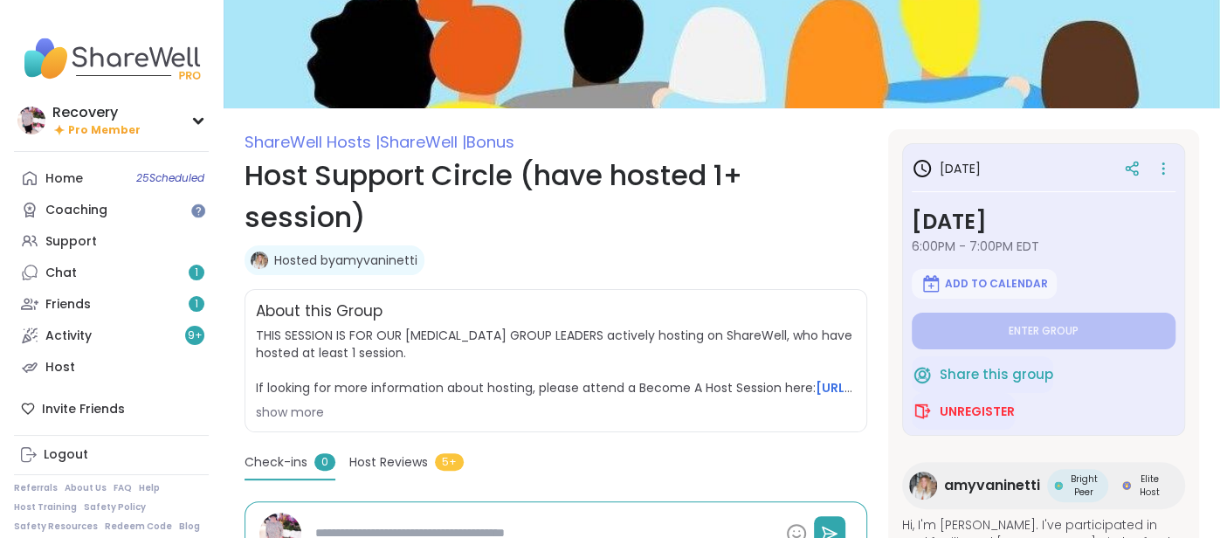
scroll to position [118, 0]
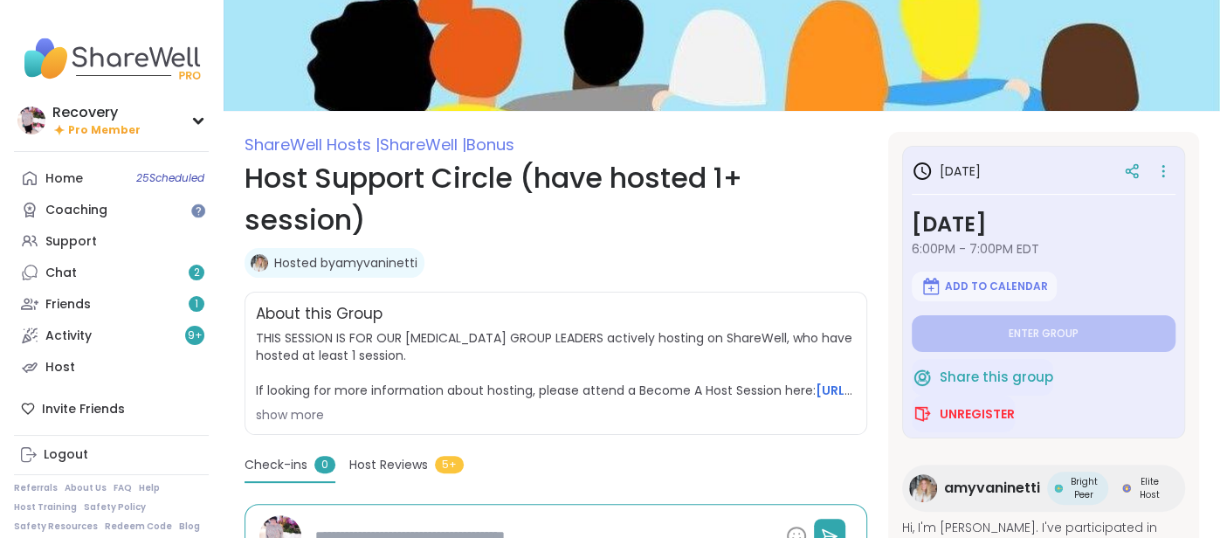
type textarea "*"
